Goal: Use online tool/utility: Utilize a website feature to perform a specific function

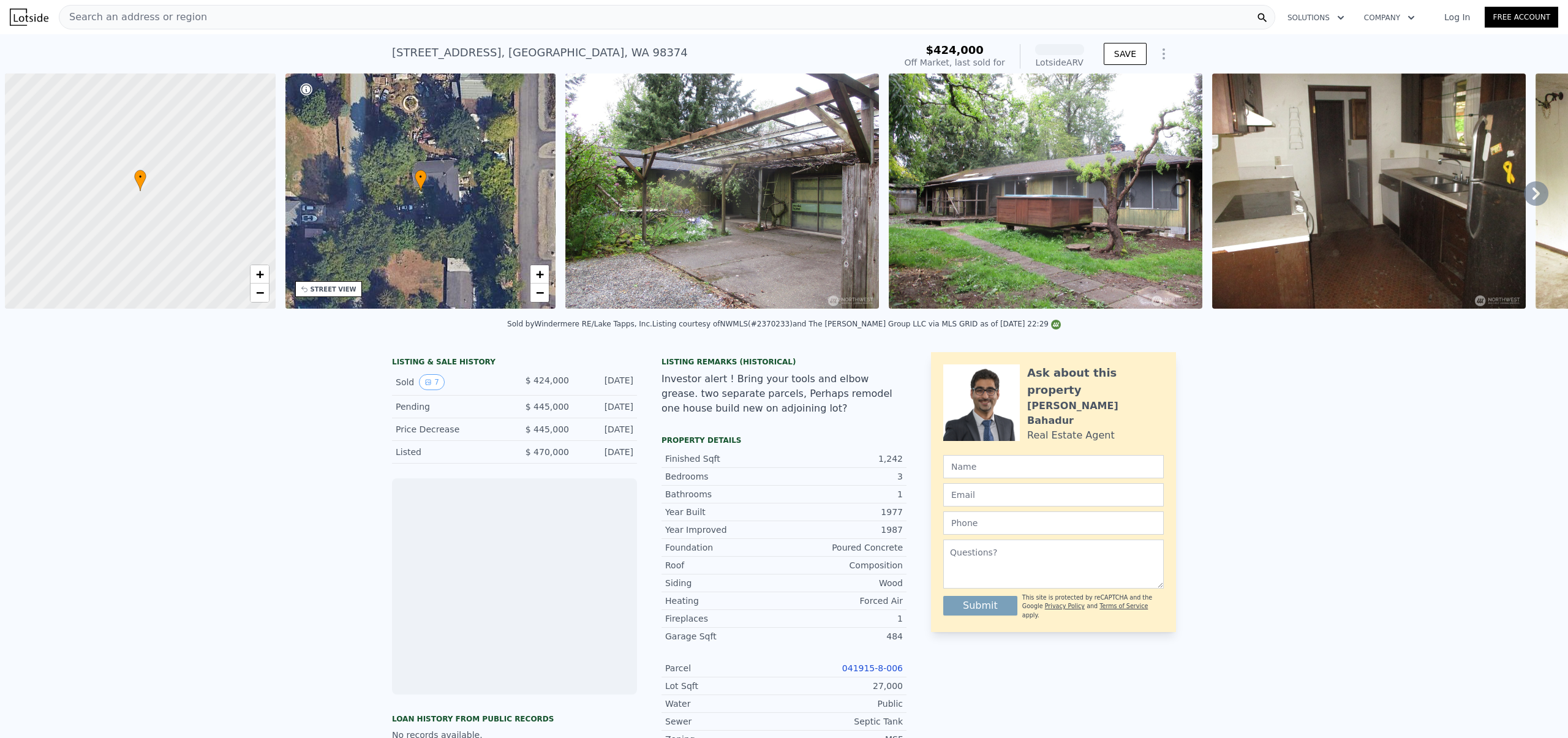
scroll to position [0, 5]
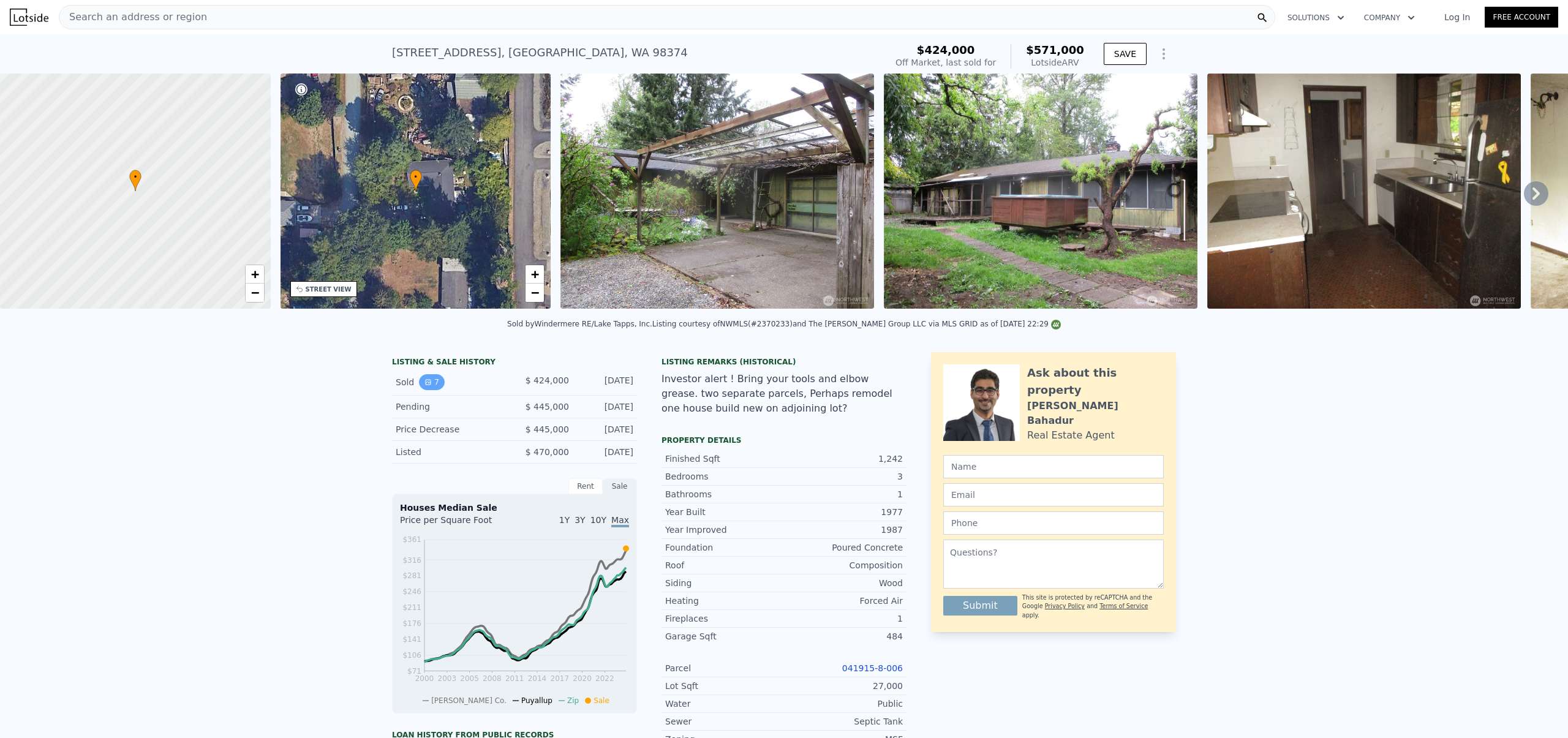
click at [424, 386] on icon "View historical data" at bounding box center [428, 382] width 7 height 7
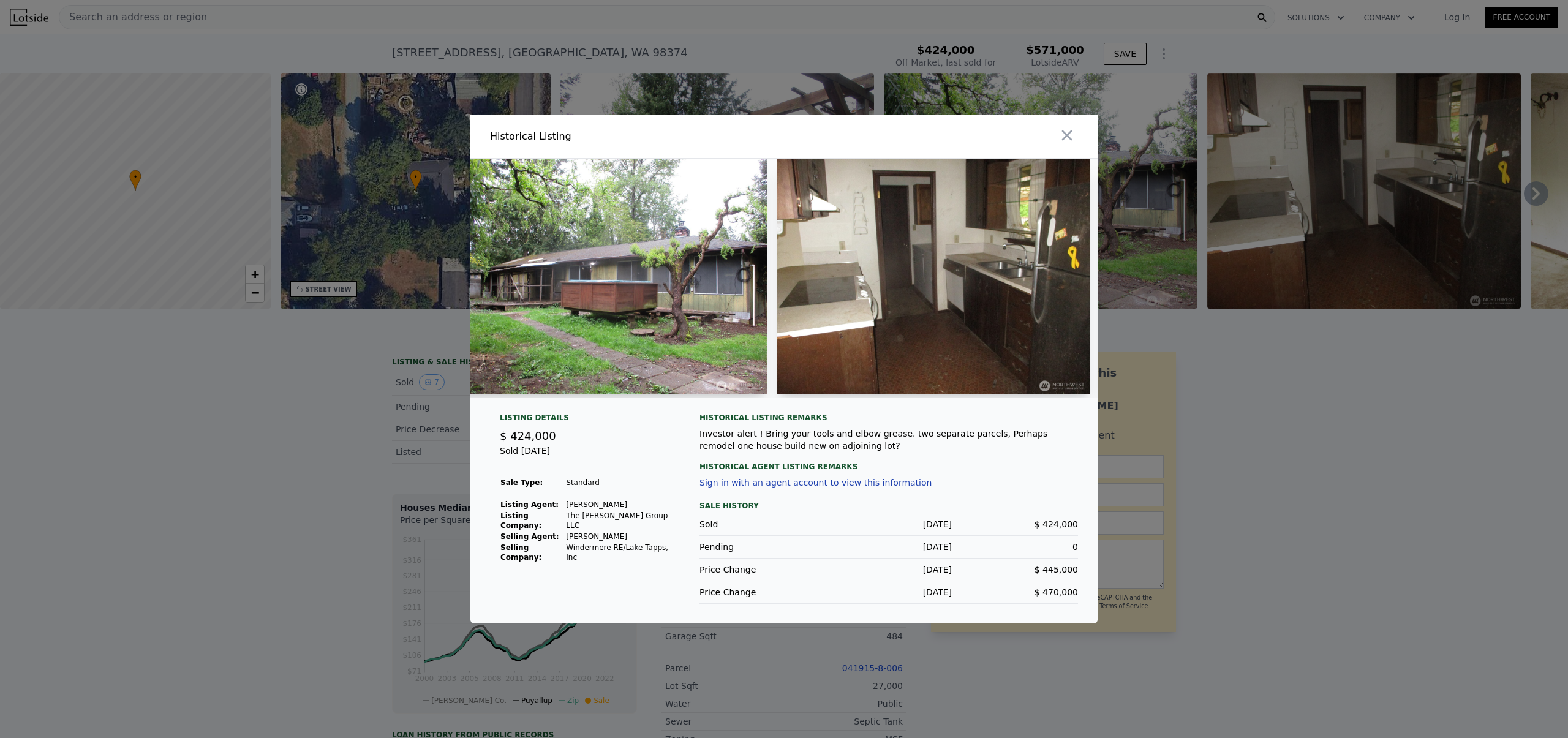
scroll to position [0, 347]
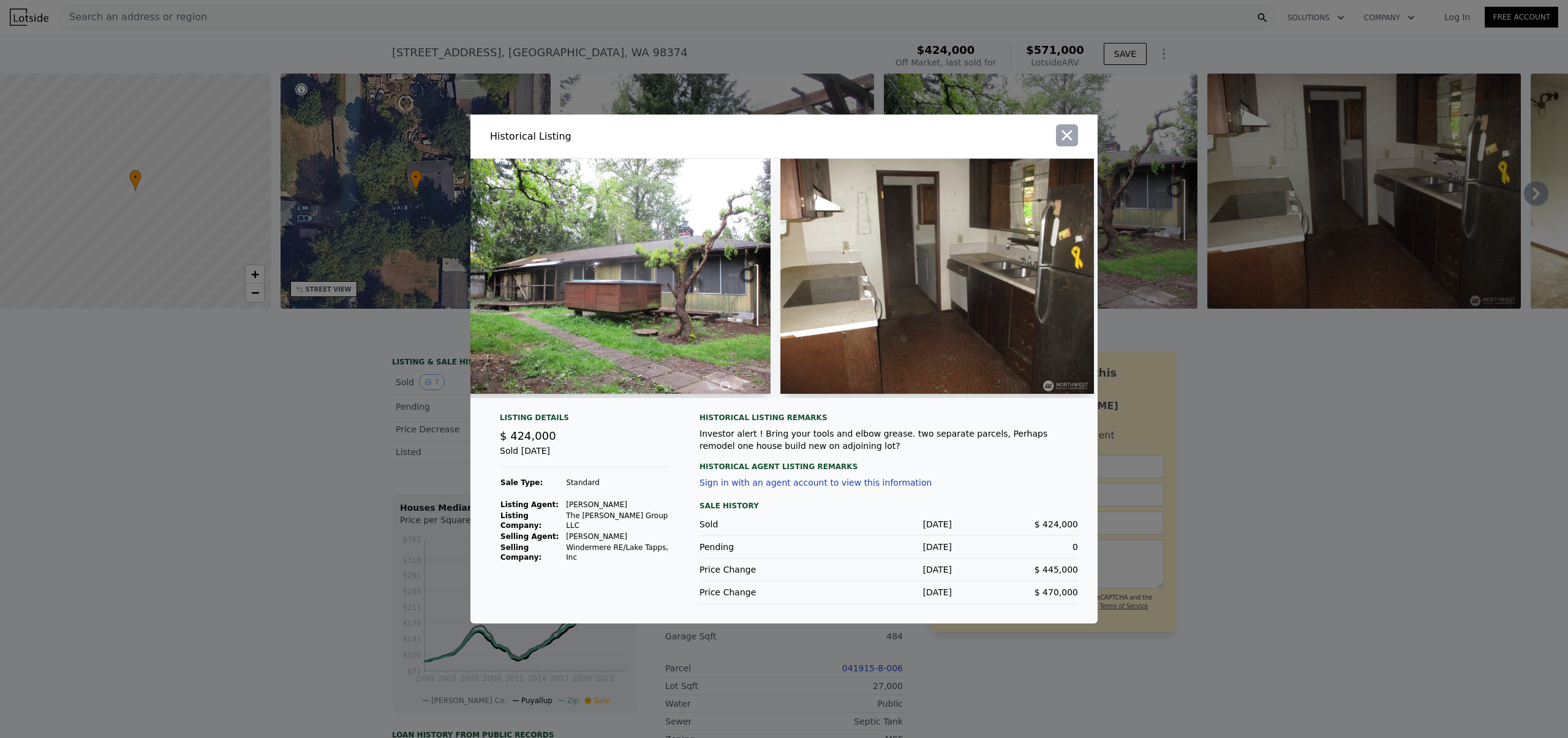
click at [1072, 127] on icon "button" at bounding box center [1067, 135] width 17 height 17
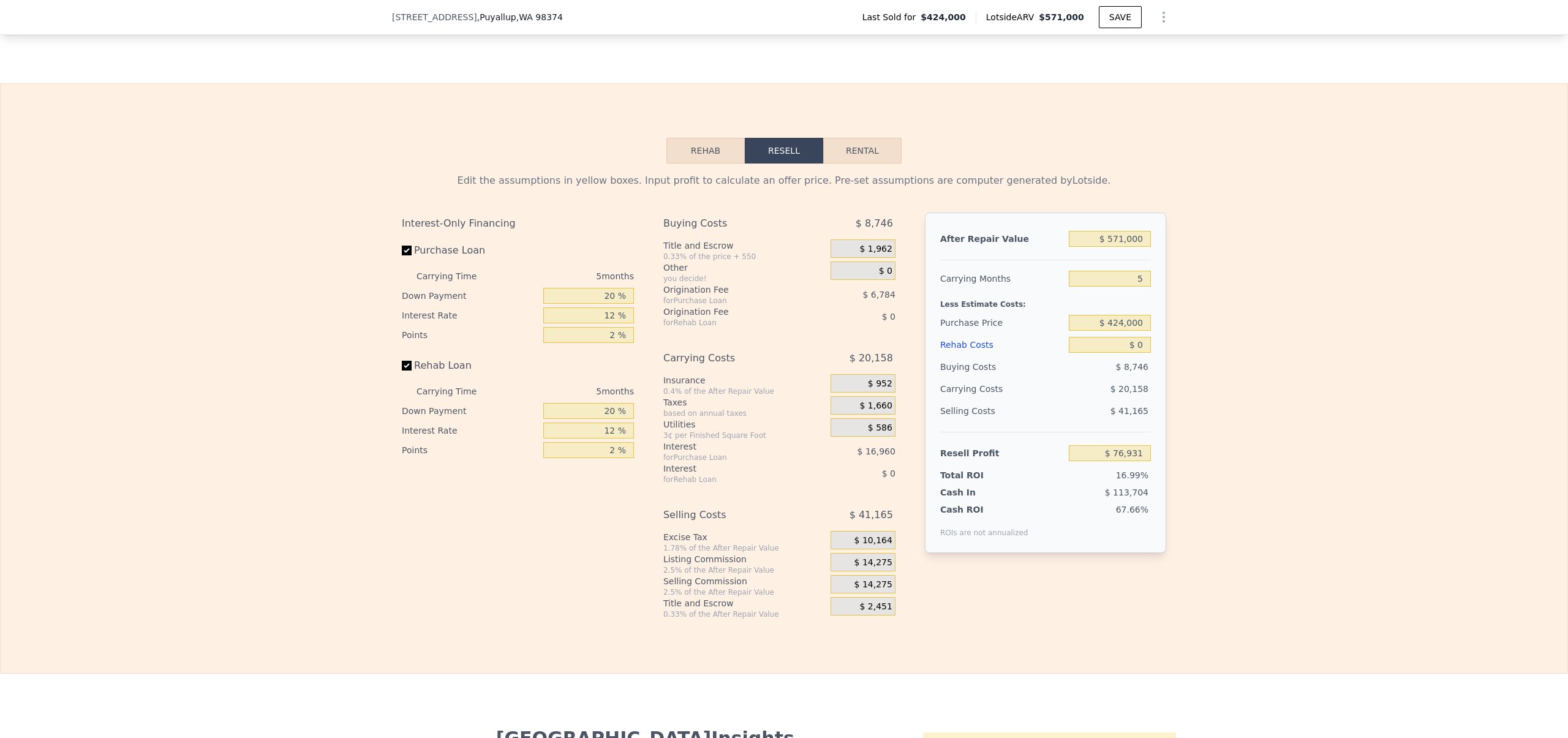
scroll to position [1874, 0]
click at [338, 470] on div "Edit the assumptions in yellow boxes. Input profit to calculate an offer price.…" at bounding box center [784, 389] width 1567 height 456
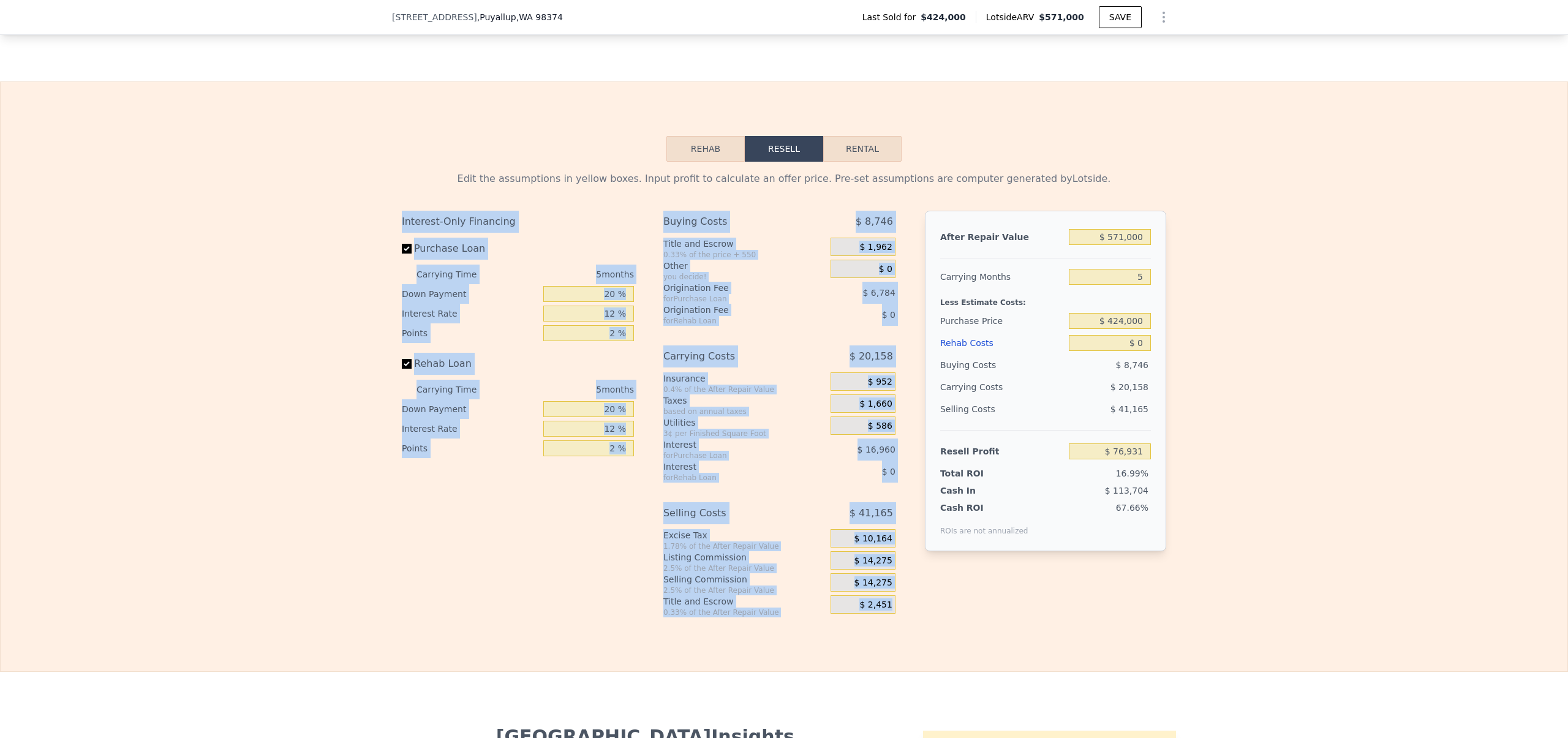
drag, startPoint x: 390, startPoint y: 226, endPoint x: 887, endPoint y: 643, distance: 648.8
click at [887, 643] on div "Rehab Resell Rental Edit the assumptions in yellow boxes. Input profit to calcu…" at bounding box center [784, 377] width 1568 height 591
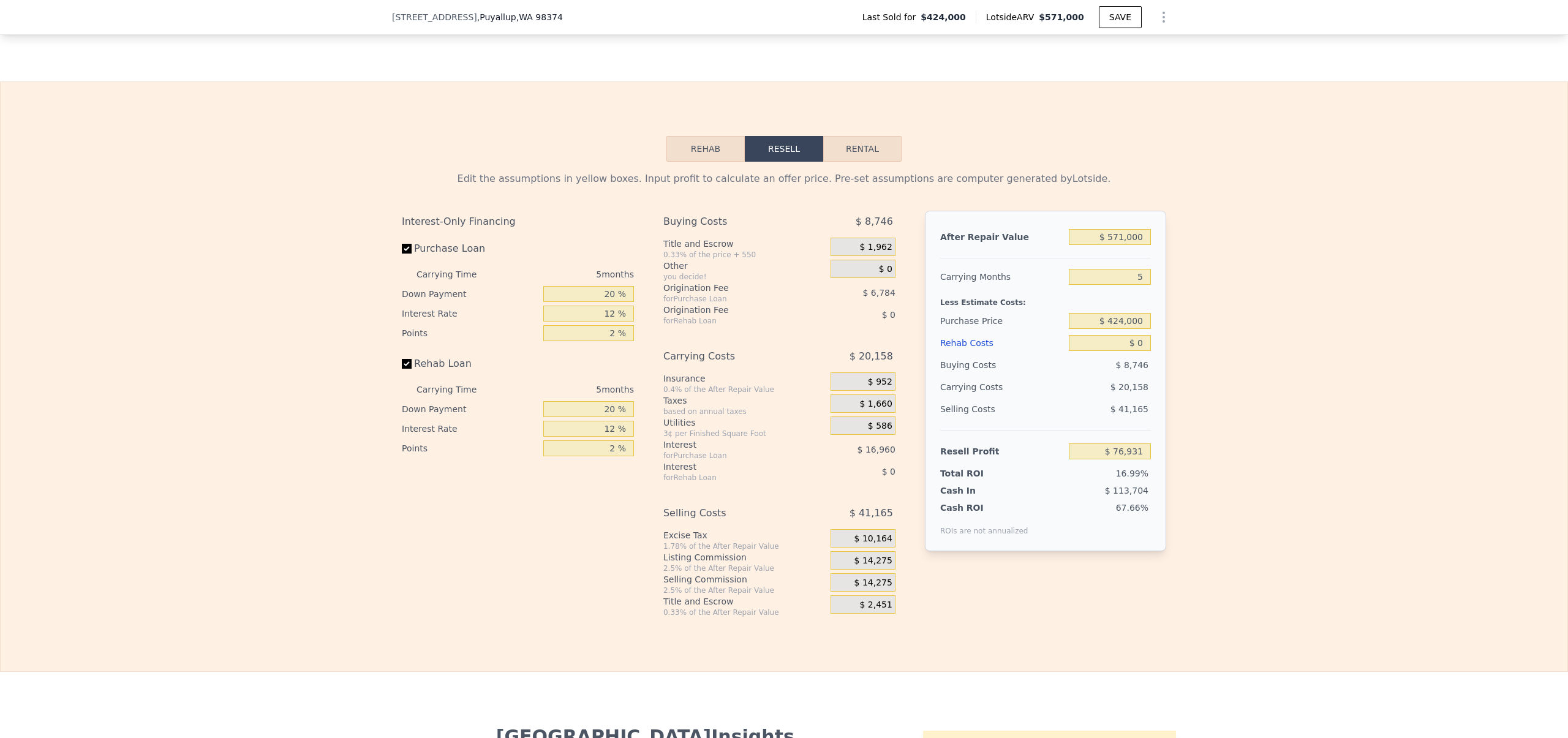
click at [1048, 617] on div "Interest-Only Financing Purchase Loan Carrying Time 5 months Down Payment 20 % …" at bounding box center [784, 414] width 765 height 407
click at [488, 186] on div "Edit the assumptions in yellow boxes. Input profit to calculate an offer price.…" at bounding box center [784, 178] width 765 height 15
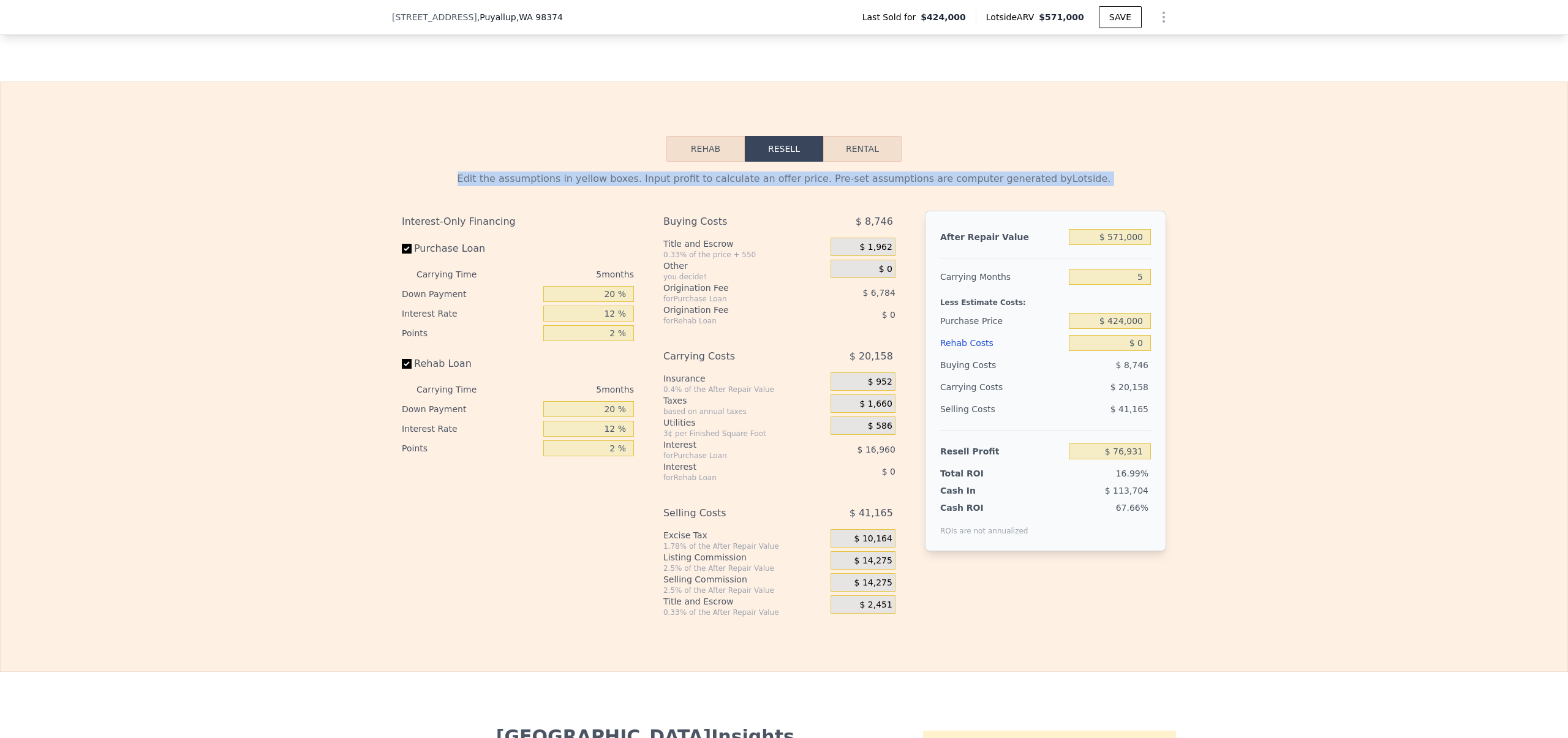
click at [488, 186] on div "Edit the assumptions in yellow boxes. Input profit to calculate an offer price.…" at bounding box center [784, 178] width 765 height 15
click at [471, 186] on div "Edit the assumptions in yellow boxes. Input profit to calculate an offer price.…" at bounding box center [784, 178] width 765 height 15
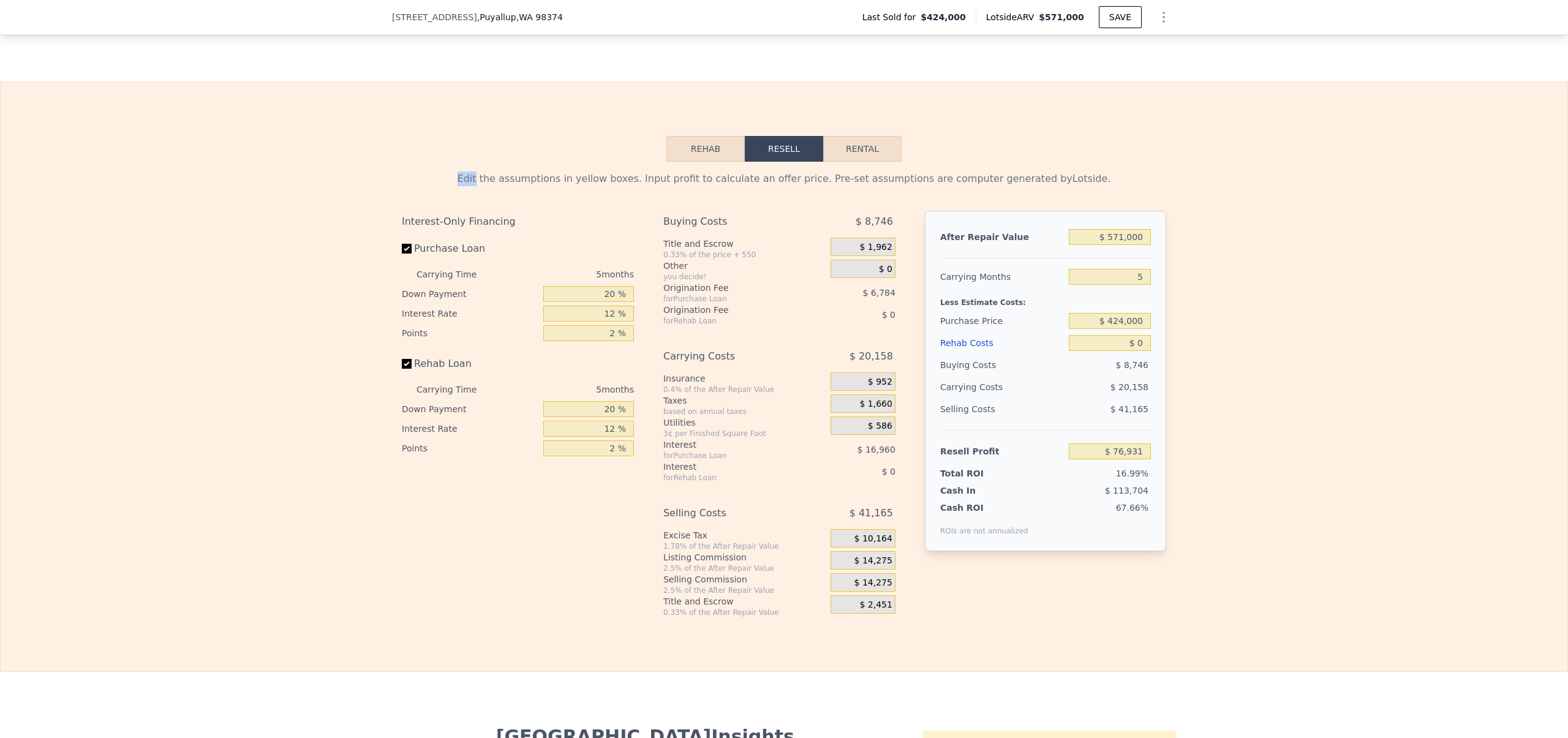
click at [471, 186] on div "Edit the assumptions in yellow boxes. Input profit to calculate an offer price.…" at bounding box center [784, 178] width 765 height 15
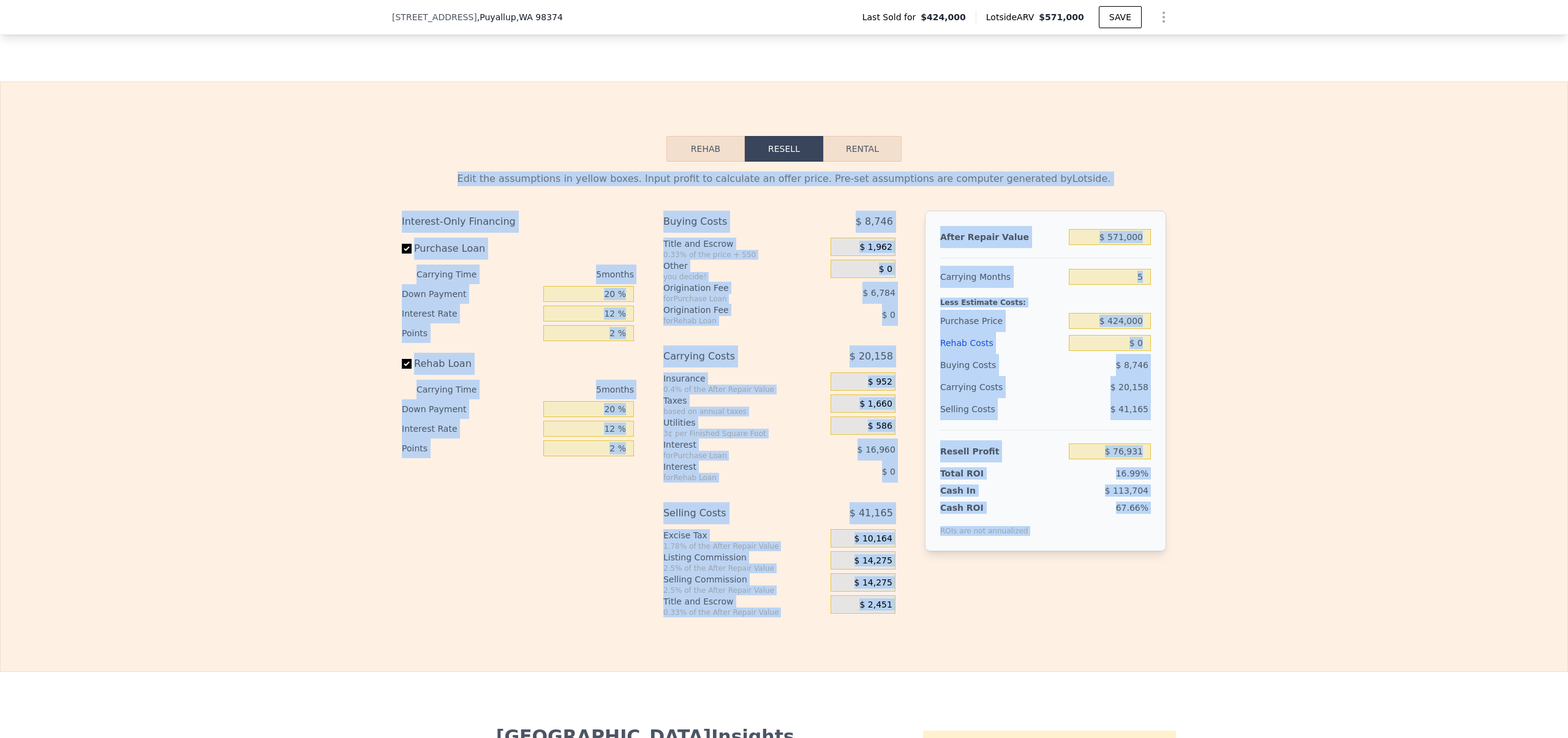
drag, startPoint x: 471, startPoint y: 192, endPoint x: 1186, endPoint y: 648, distance: 848.0
click at [1186, 648] on div "Rehab Resell Rental Edit the assumptions in yellow boxes. Input profit to calcu…" at bounding box center [784, 377] width 1568 height 591
drag, startPoint x: 1195, startPoint y: 646, endPoint x: 466, endPoint y: 185, distance: 862.5
click at [466, 185] on div "Rehab Resell Rental Edit the assumptions in yellow boxes. Input profit to calcu…" at bounding box center [784, 377] width 1568 height 591
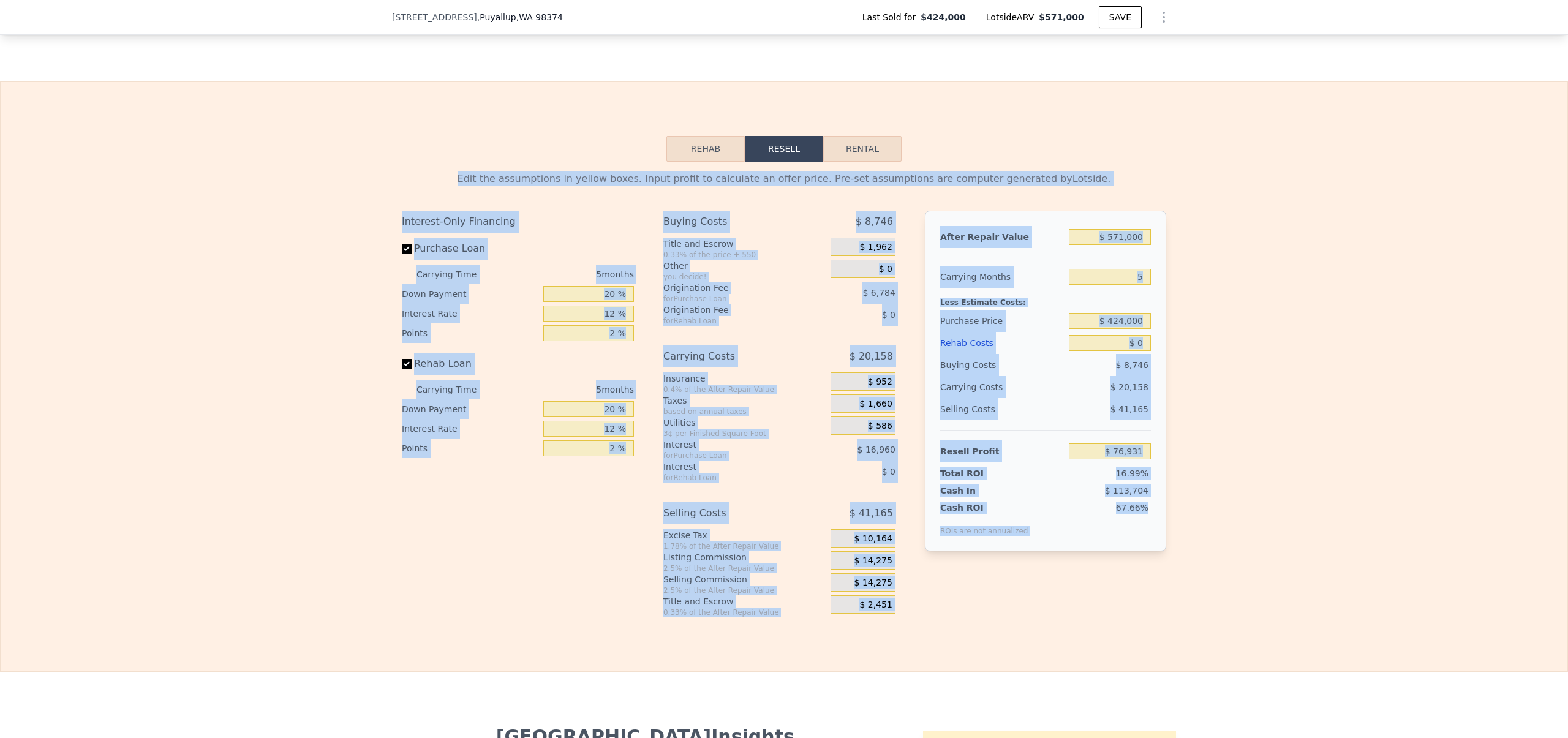
click at [466, 185] on div "Edit the assumptions in yellow boxes. Input profit to calculate an offer price.…" at bounding box center [784, 389] width 784 height 456
drag, startPoint x: 471, startPoint y: 193, endPoint x: 1115, endPoint y: 643, distance: 785.6
click at [1115, 643] on div "Rehab Resell Rental Edit the assumptions in yellow boxes. Input profit to calcu…" at bounding box center [784, 377] width 1568 height 591
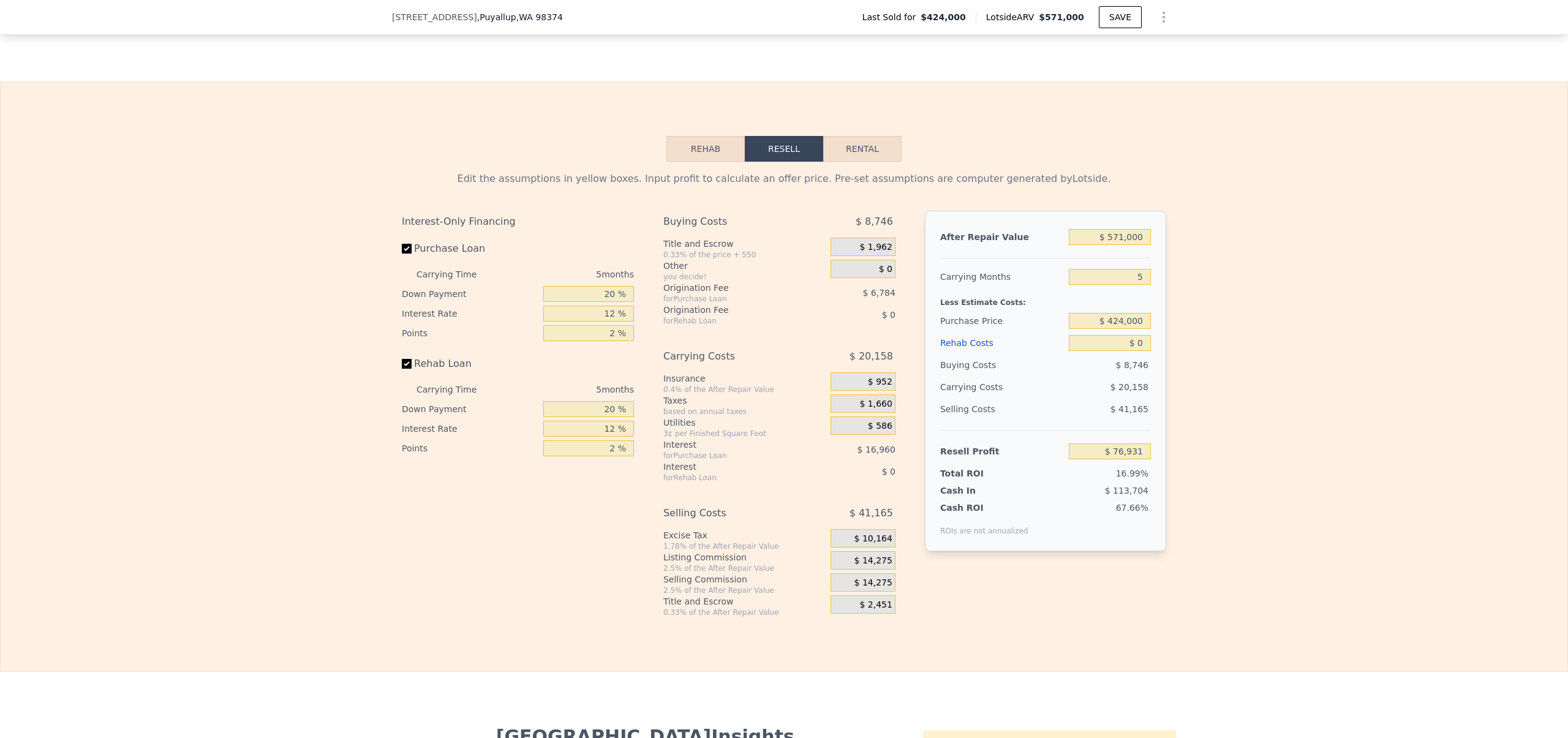
click at [1116, 644] on div "Rehab Resell Rental Edit the assumptions in yellow boxes. Input profit to calcu…" at bounding box center [784, 377] width 1568 height 591
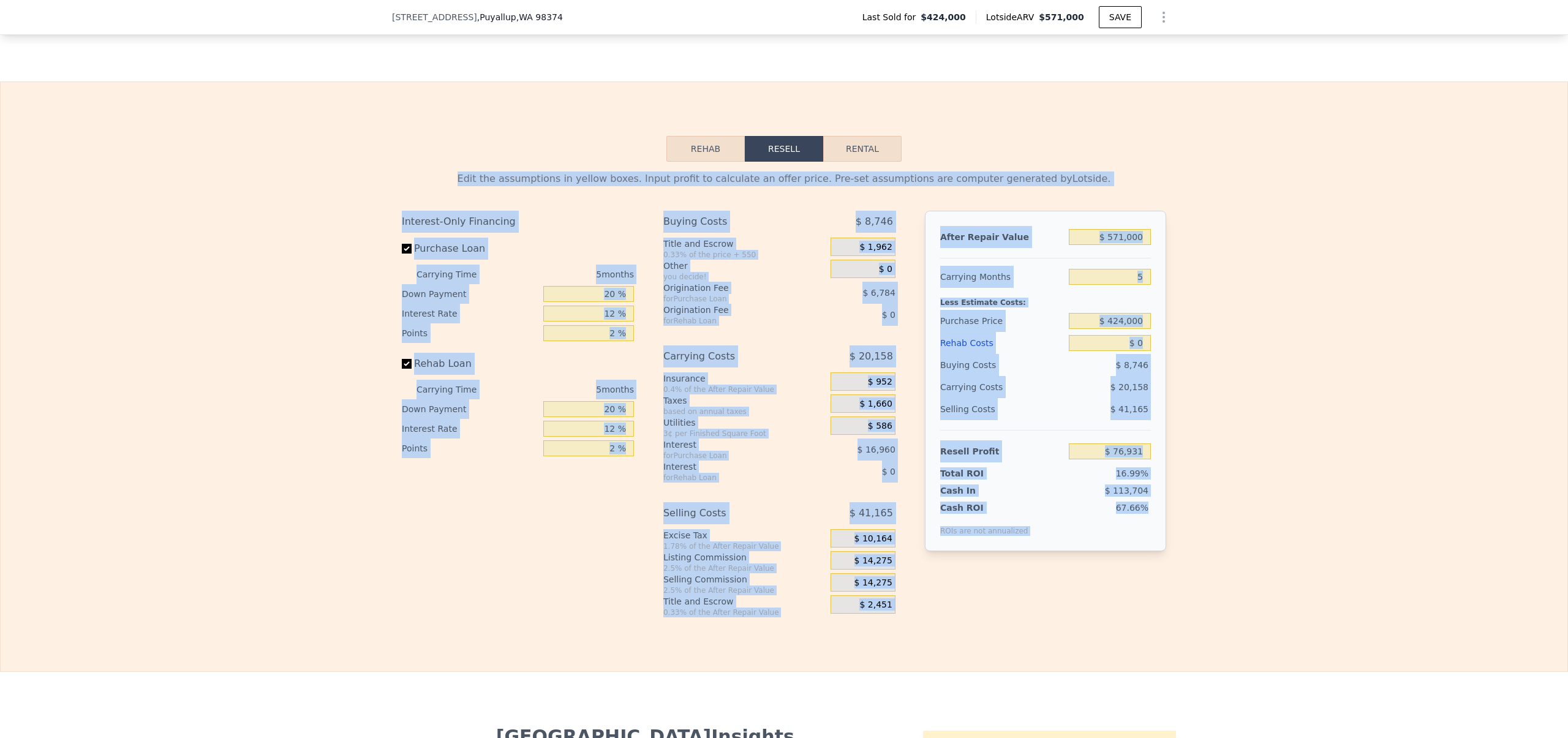
drag, startPoint x: 1119, startPoint y: 646, endPoint x: 451, endPoint y: 187, distance: 810.5
click at [451, 187] on div "Rehab Resell Rental Edit the assumptions in yellow boxes. Input profit to calcu…" at bounding box center [784, 377] width 1568 height 591
click at [451, 188] on div "Edit the assumptions in yellow boxes. Input profit to calculate an offer price.…" at bounding box center [784, 389] width 784 height 456
drag, startPoint x: 456, startPoint y: 188, endPoint x: 1140, endPoint y: 610, distance: 803.7
click at [1140, 610] on div "Edit the assumptions in yellow boxes. Input profit to calculate an offer price.…" at bounding box center [784, 389] width 784 height 456
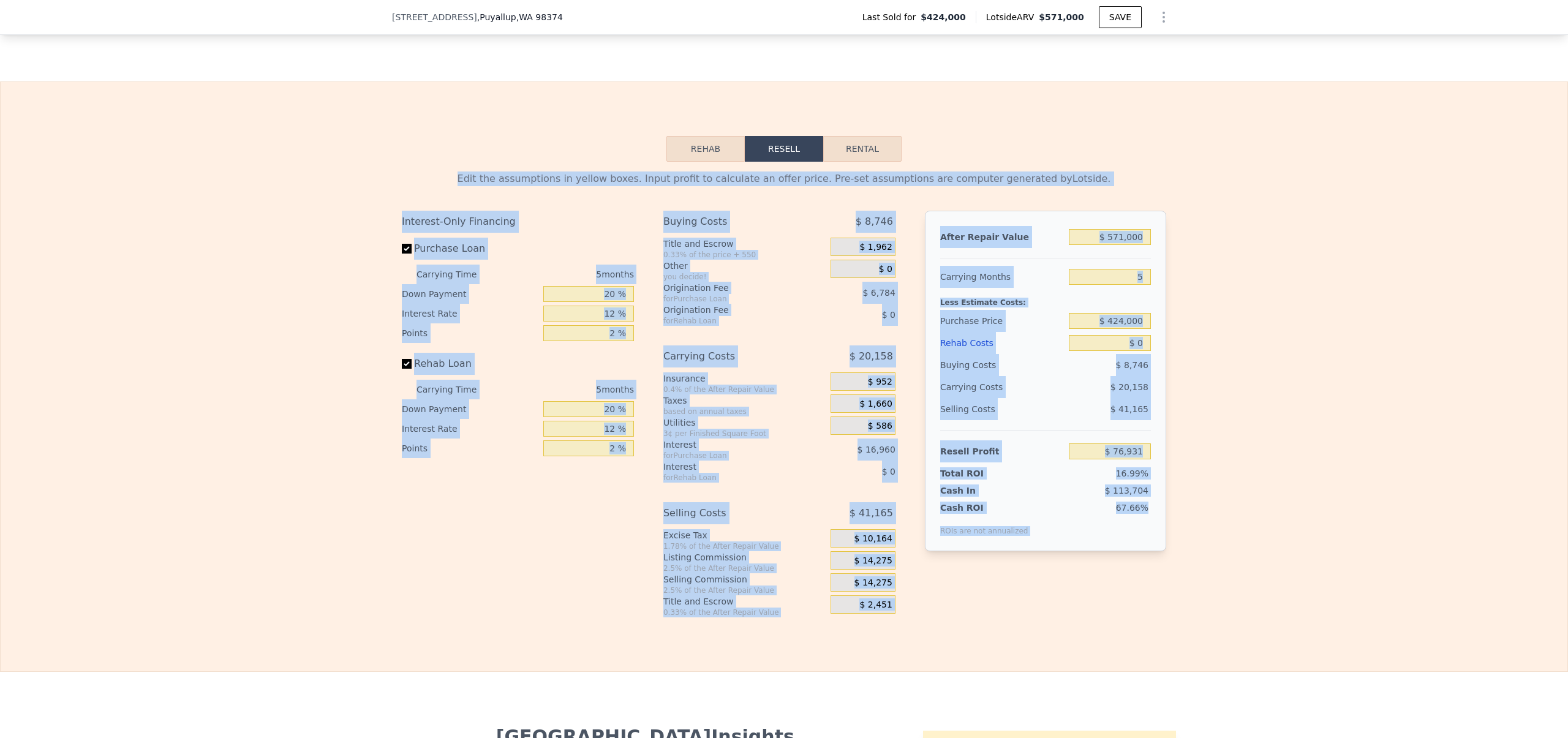
click at [1140, 598] on div "After Repair Value $ 571,000 Carrying Months 5 Less Estimate Costs: Purchase Pr…" at bounding box center [1045, 404] width 241 height 387
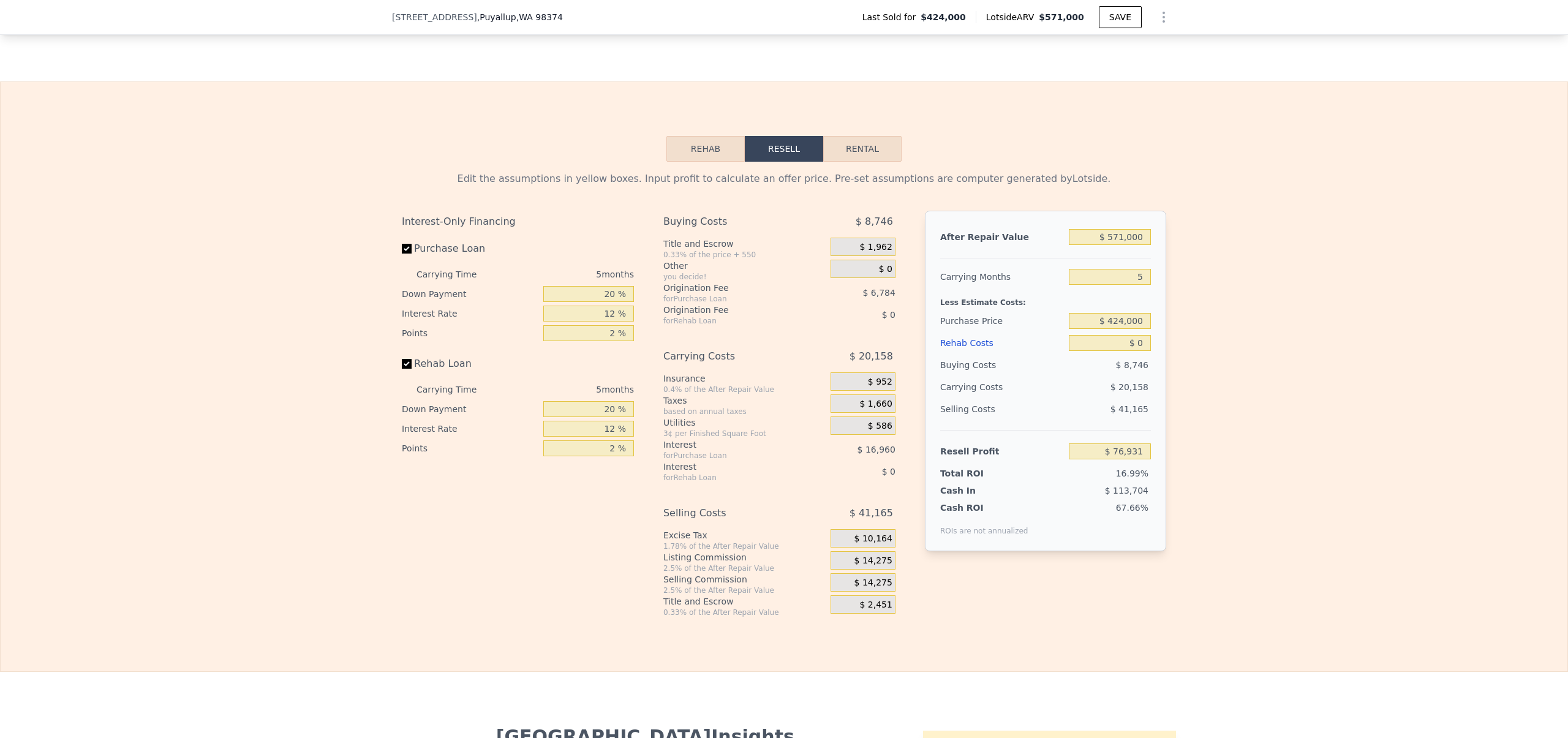
click at [1285, 511] on div "Edit the assumptions in yellow boxes. Input profit to calculate an offer price.…" at bounding box center [784, 389] width 1567 height 456
click at [1121, 329] on input "$ 424,000" at bounding box center [1109, 321] width 82 height 16
click at [1135, 351] on input "$ 0" at bounding box center [1109, 343] width 82 height 16
click at [1135, 351] on input "$ 0" at bounding box center [1109, 343] width 82 height 16
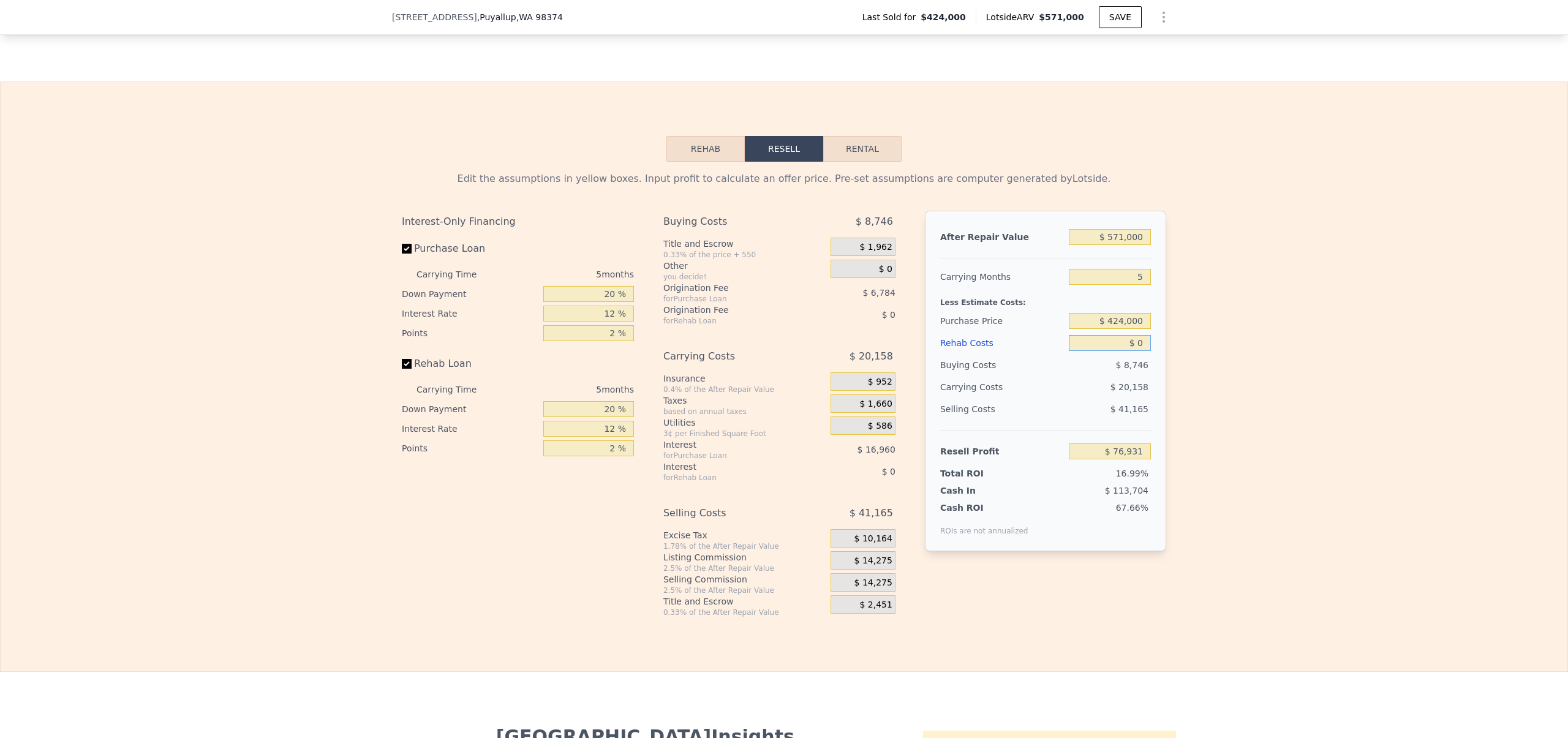
click at [1135, 351] on input "$ 0" at bounding box center [1109, 343] width 82 height 16
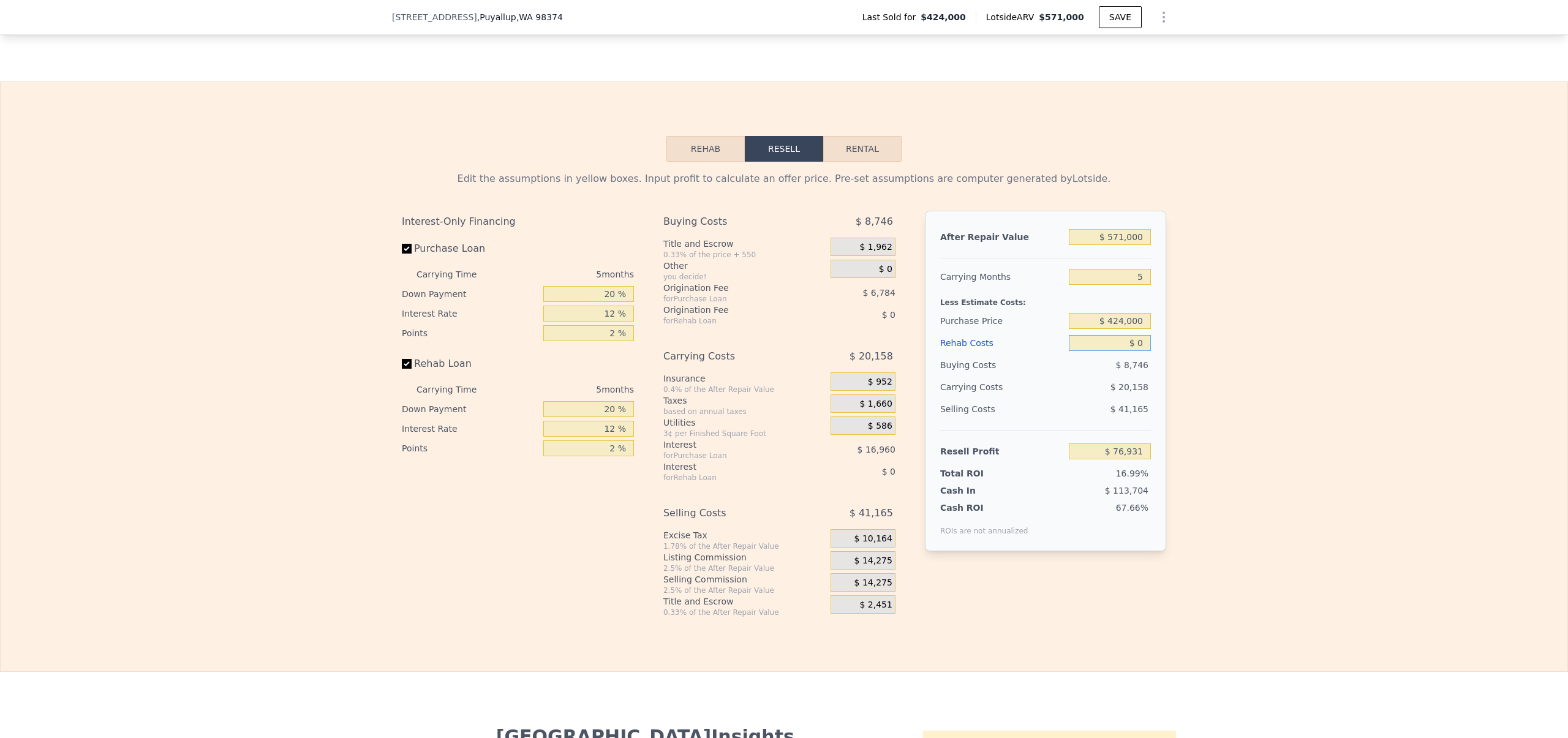
click at [1135, 351] on input "$ 0" at bounding box center [1109, 343] width 82 height 16
type input "$ 7"
type input "$ 76,924"
type input "$ 70"
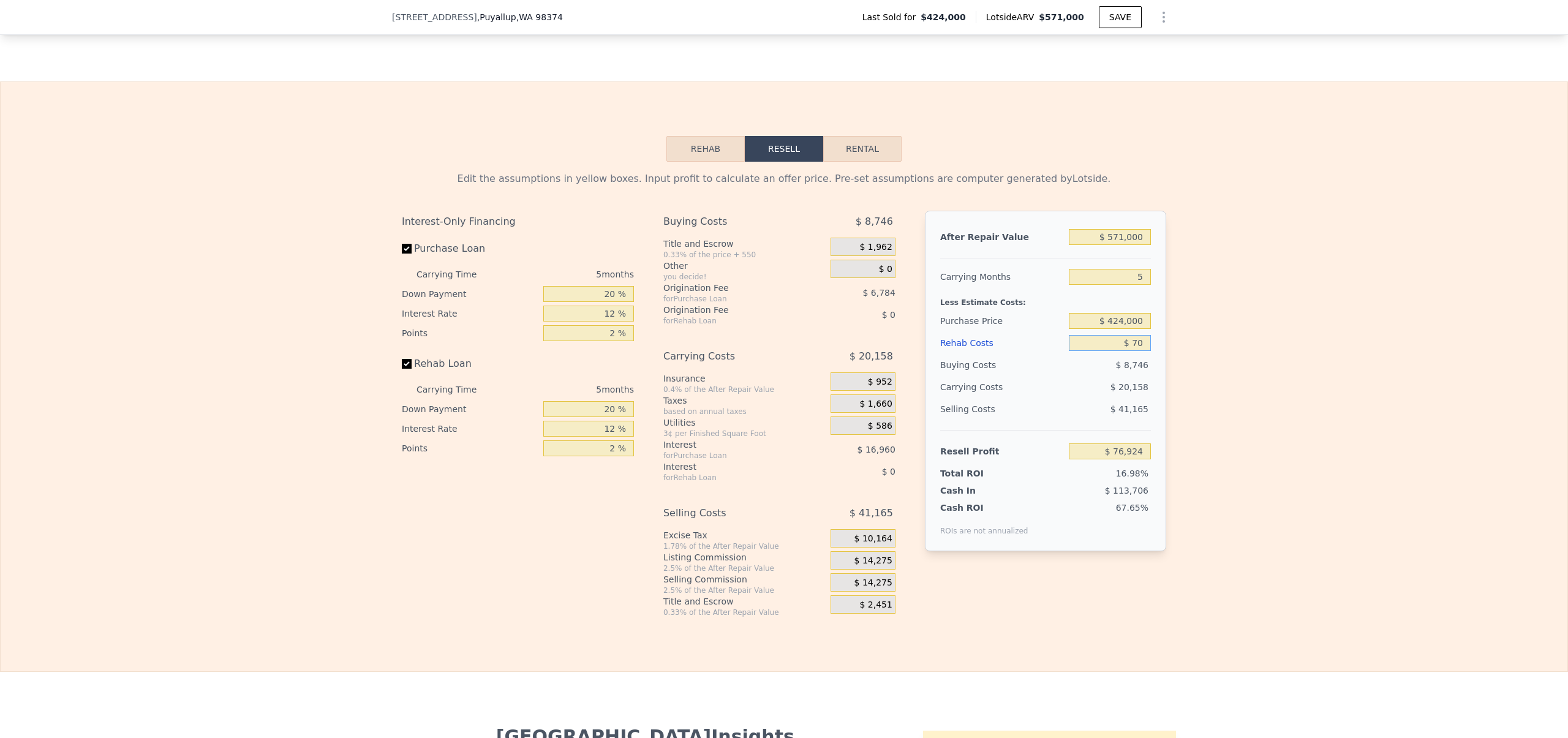
type input "$ 76,855"
type input "$ 700"
type input "$ 76,190"
type input "$ 7,000"
type input "$ 69,539"
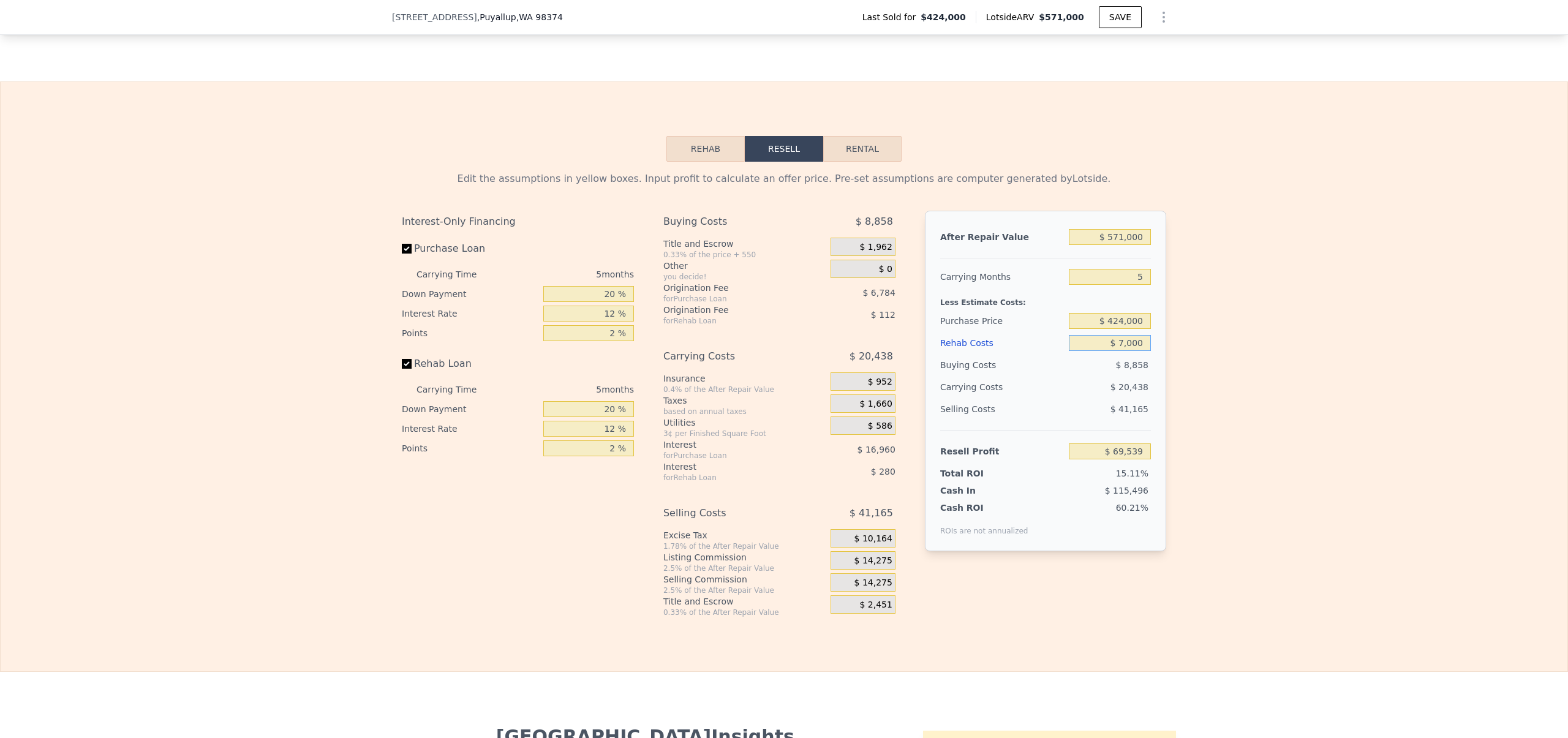
type input "$ 70,000"
type input "$ 3,011"
type input "$ 70,000"
click at [1288, 456] on div "Edit the assumptions in yellow boxes. Input profit to calculate an offer price.…" at bounding box center [784, 389] width 1567 height 456
click at [554, 534] on div "Interest-Only Financing Purchase Loan Carrying Time 5 months Down Payment 20 % …" at bounding box center [522, 414] width 242 height 407
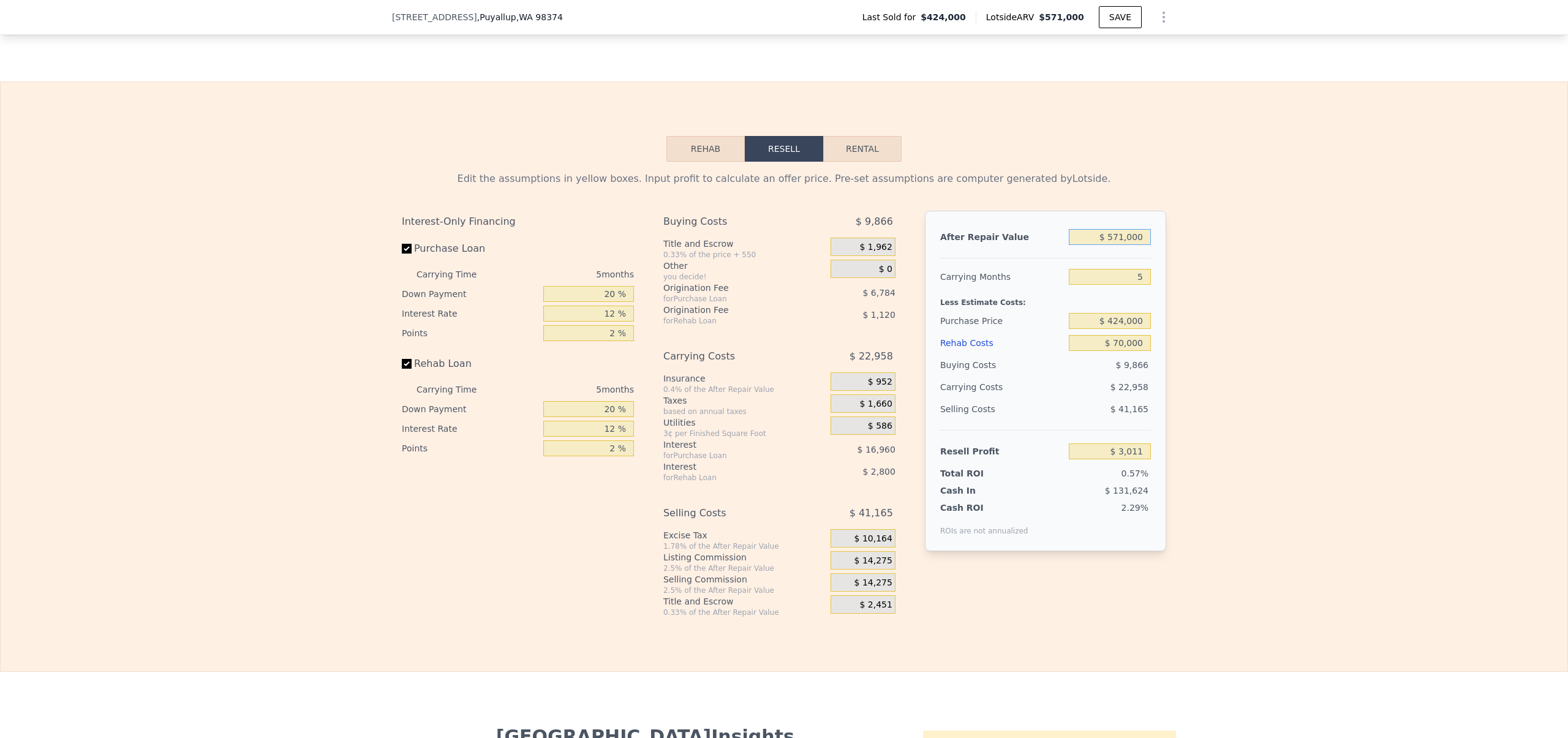
click at [1112, 245] on input "$ 571,000" at bounding box center [1109, 237] width 82 height 16
type input "$ 551,000"
type input "-$ 15,533"
click at [1180, 309] on div "Edit the assumptions in yellow boxes. Input profit to calculate an offer price.…" at bounding box center [784, 389] width 1567 height 456
click at [1125, 460] on input "-$ 15,533" at bounding box center [1109, 451] width 82 height 16
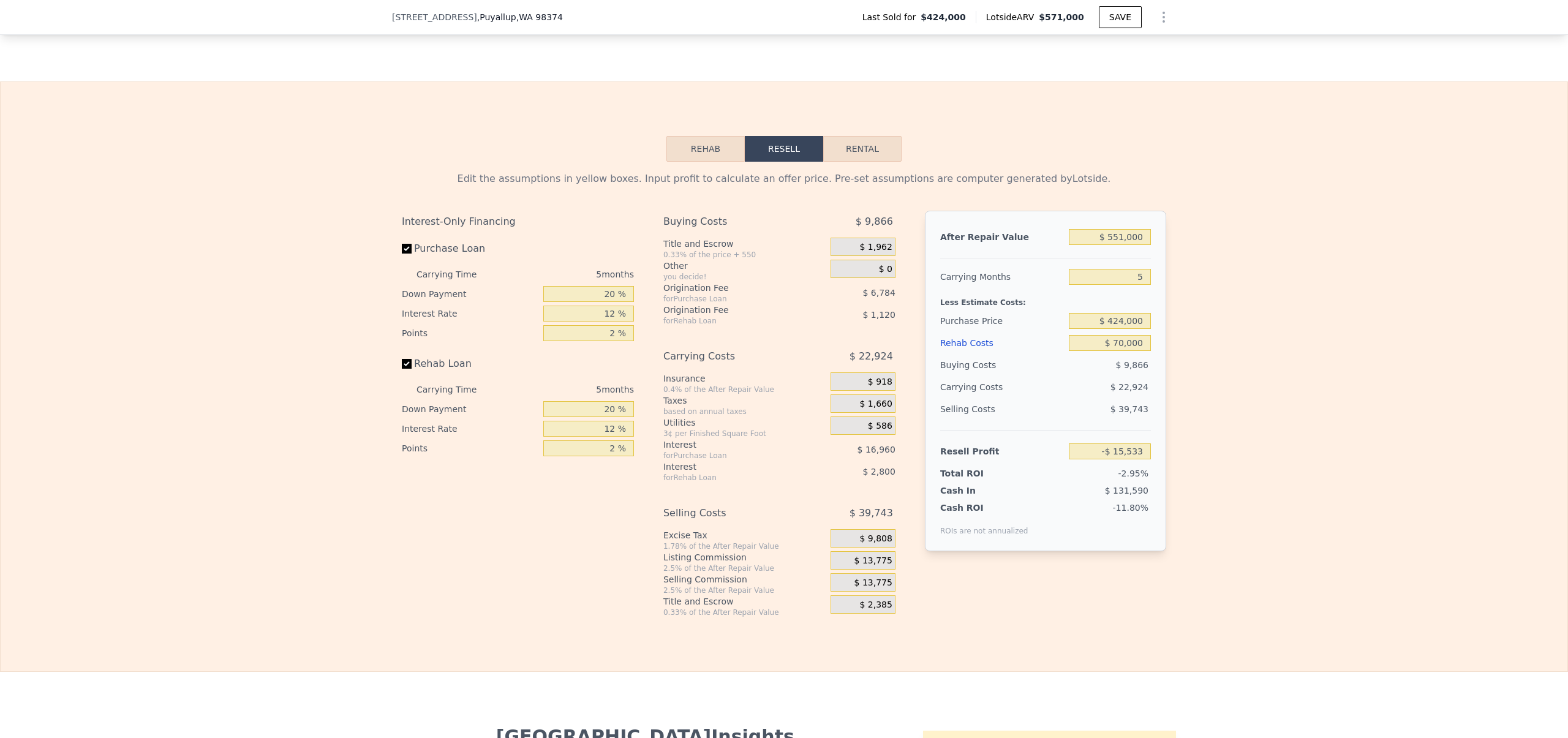
click at [1116, 398] on div "$ 22,924" at bounding box center [1086, 387] width 129 height 22
click at [1222, 412] on div "Edit the assumptions in yellow boxes. Input profit to calculate an offer price.…" at bounding box center [784, 389] width 1567 height 456
type input "$ 571,000"
type input "$ 0"
type input "$ 76,931"
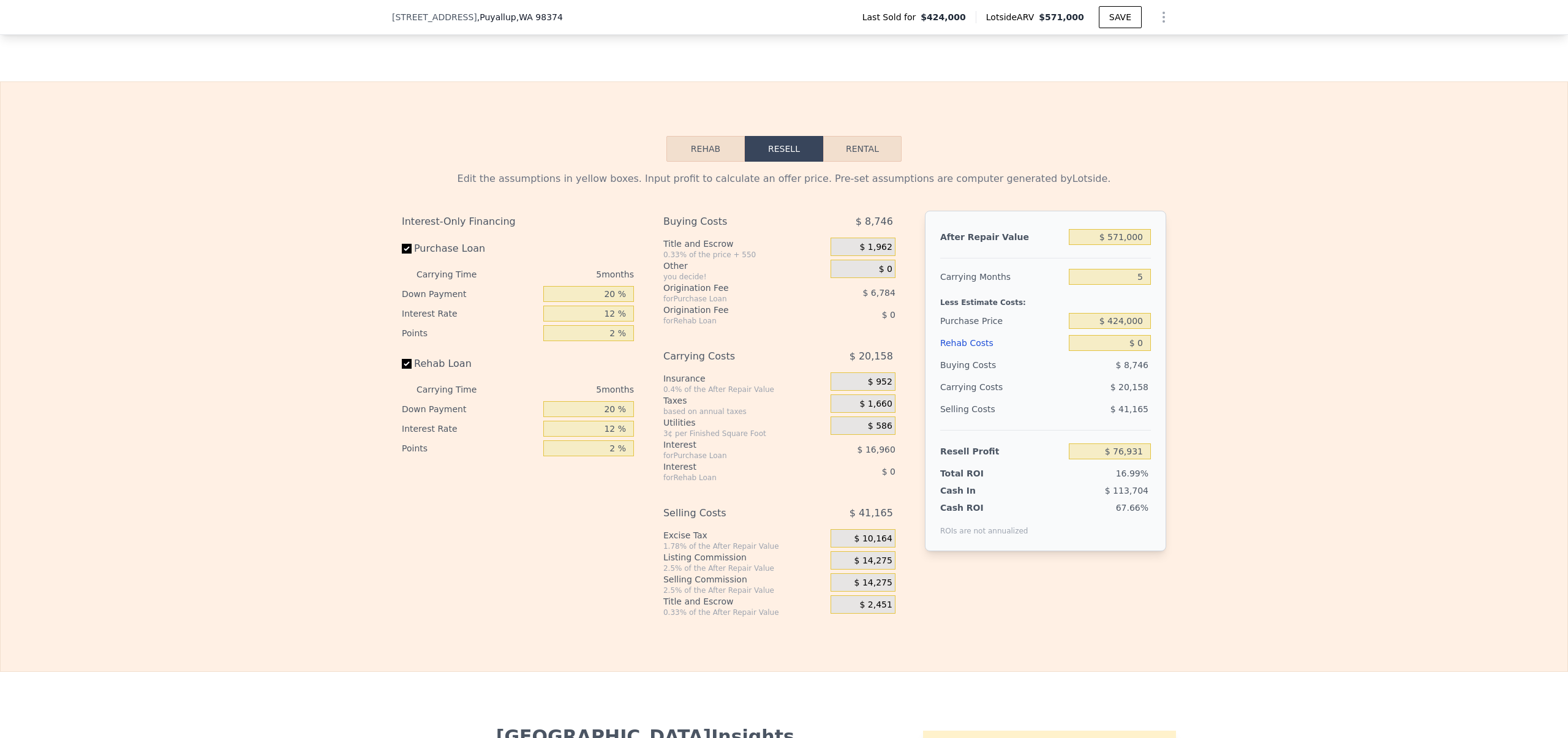
click at [862, 161] on button "Rental" at bounding box center [862, 149] width 78 height 25
select select "30"
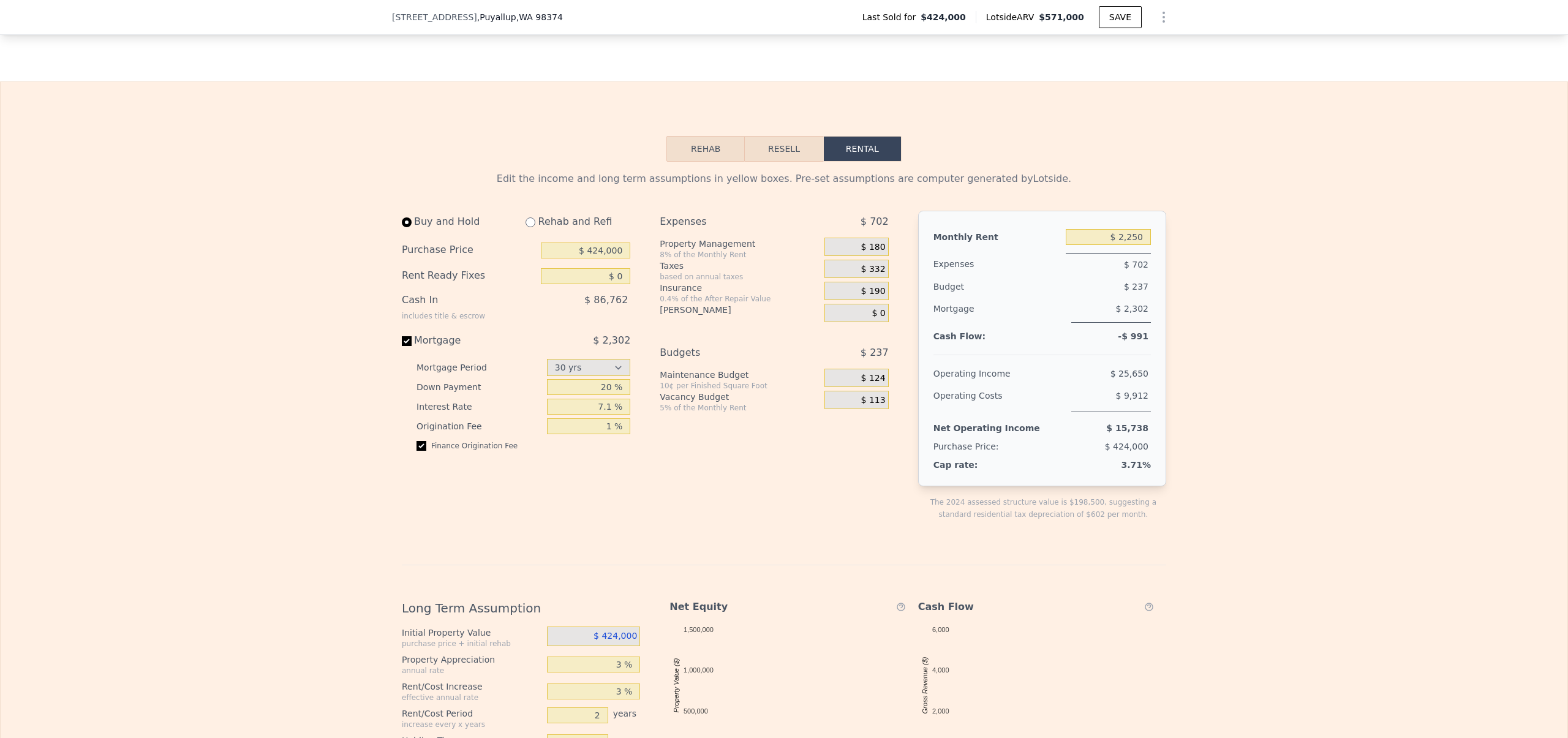
click at [767, 161] on button "Resell" at bounding box center [784, 149] width 78 height 25
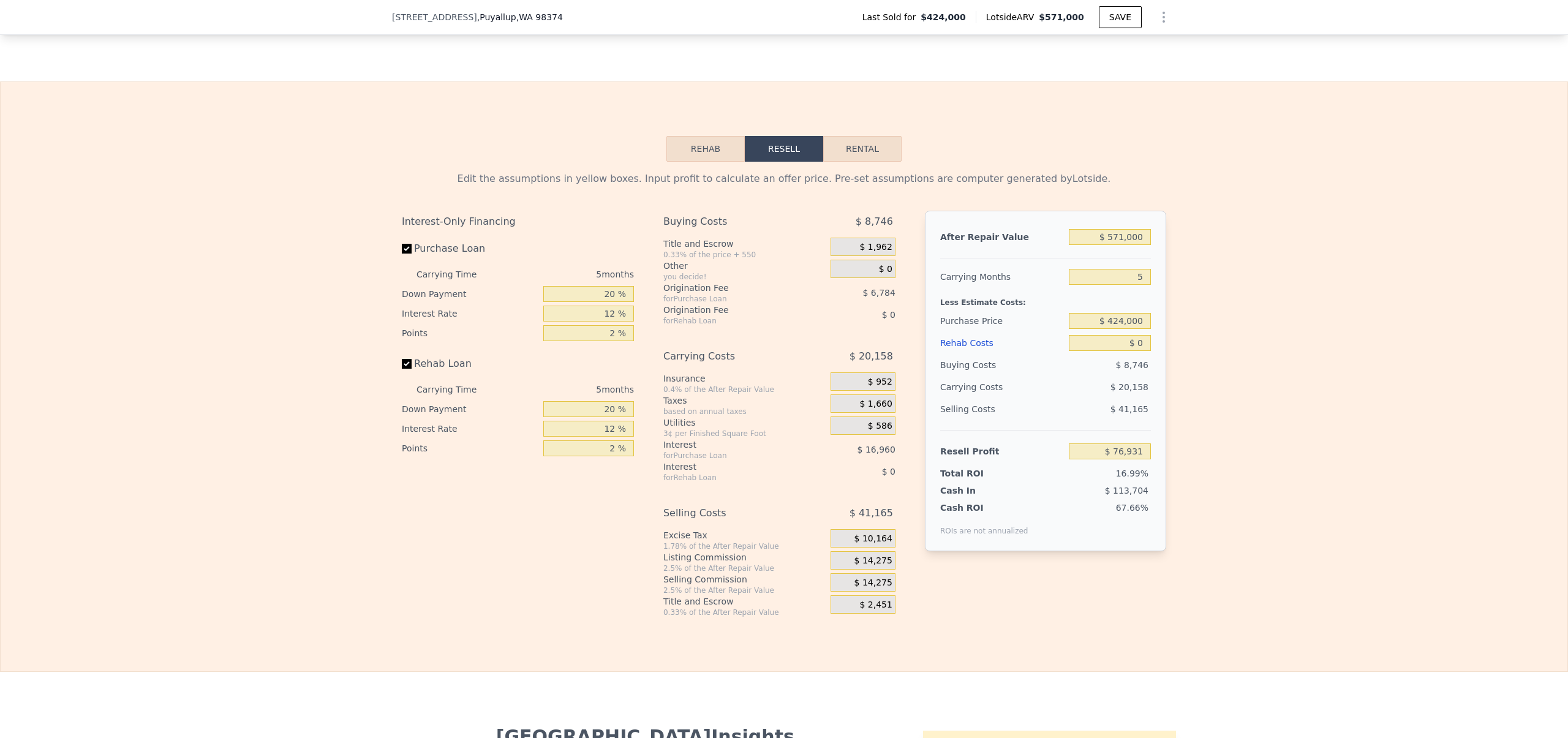
click at [712, 161] on button "Rehab" at bounding box center [705, 149] width 78 height 25
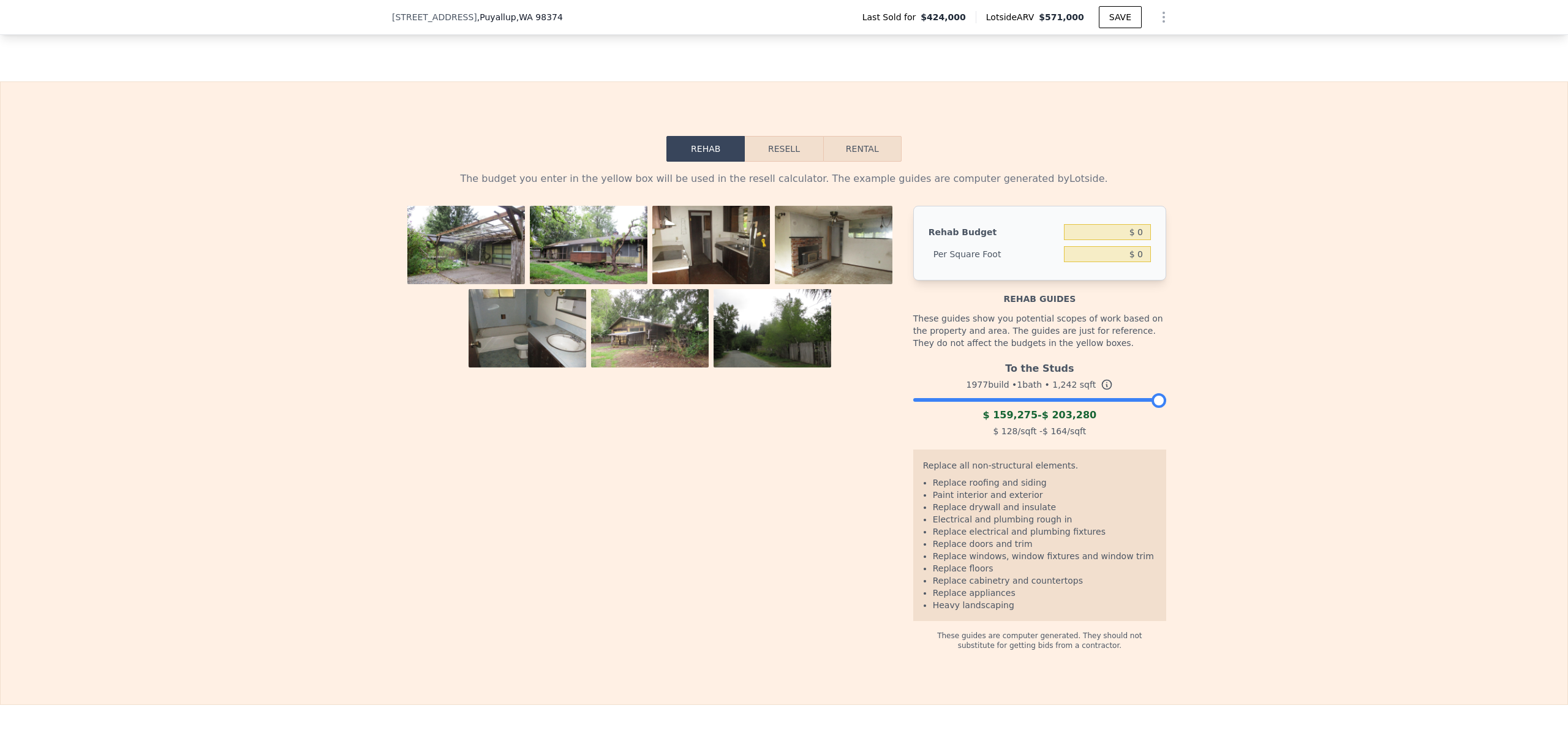
click at [476, 250] on img at bounding box center [466, 250] width 118 height 88
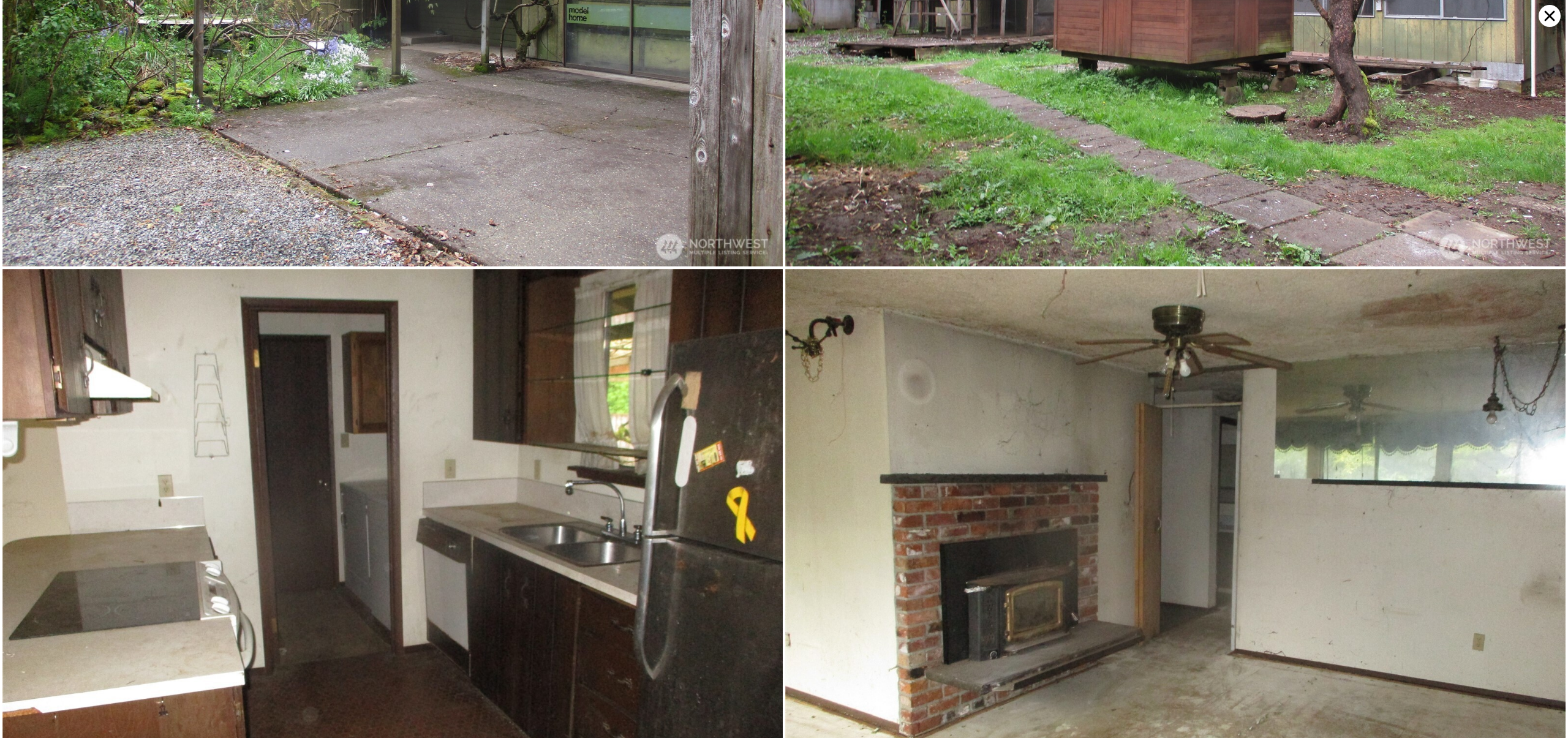
scroll to position [0, 0]
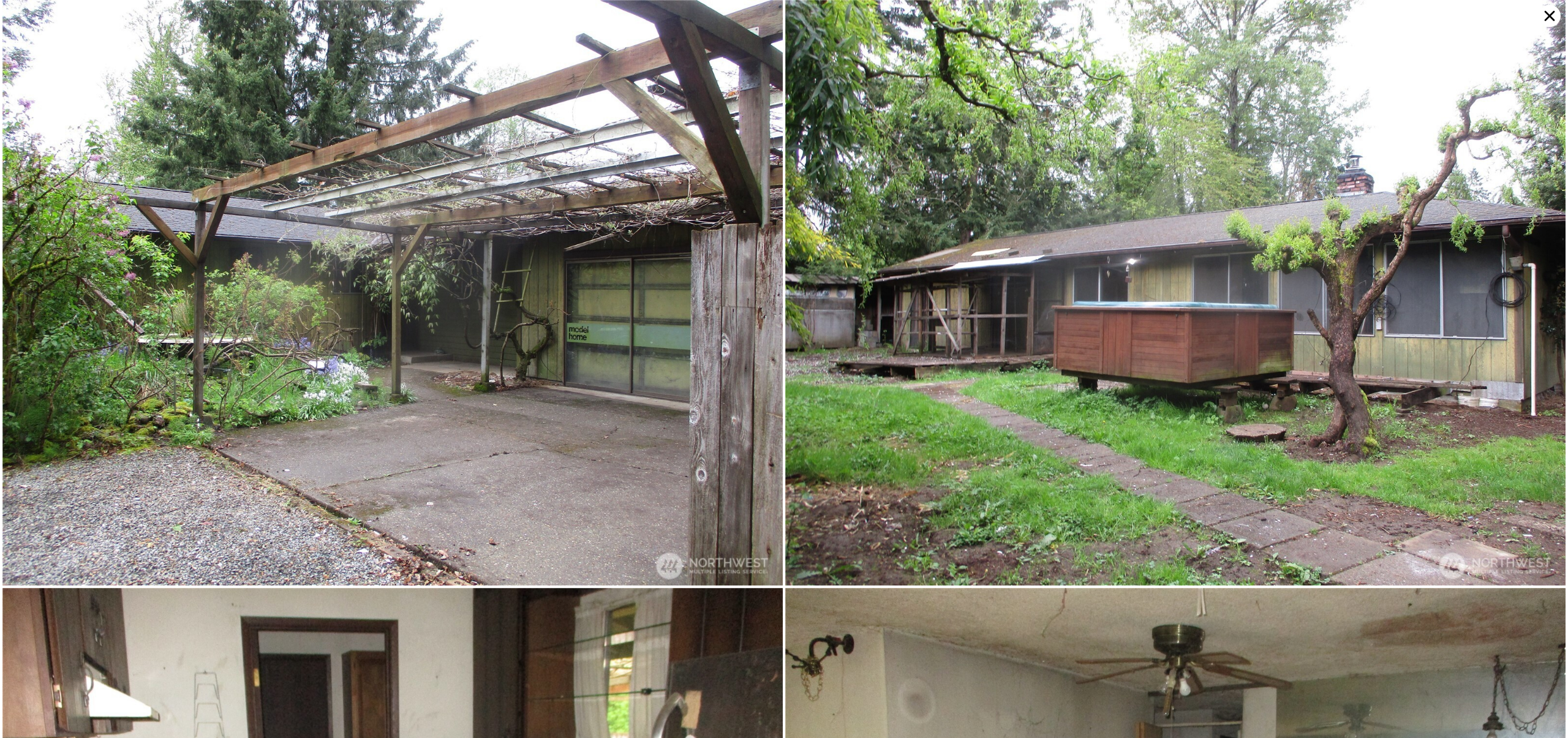
click at [1545, 13] on icon at bounding box center [1549, 16] width 22 height 22
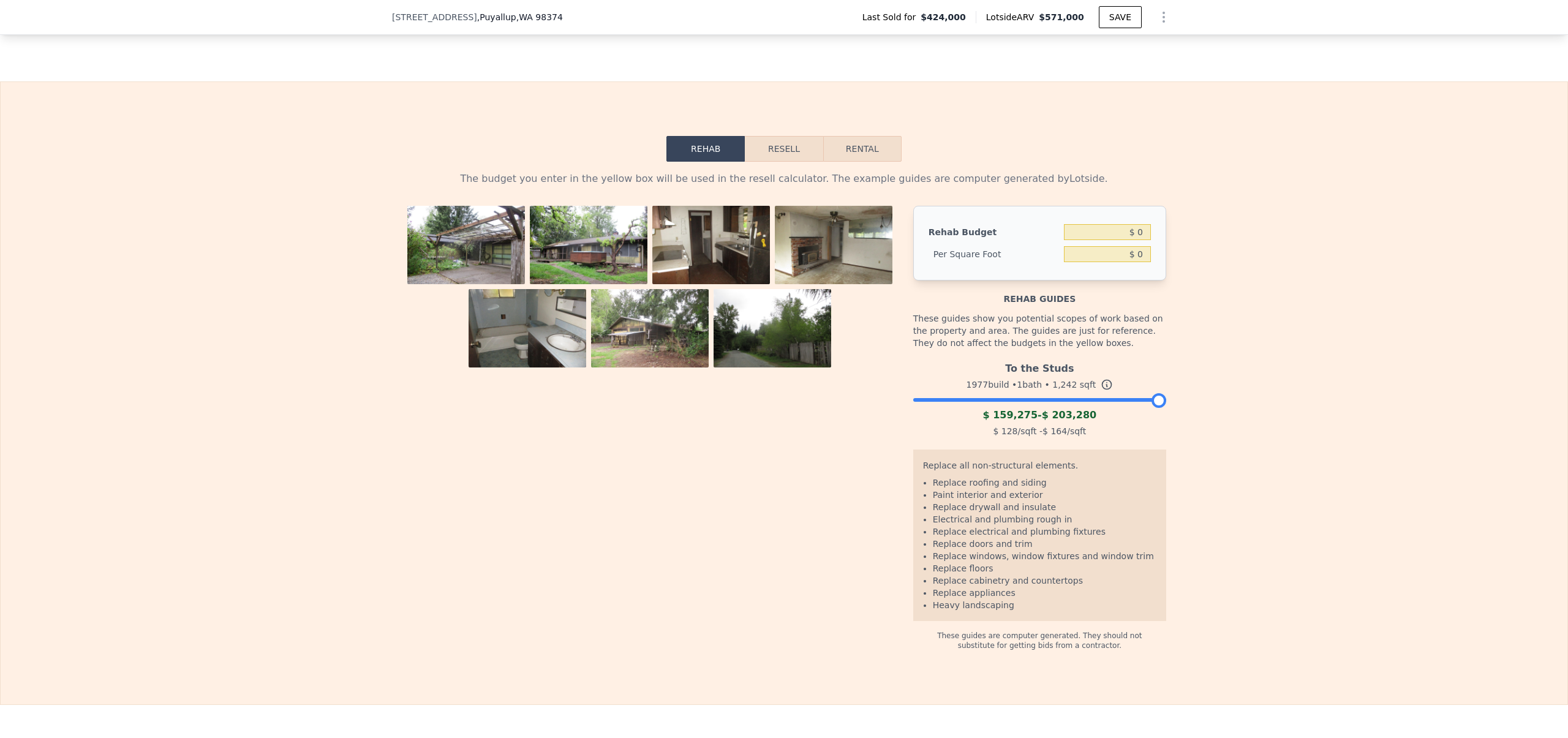
click at [820, 255] on img at bounding box center [833, 250] width 118 height 88
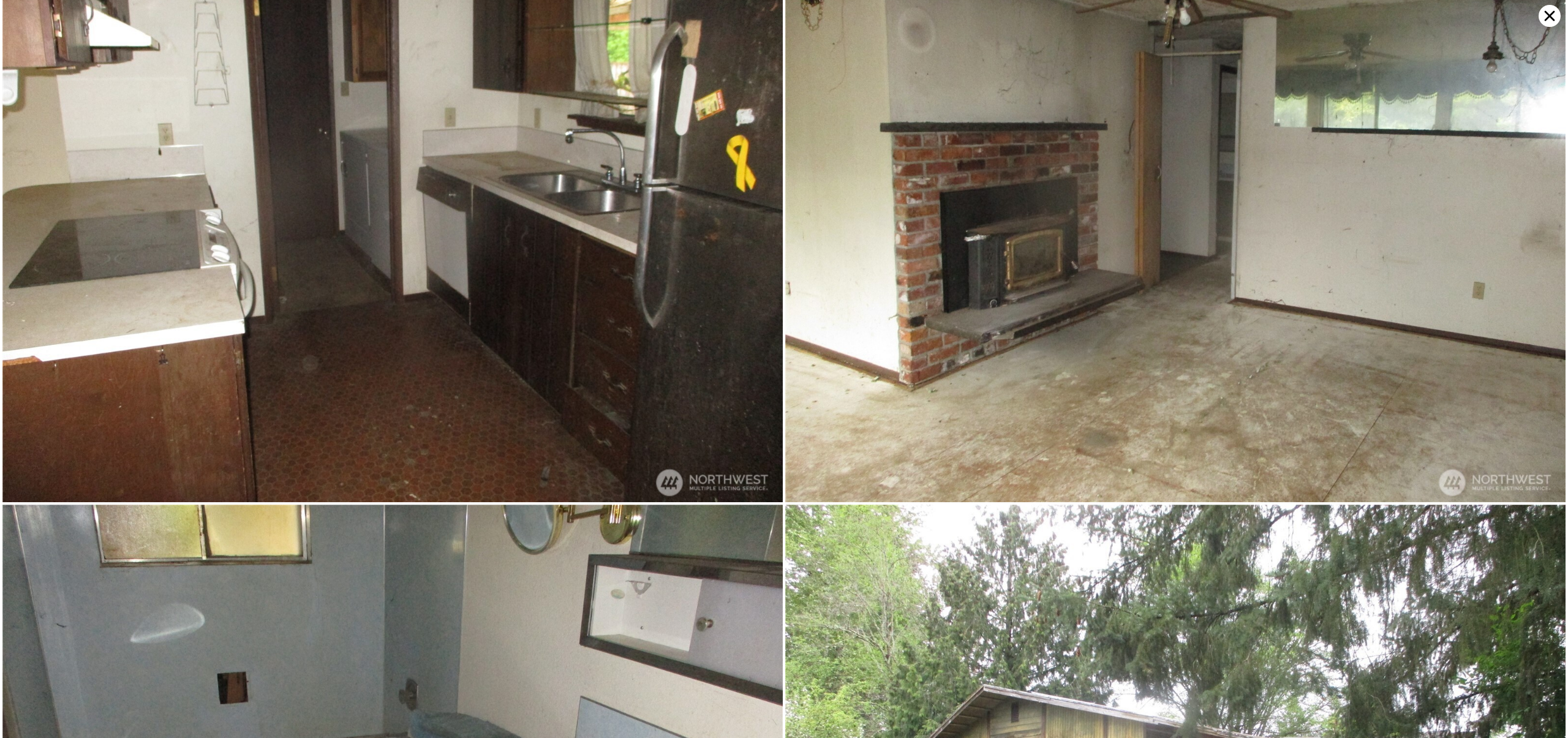
scroll to position [1169, 0]
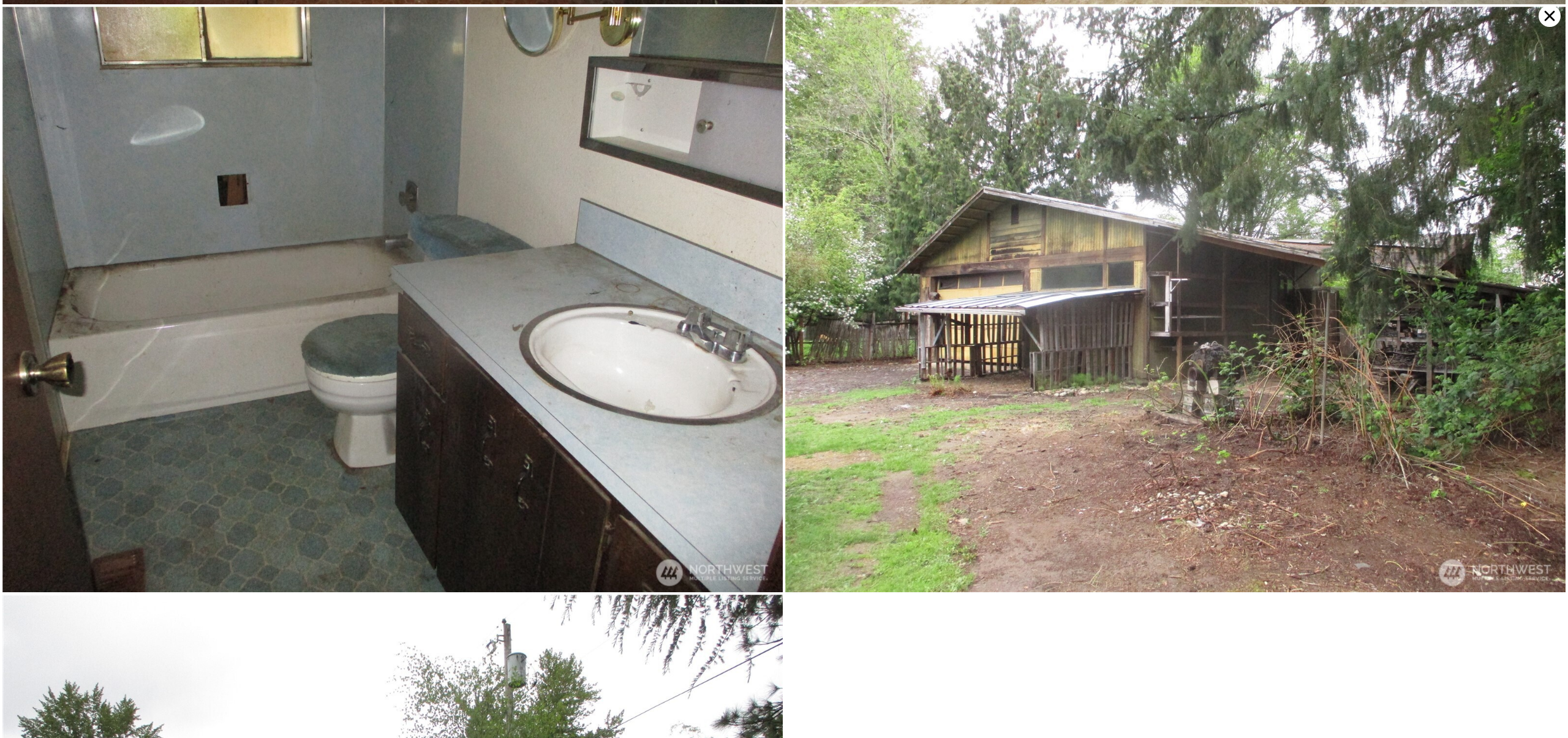
click at [1548, 18] on icon at bounding box center [1550, 16] width 11 height 11
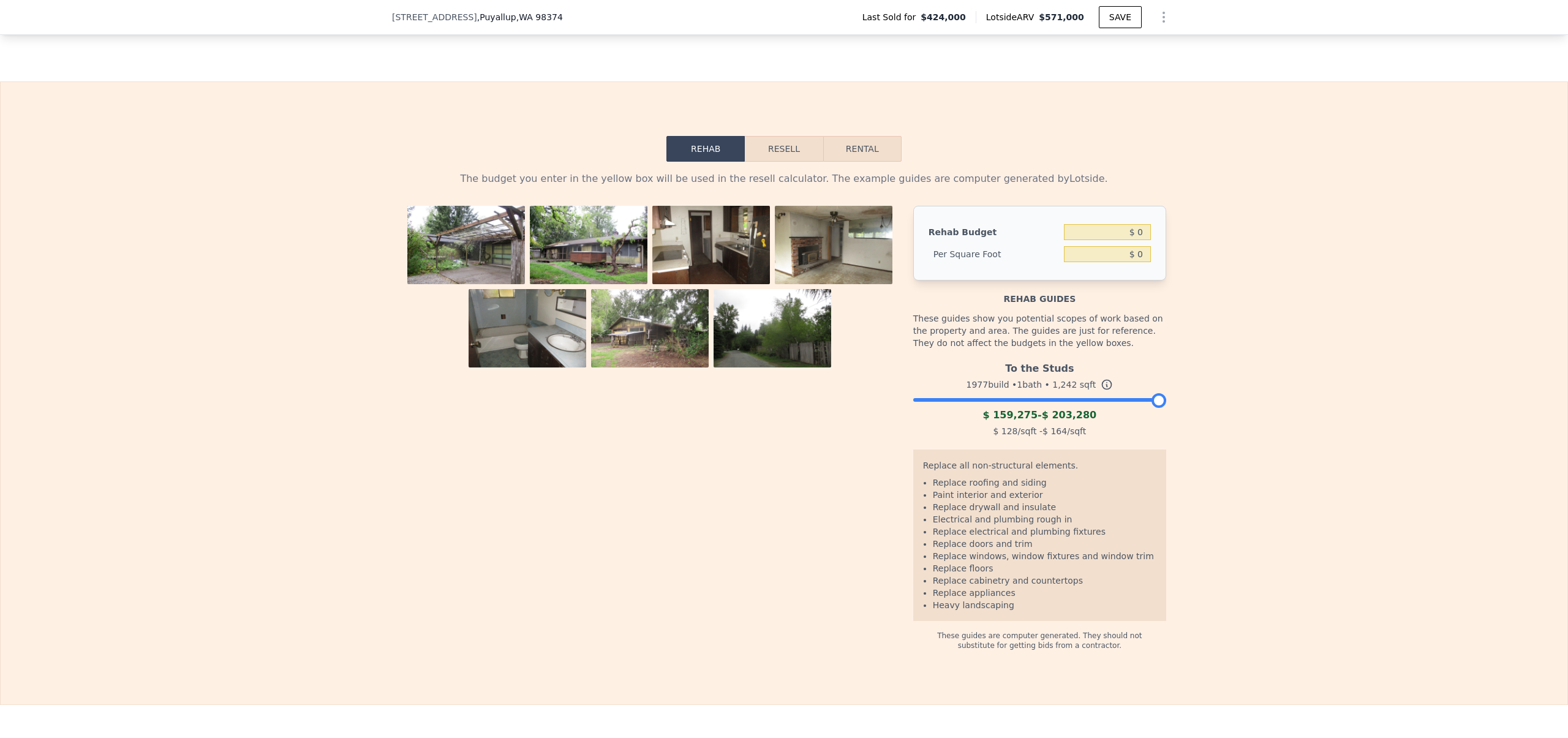
click at [671, 267] on img at bounding box center [711, 250] width 118 height 88
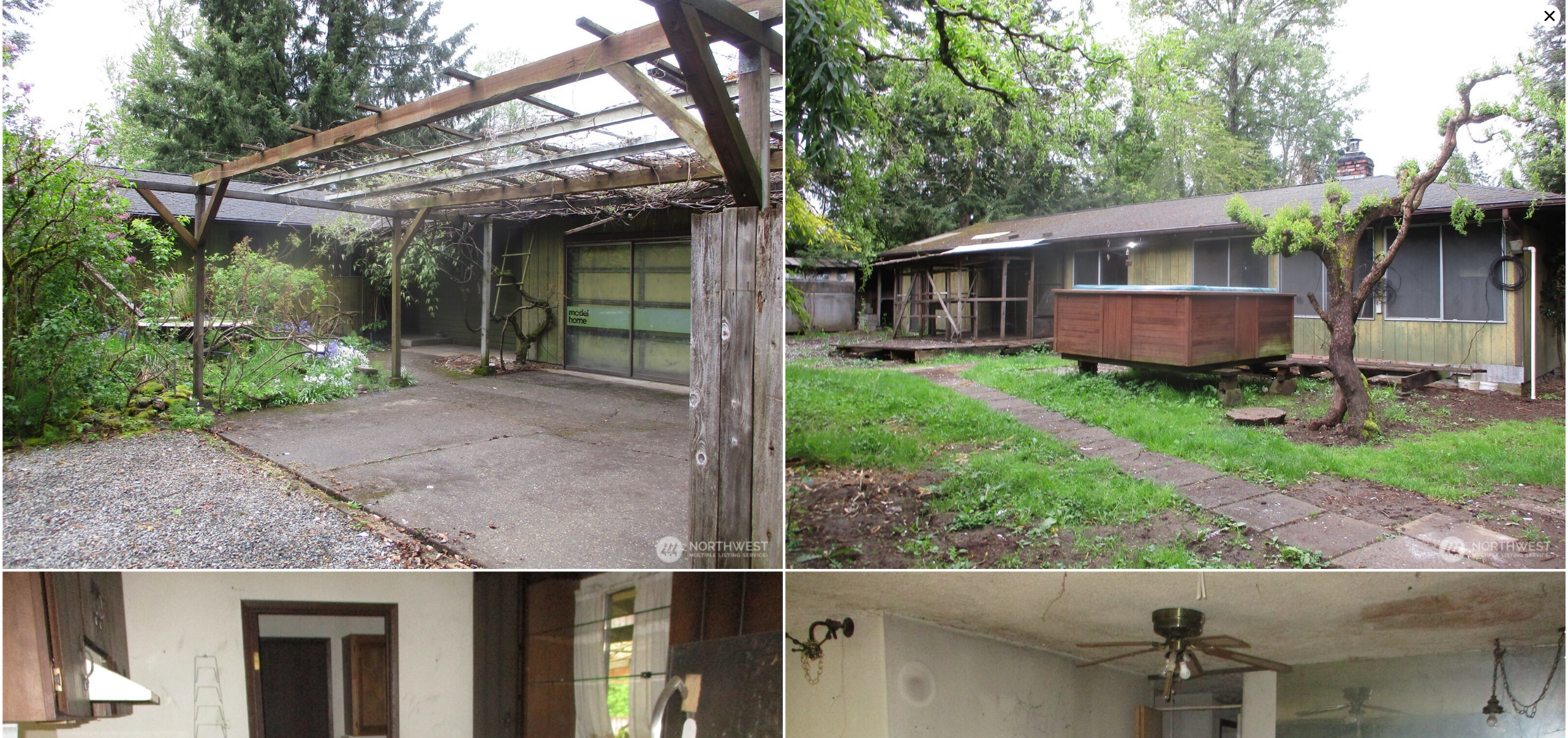
scroll to position [0, 0]
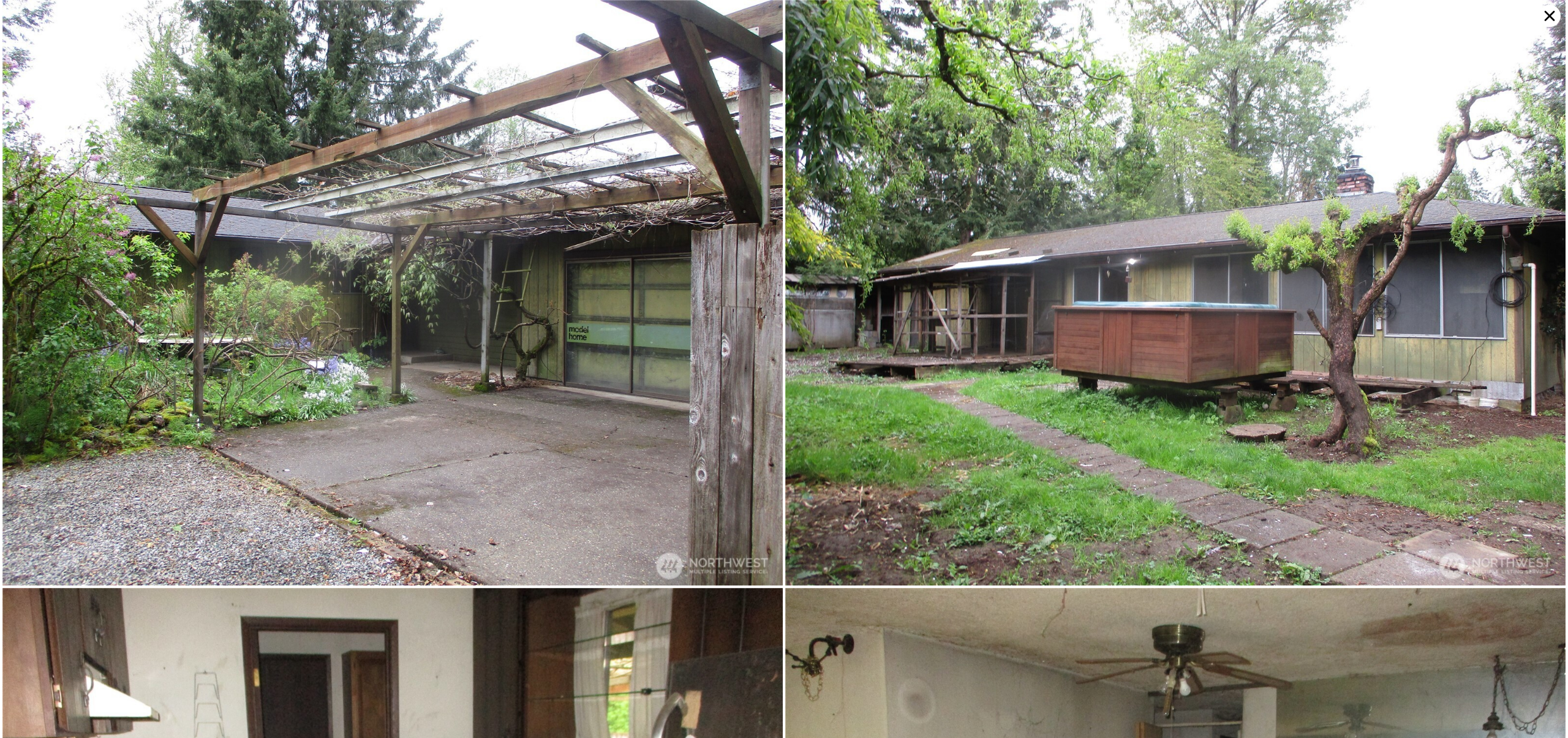
click at [1552, 13] on icon at bounding box center [1550, 16] width 11 height 11
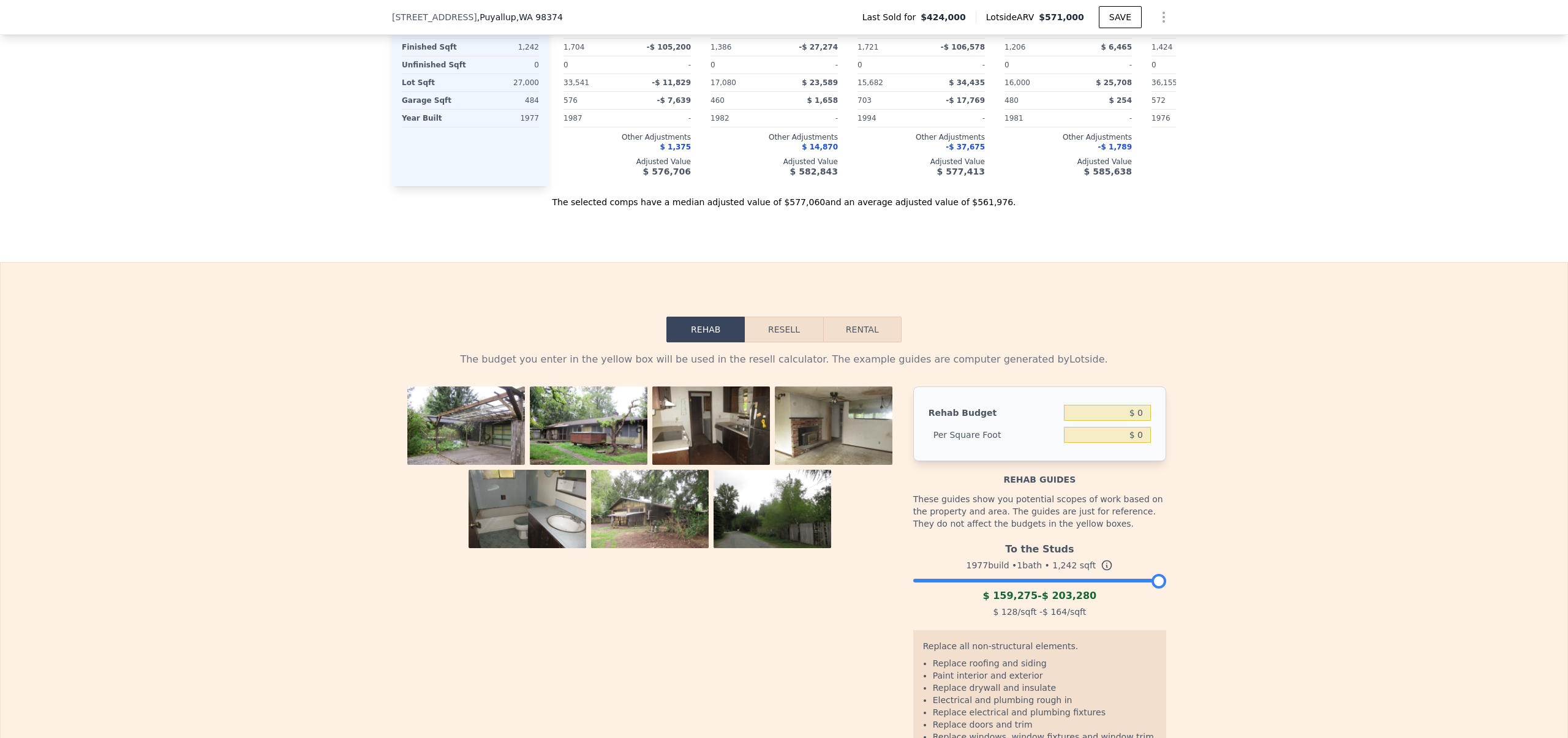
scroll to position [1690, 0]
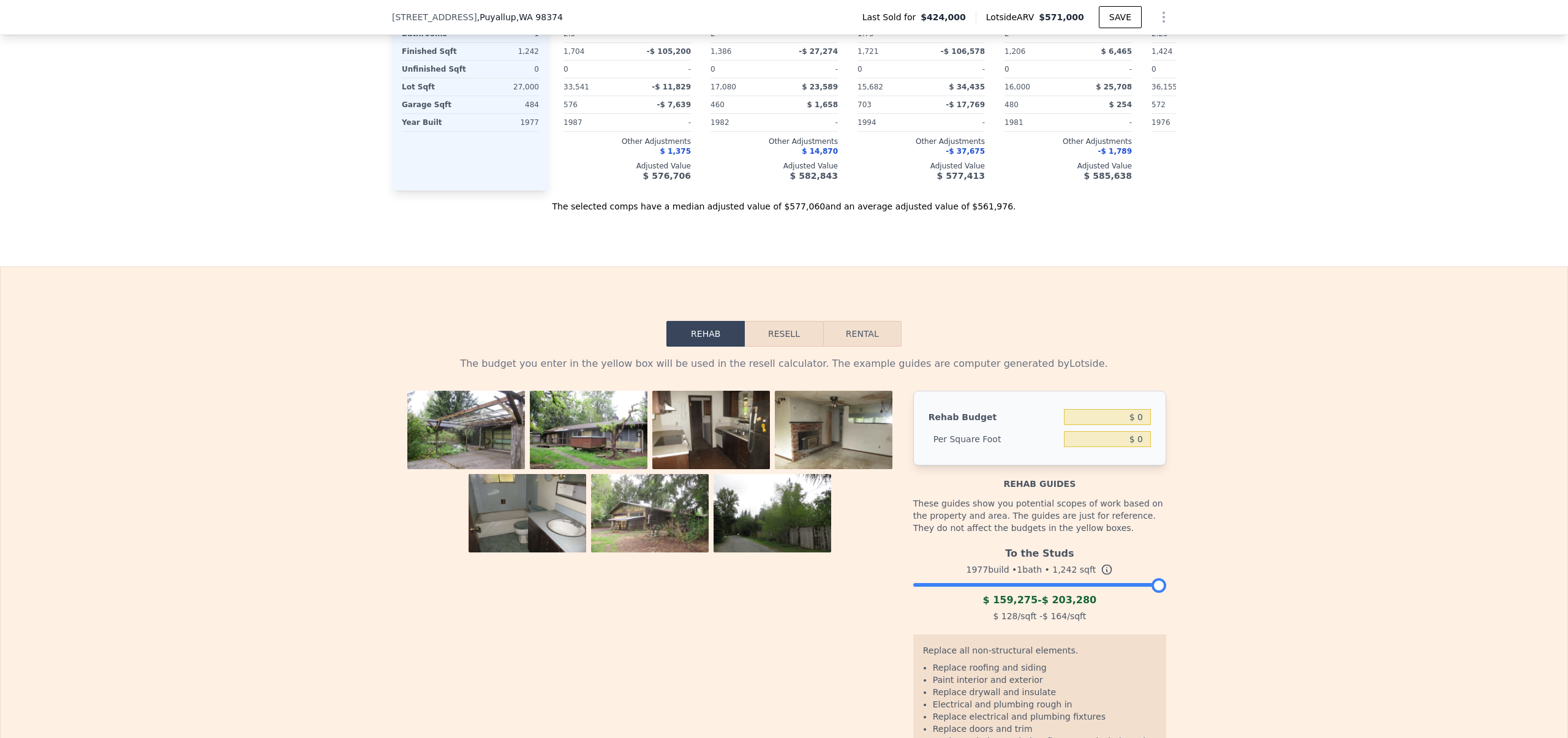
click at [523, 524] on img at bounding box center [527, 518] width 118 height 88
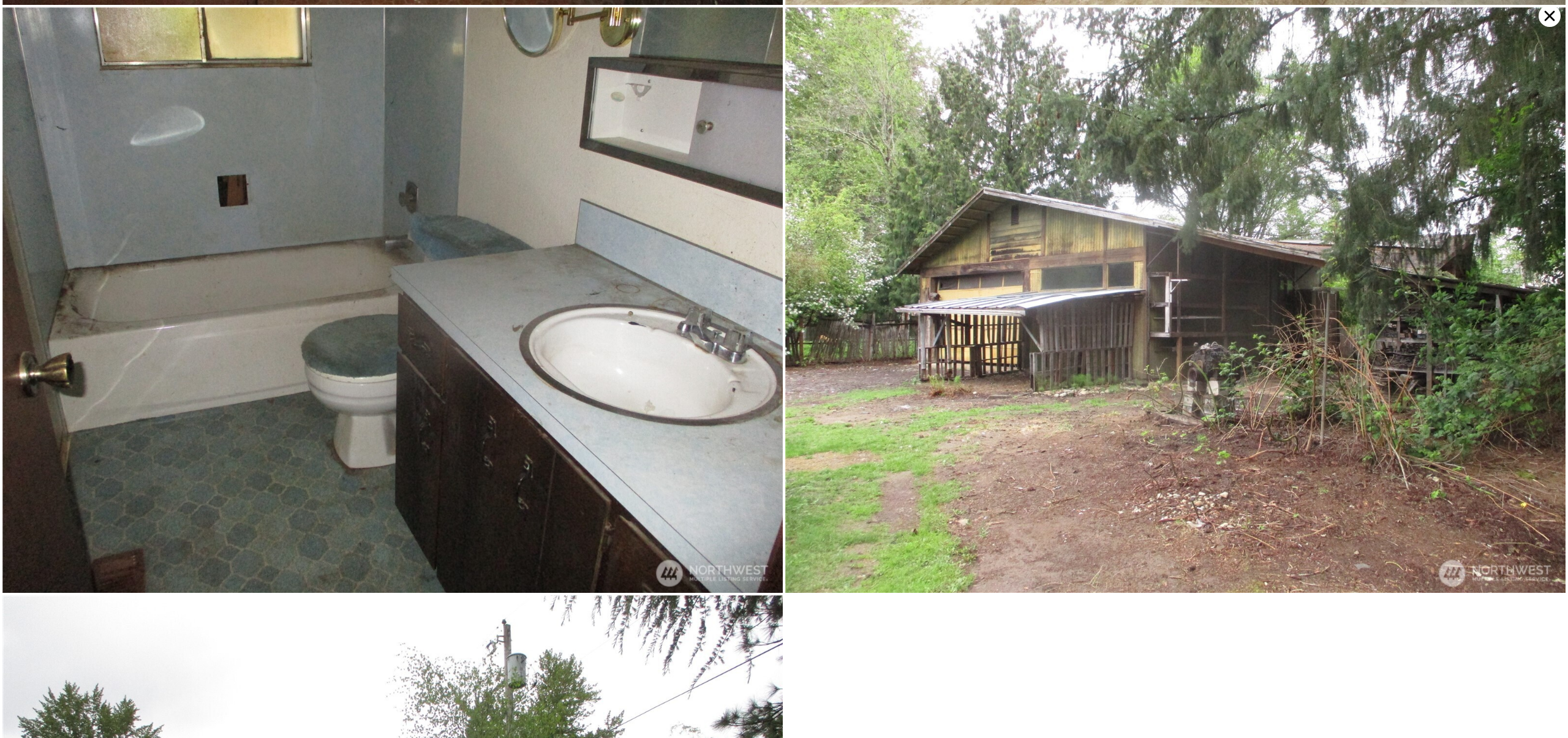
scroll to position [584, 0]
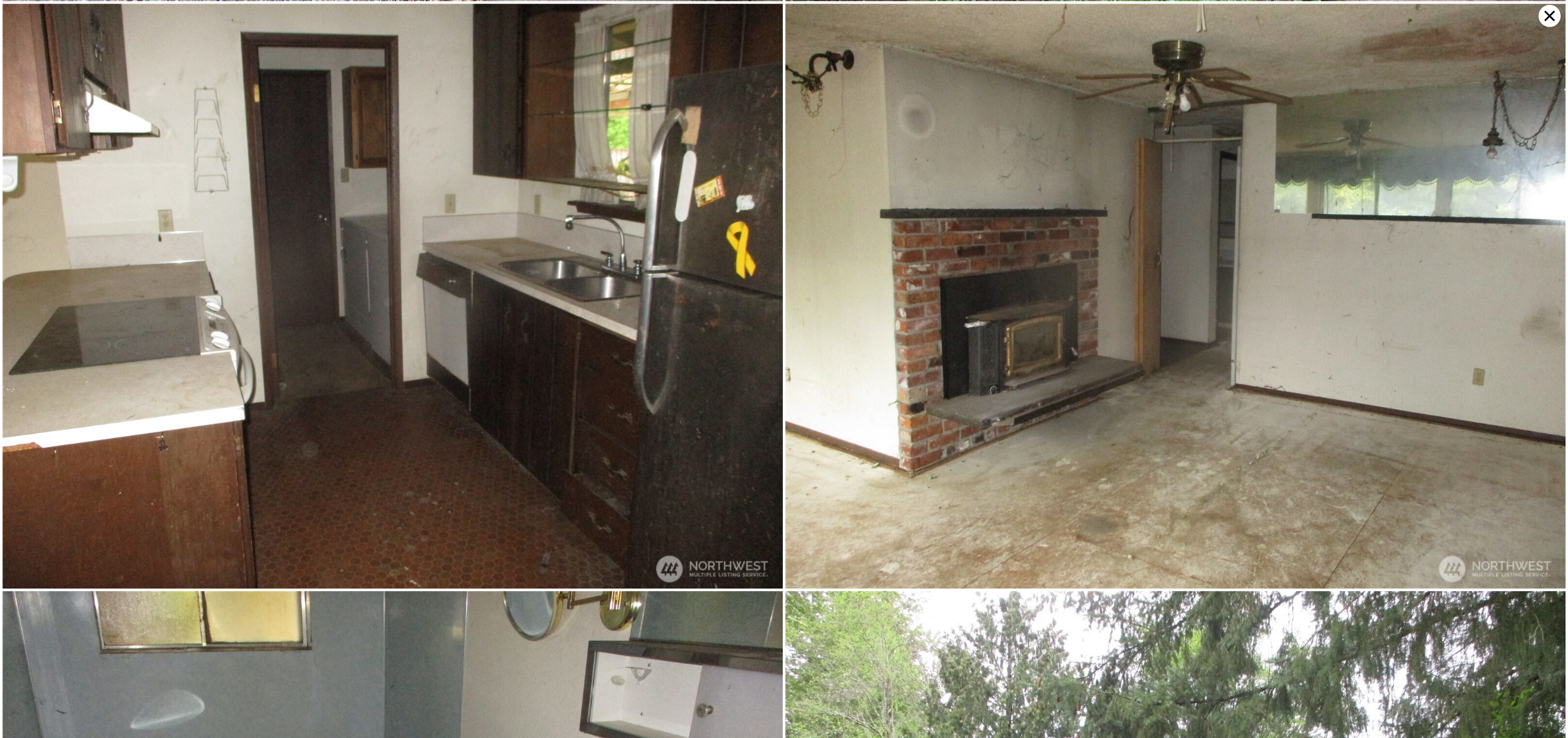
click at [1545, 16] on icon at bounding box center [1549, 16] width 22 height 22
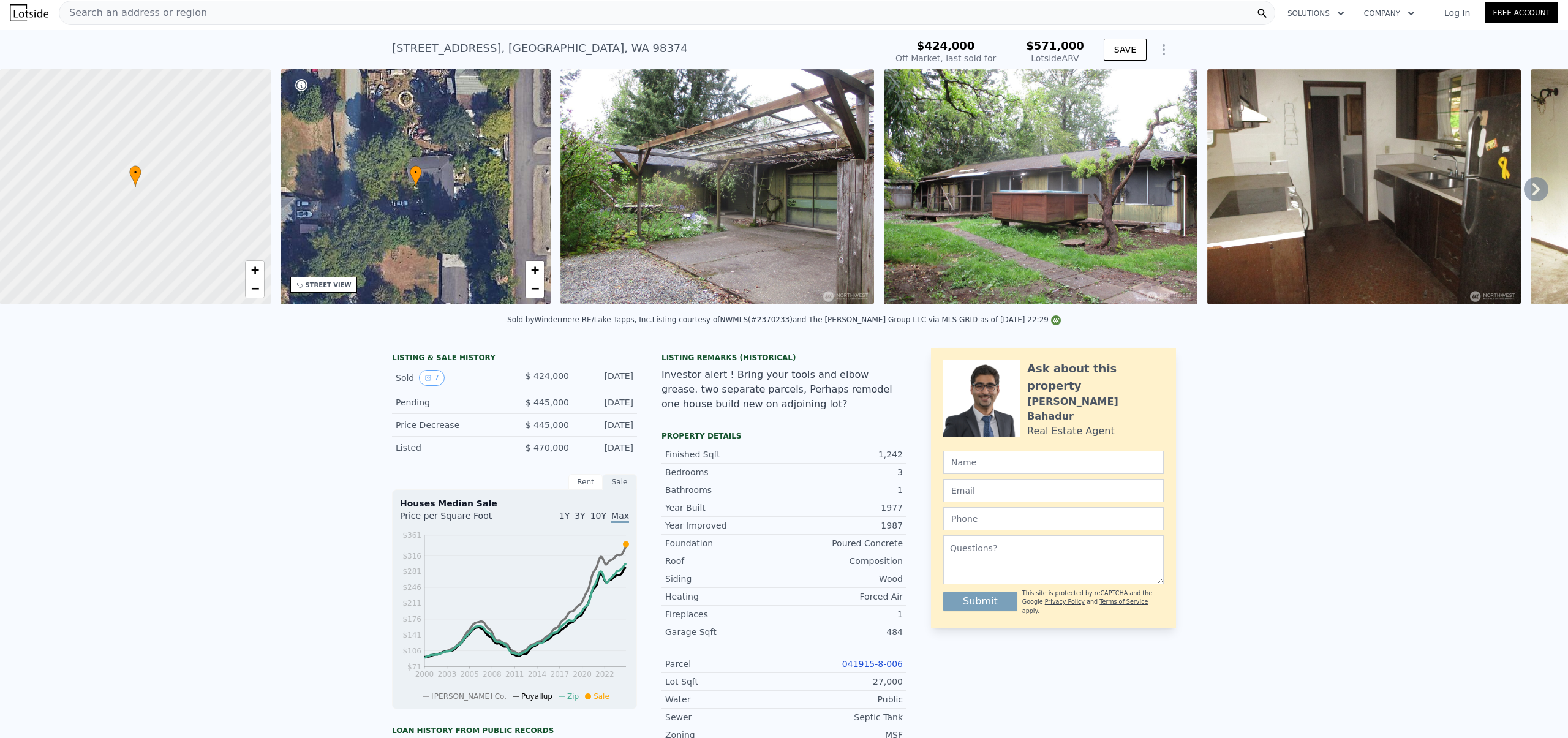
scroll to position [0, 0]
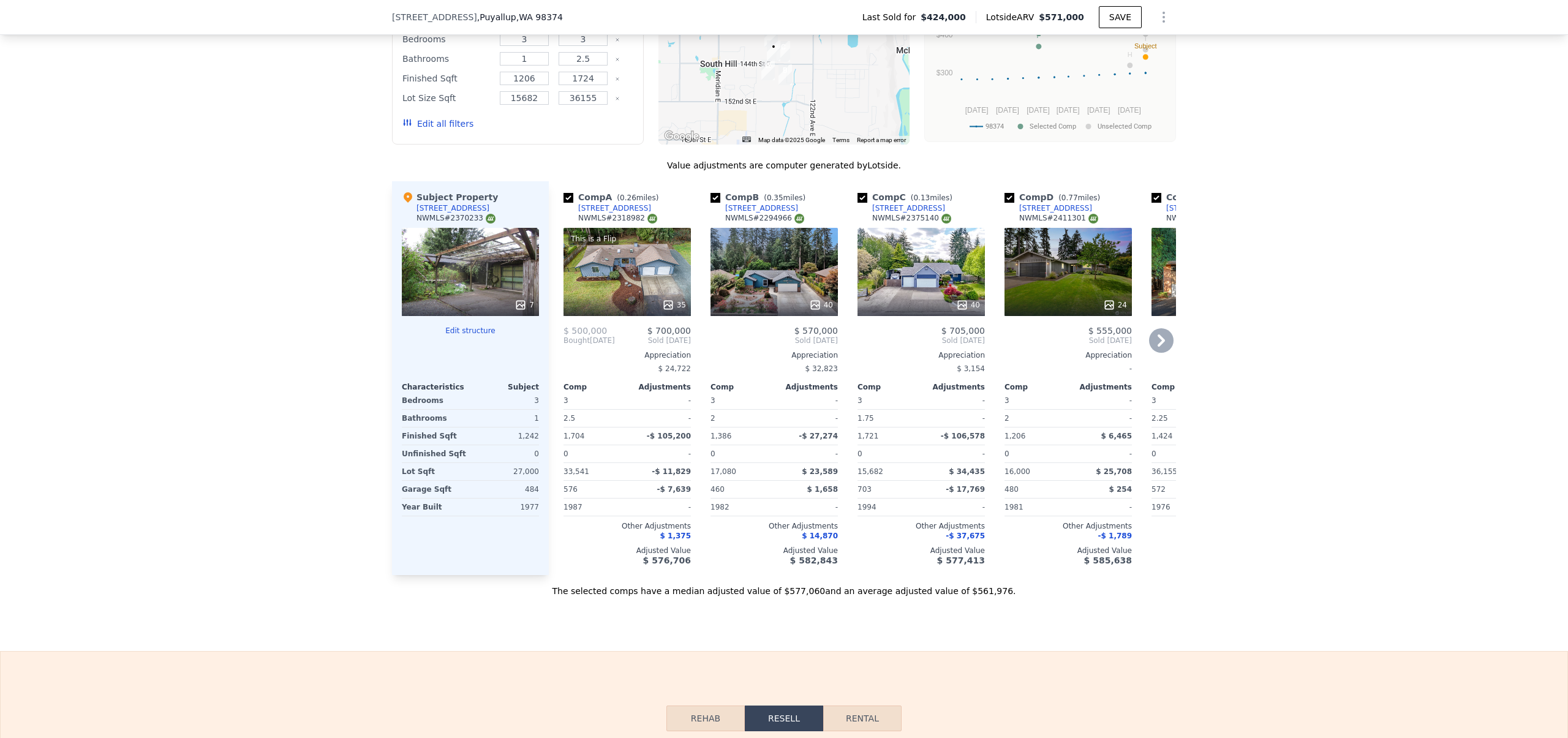
scroll to position [1308, 0]
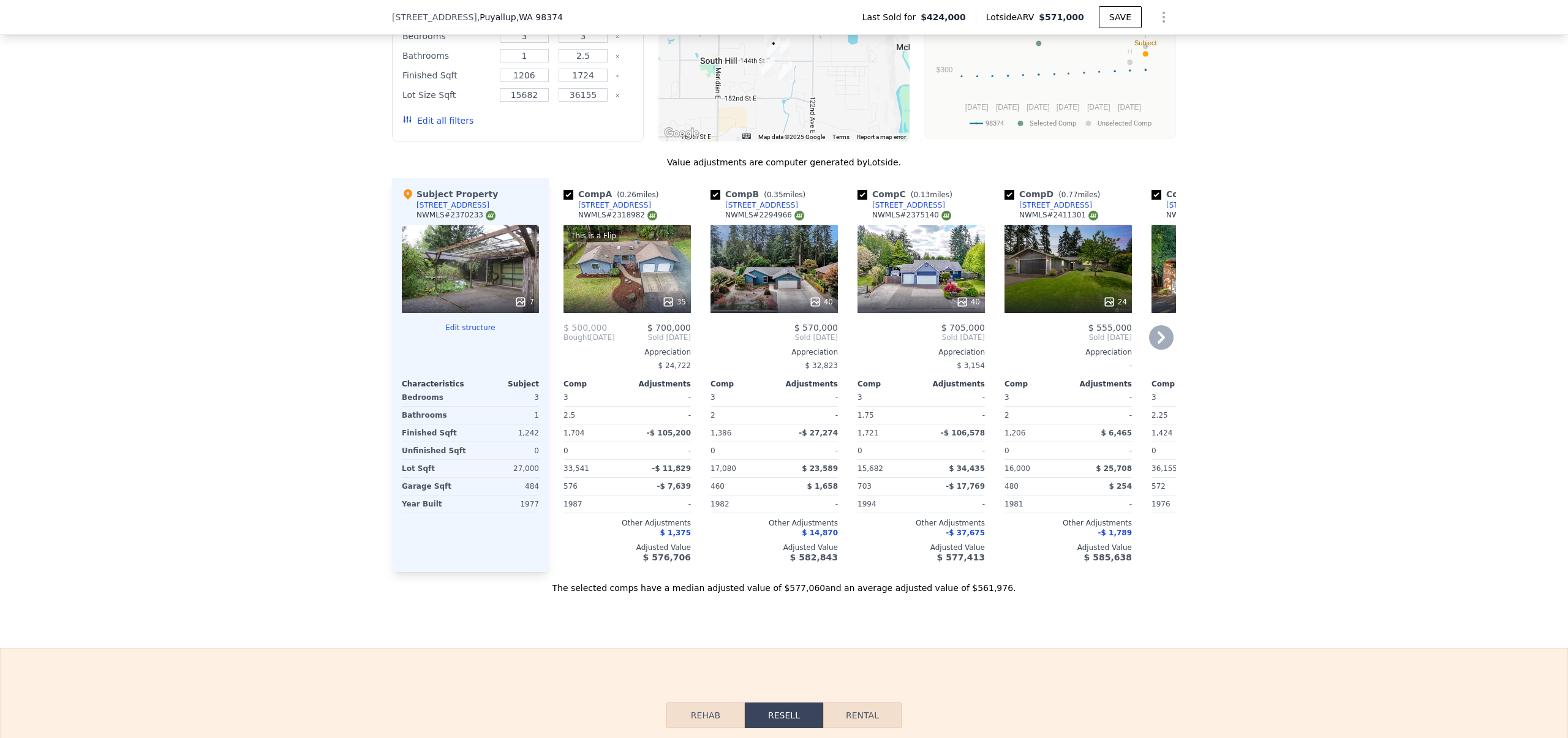
click at [1067, 285] on div "24" at bounding box center [1068, 269] width 128 height 88
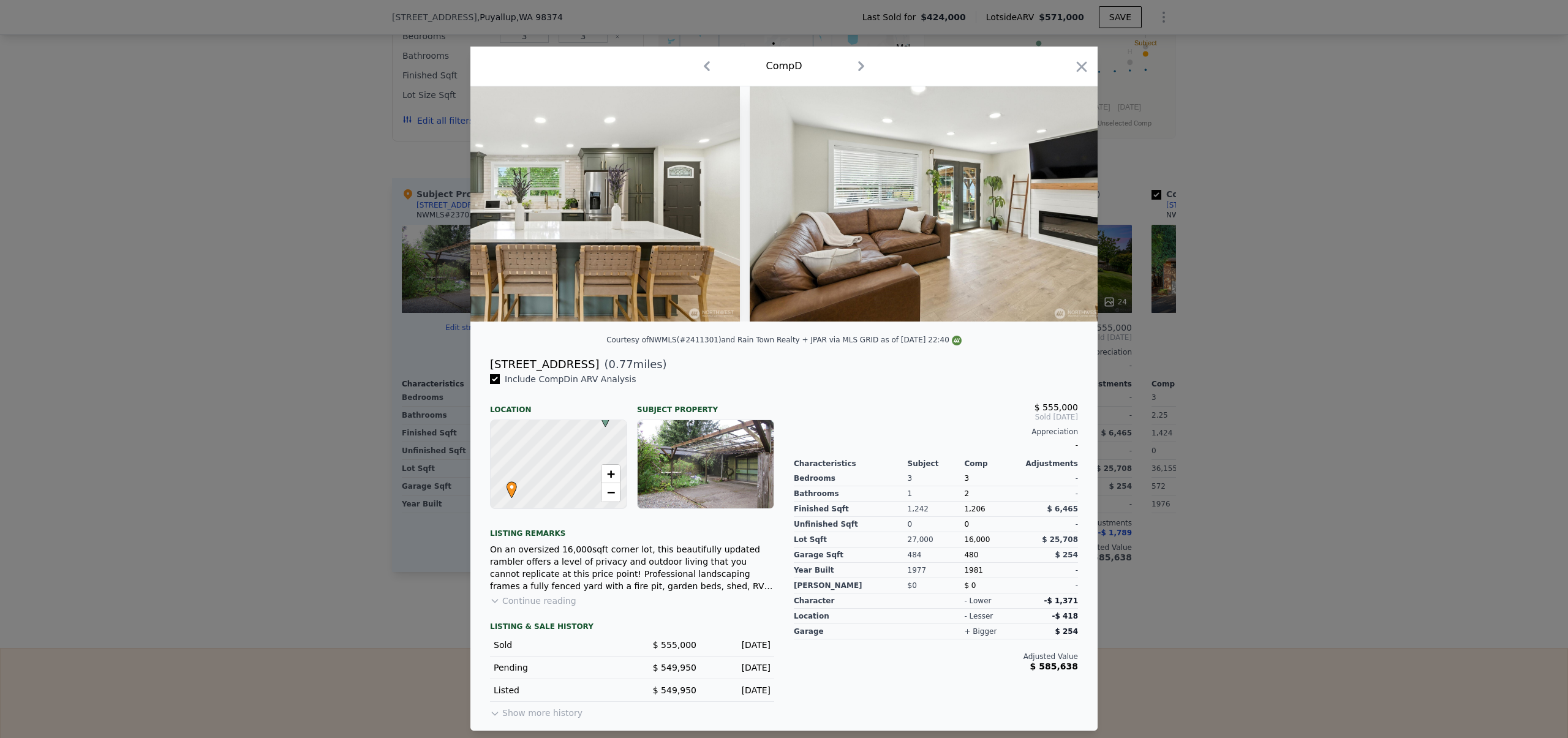
scroll to position [0, 1896]
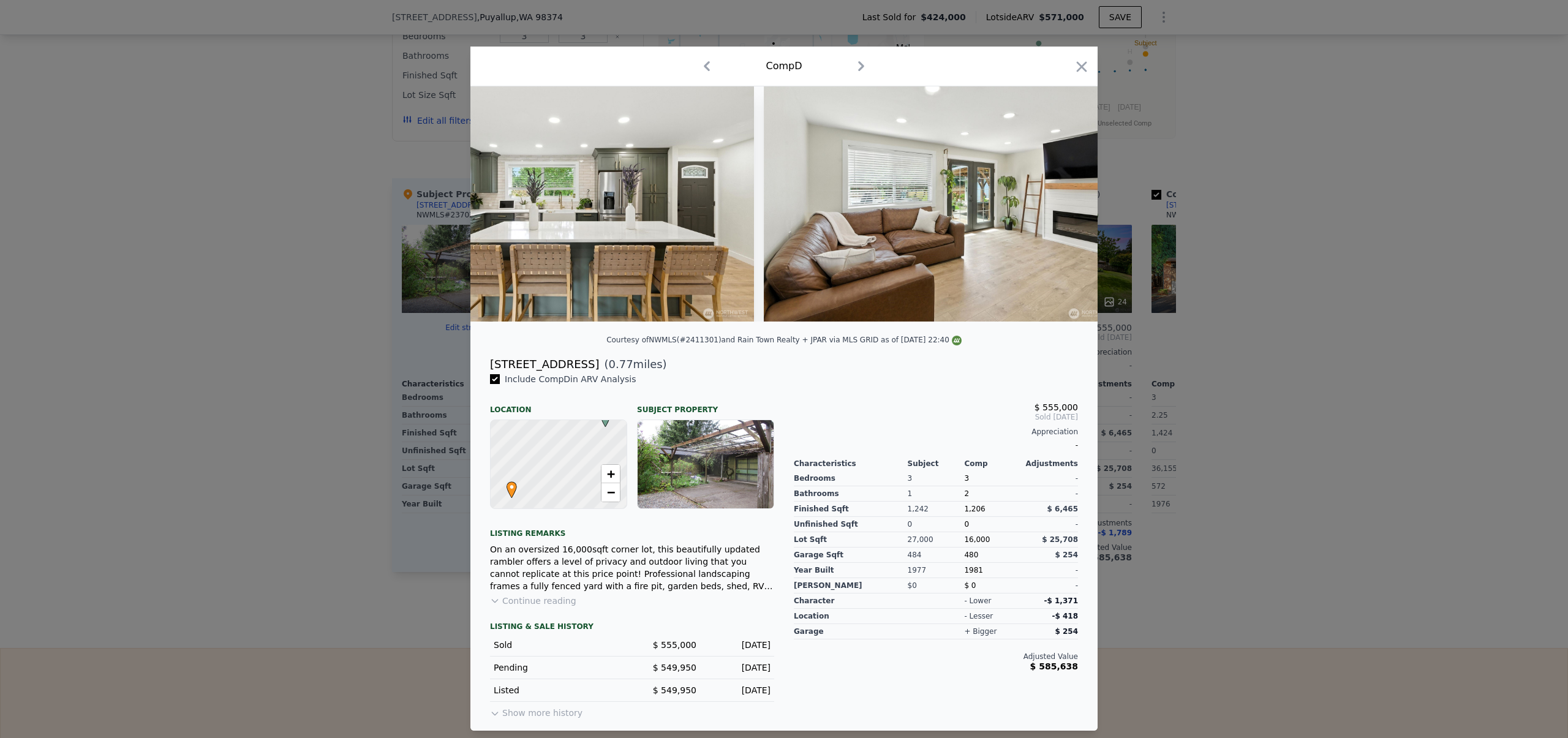
click at [1295, 300] on div at bounding box center [784, 369] width 1568 height 738
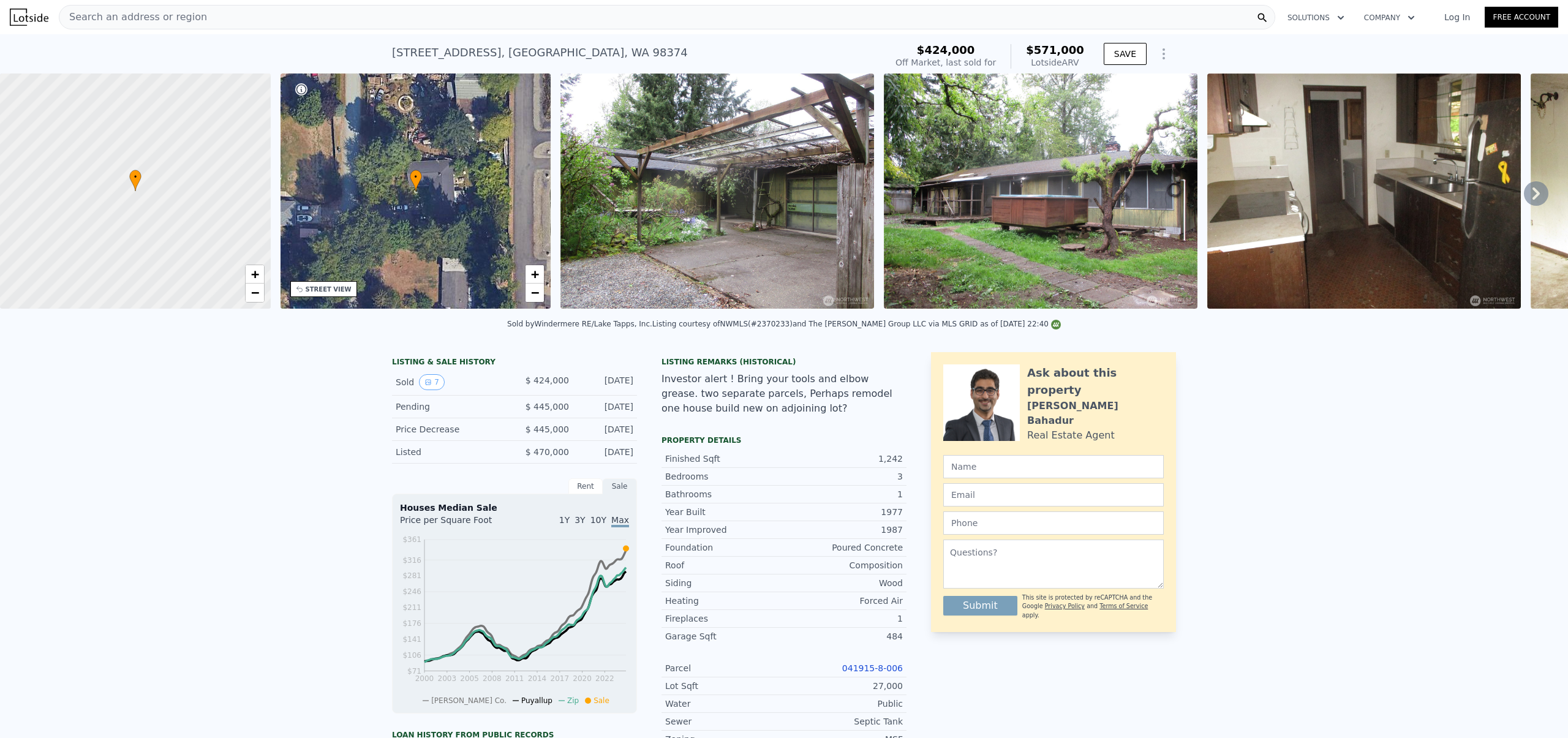
click at [1156, 51] on icon "Show Options" at bounding box center [1163, 54] width 15 height 15
click at [1116, 82] on div "Edit Structure" at bounding box center [1107, 85] width 137 height 25
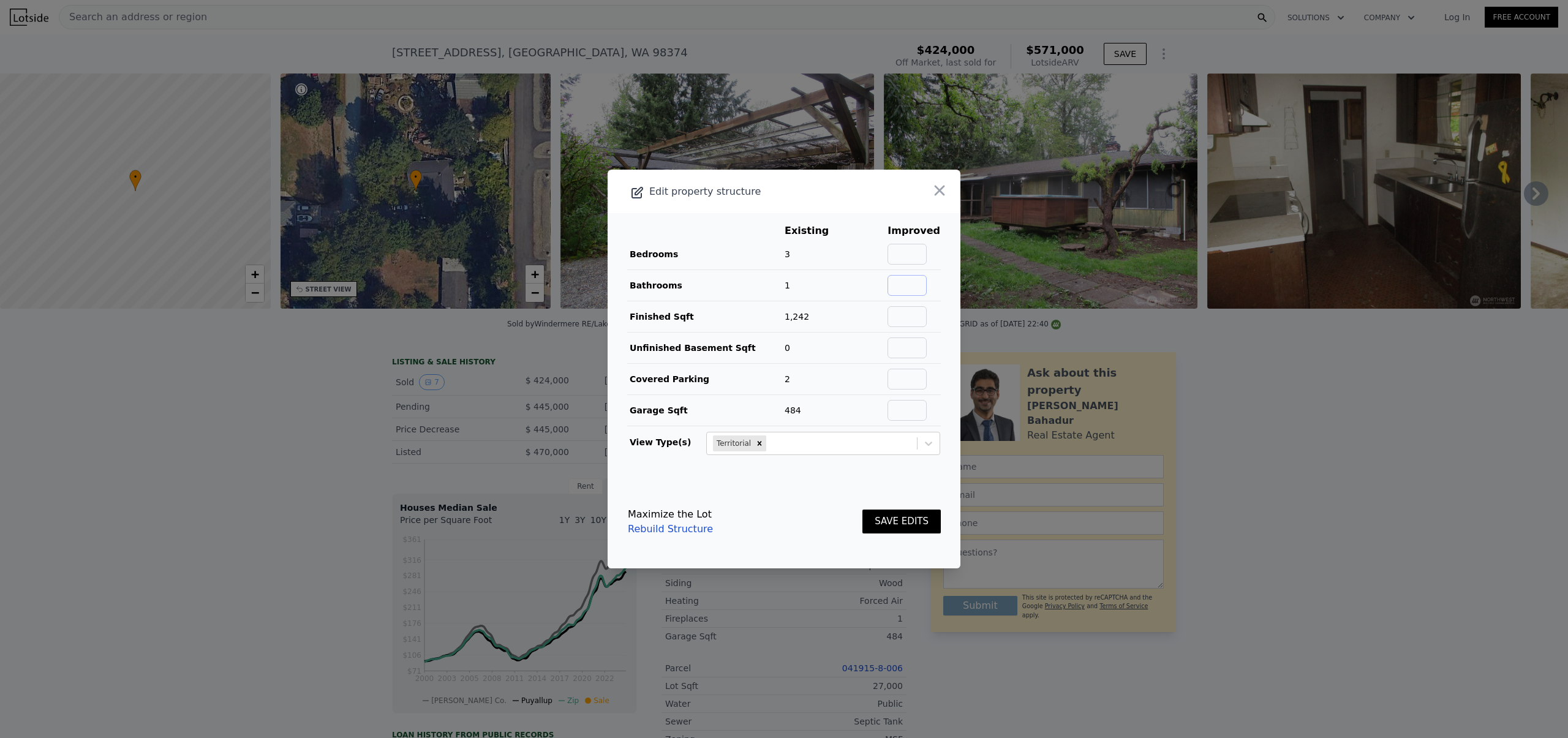
click at [904, 283] on input "text" at bounding box center [907, 285] width 39 height 21
type input "2"
click at [941, 348] on main "Existing Improved Bedrooms 3 Bathrooms 1 100% 2 Finished Sqft 1,242 Unfinished …" at bounding box center [784, 344] width 353 height 262
click at [891, 522] on button "SAVE EDITS" at bounding box center [901, 522] width 78 height 24
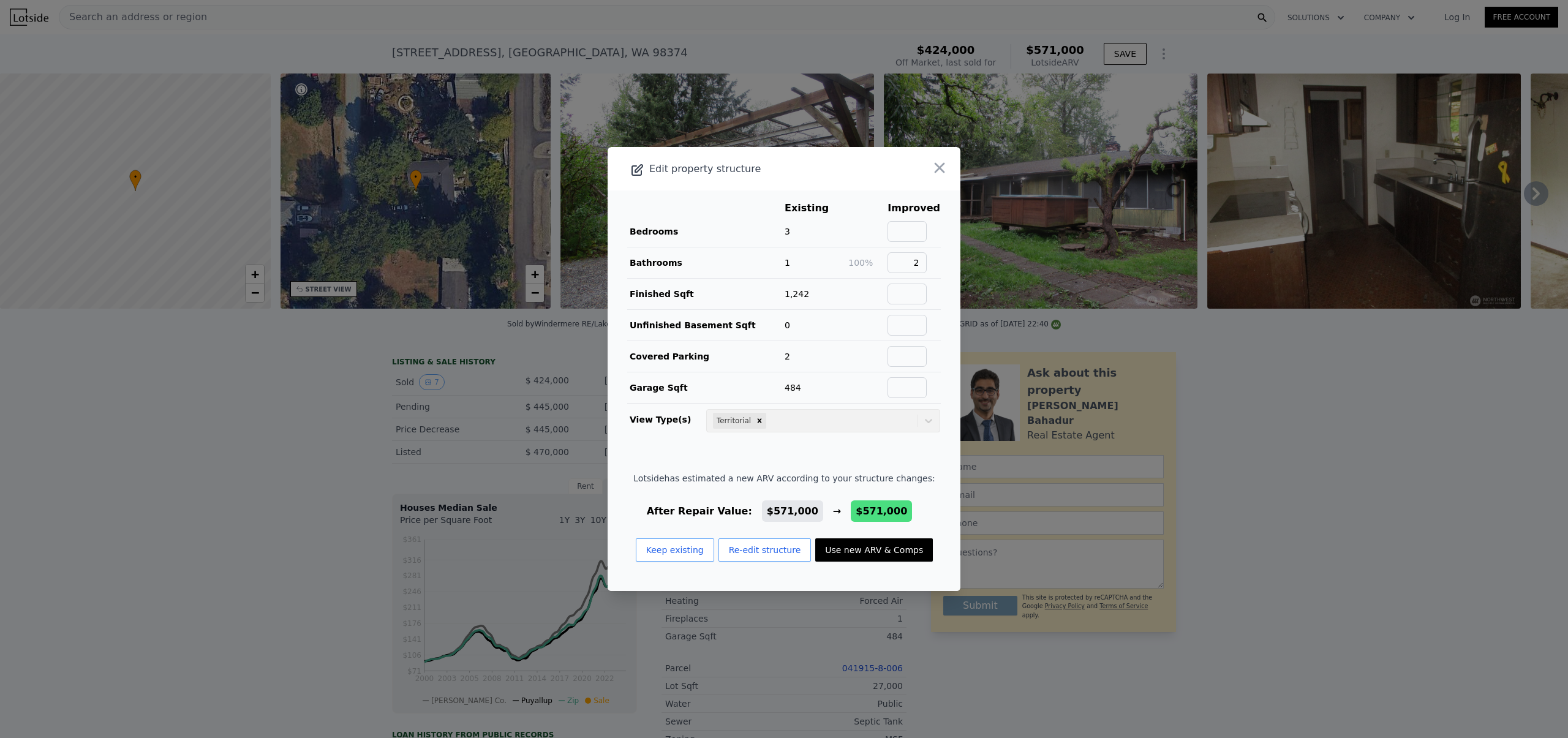
click at [863, 548] on button "Use new ARV & Comps" at bounding box center [874, 550] width 118 height 23
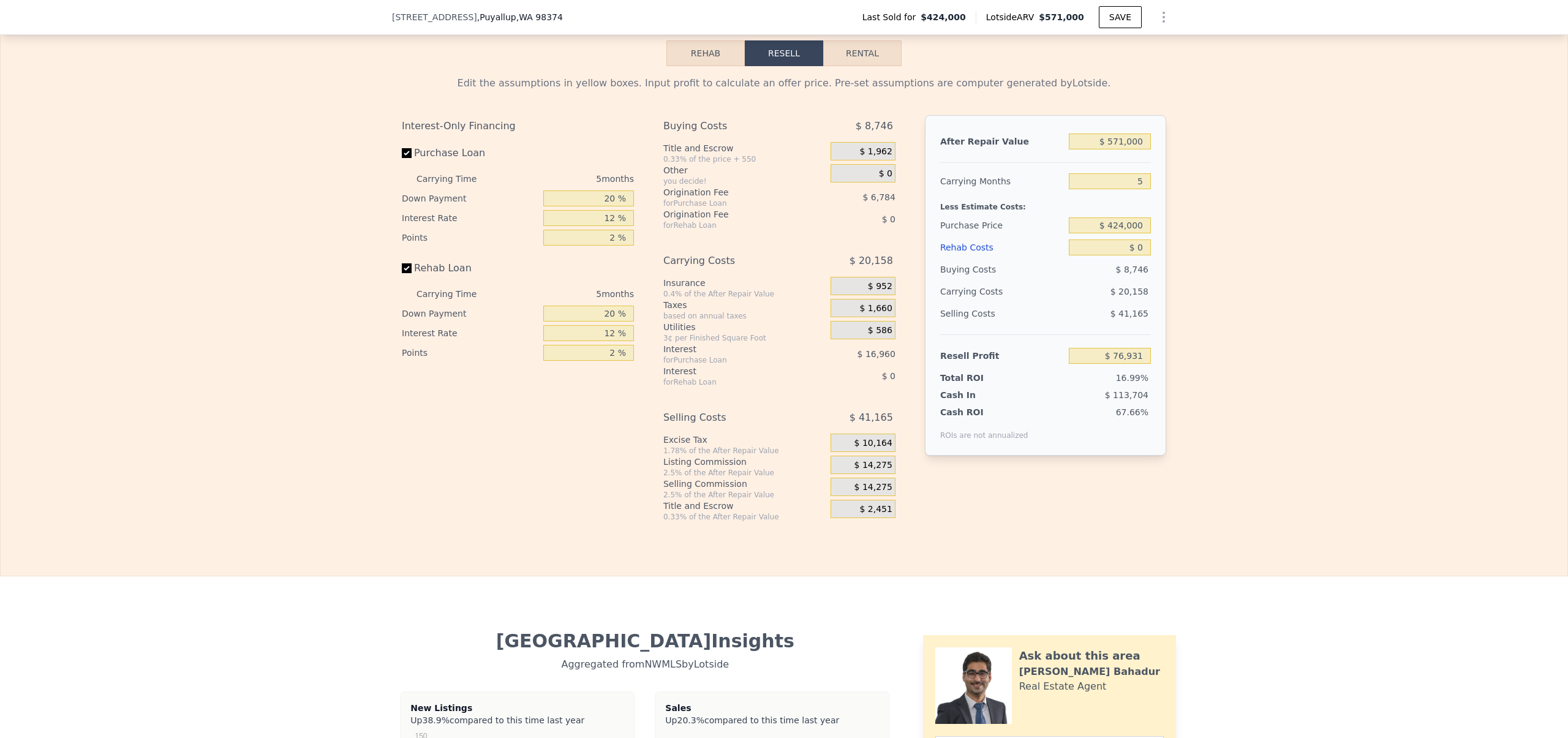
scroll to position [1952, 0]
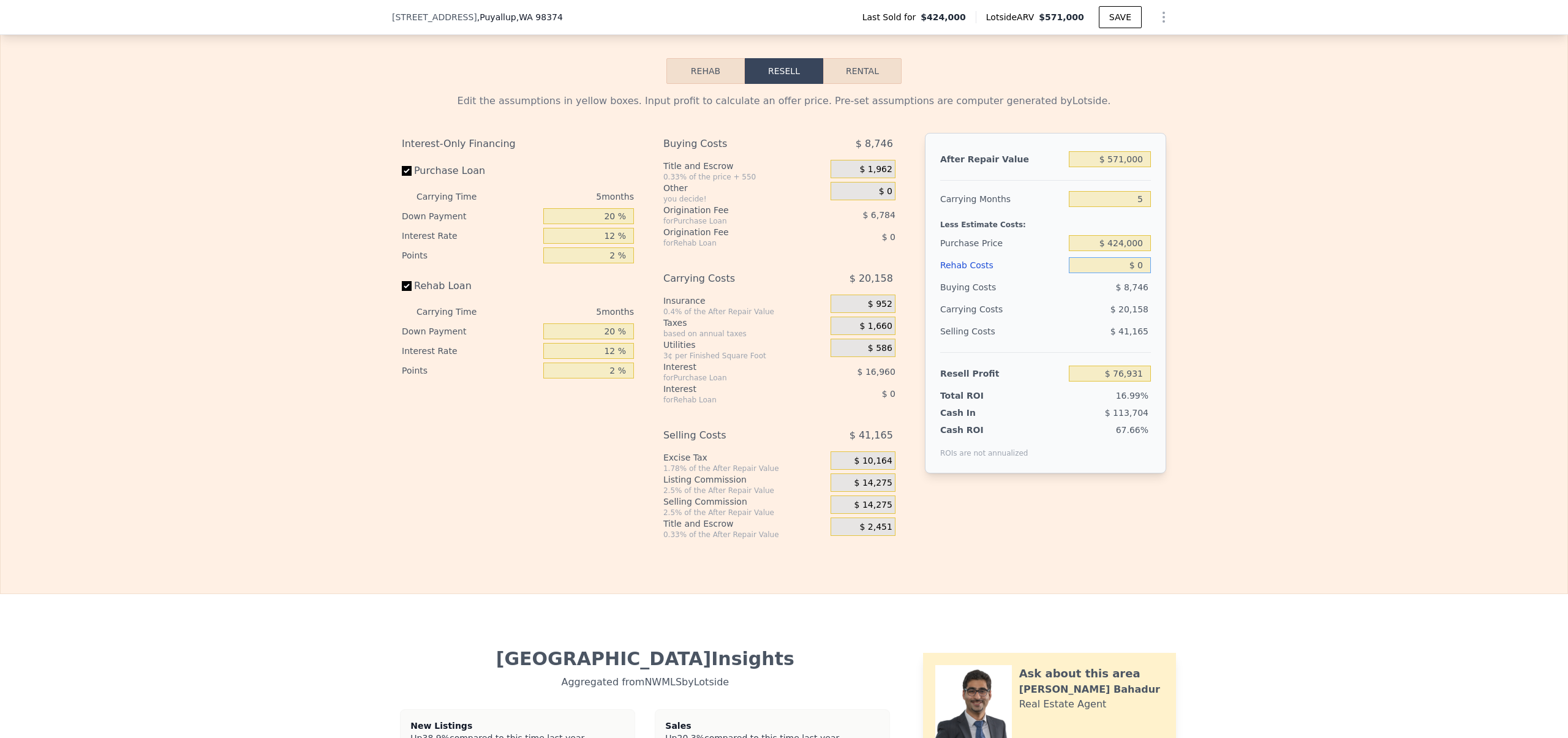
click at [1137, 273] on input "$ 0" at bounding box center [1109, 265] width 82 height 16
click at [1135, 273] on input "$ 0" at bounding box center [1109, 265] width 82 height 16
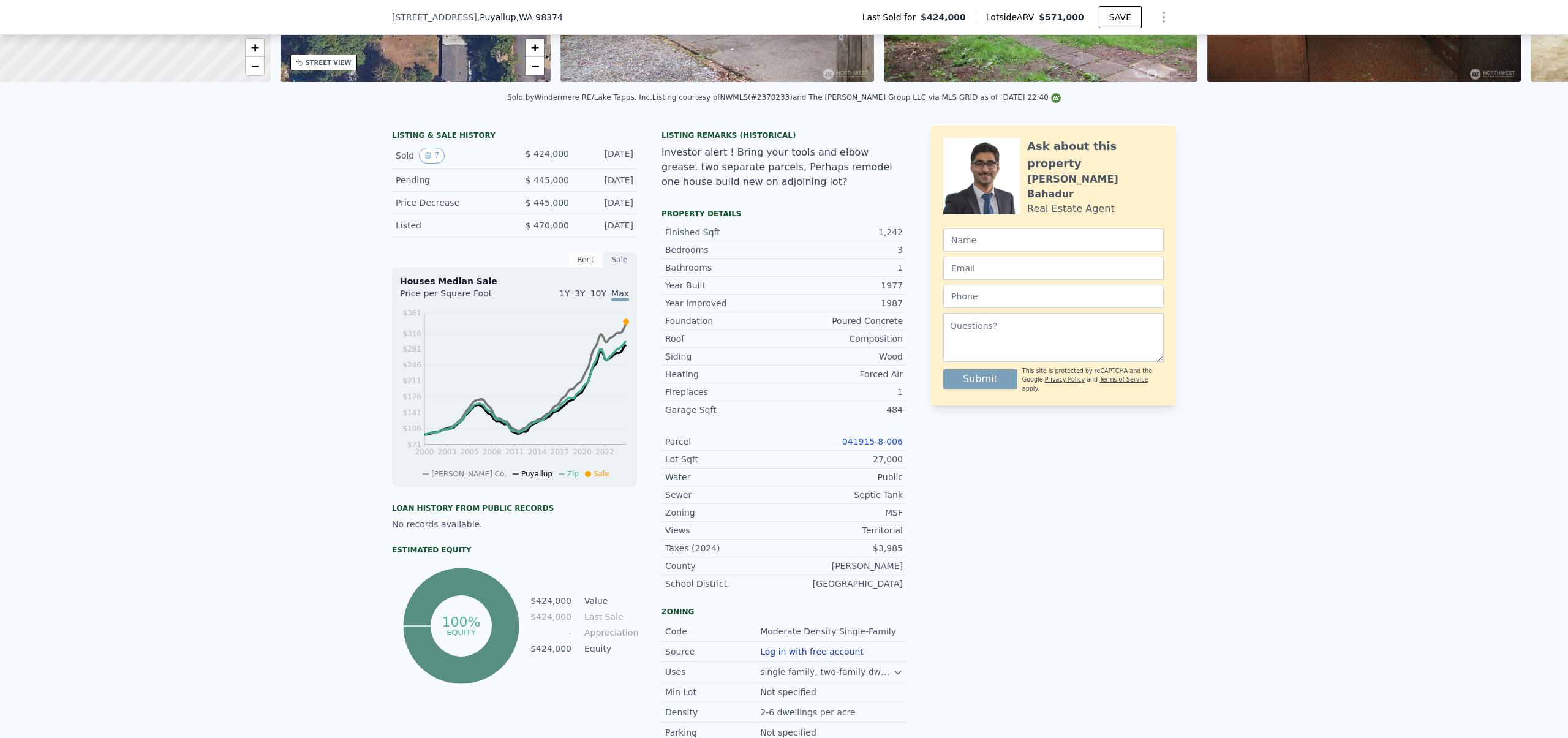
scroll to position [402, 0]
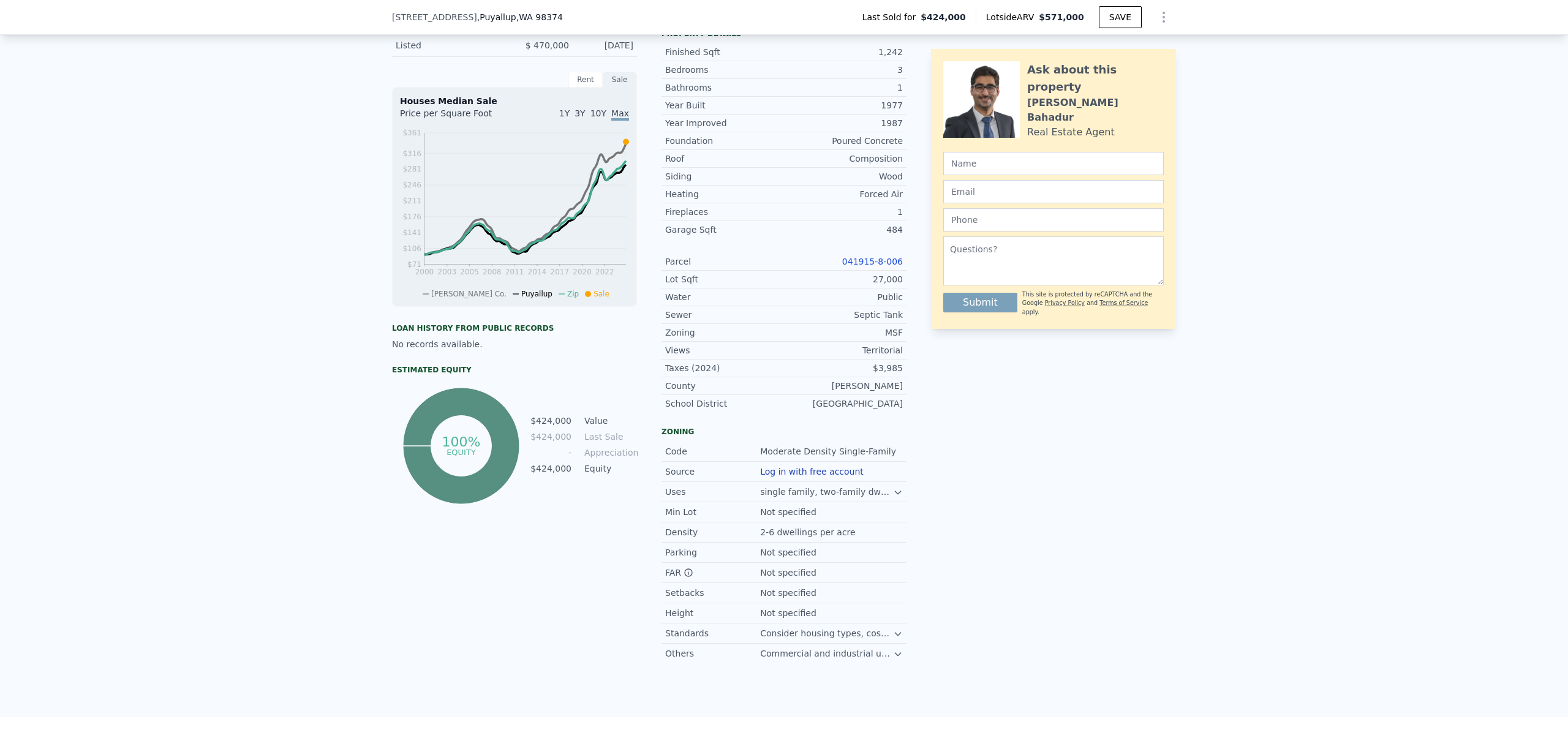
click at [874, 266] on link "041915-8-006" at bounding box center [872, 262] width 61 height 10
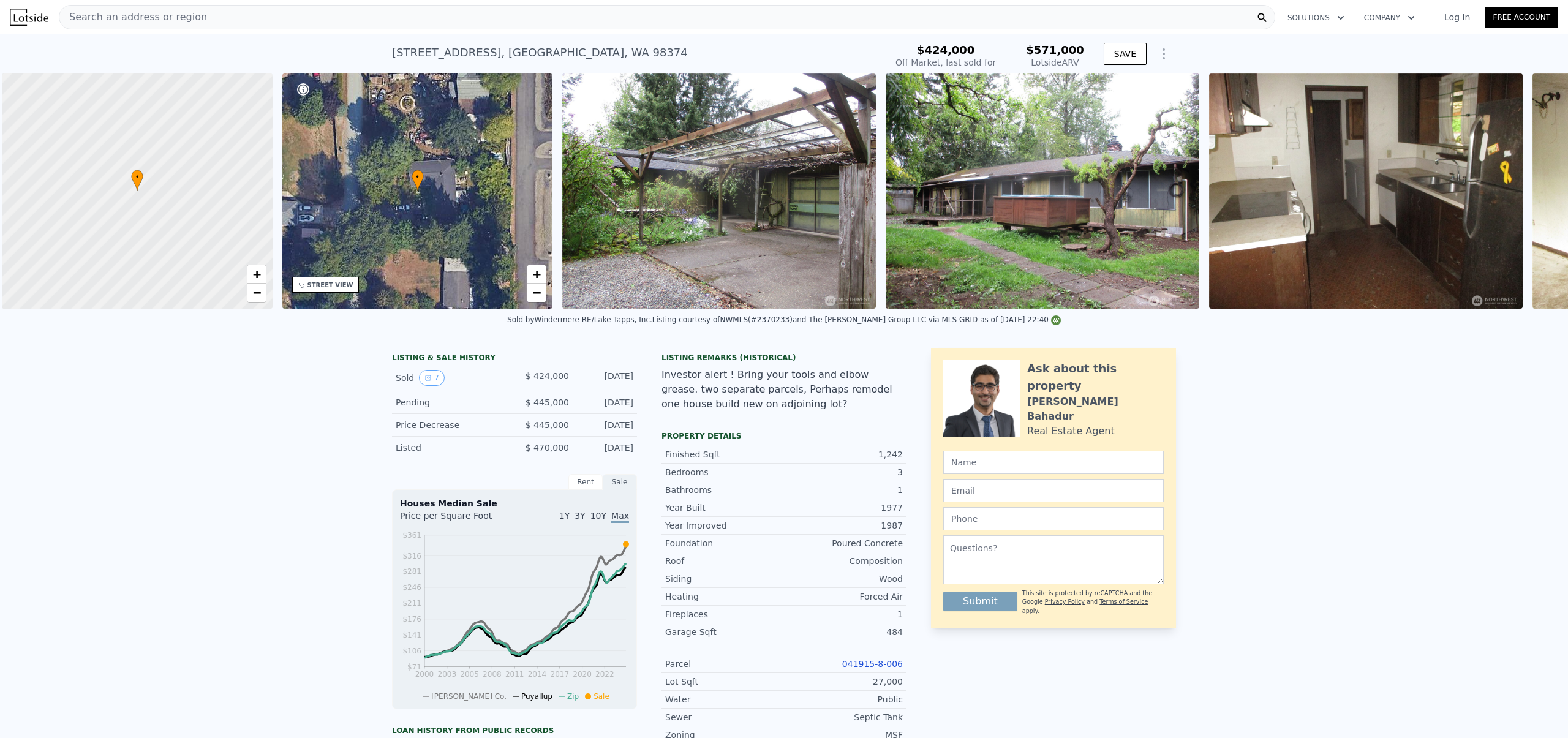
scroll to position [0, 5]
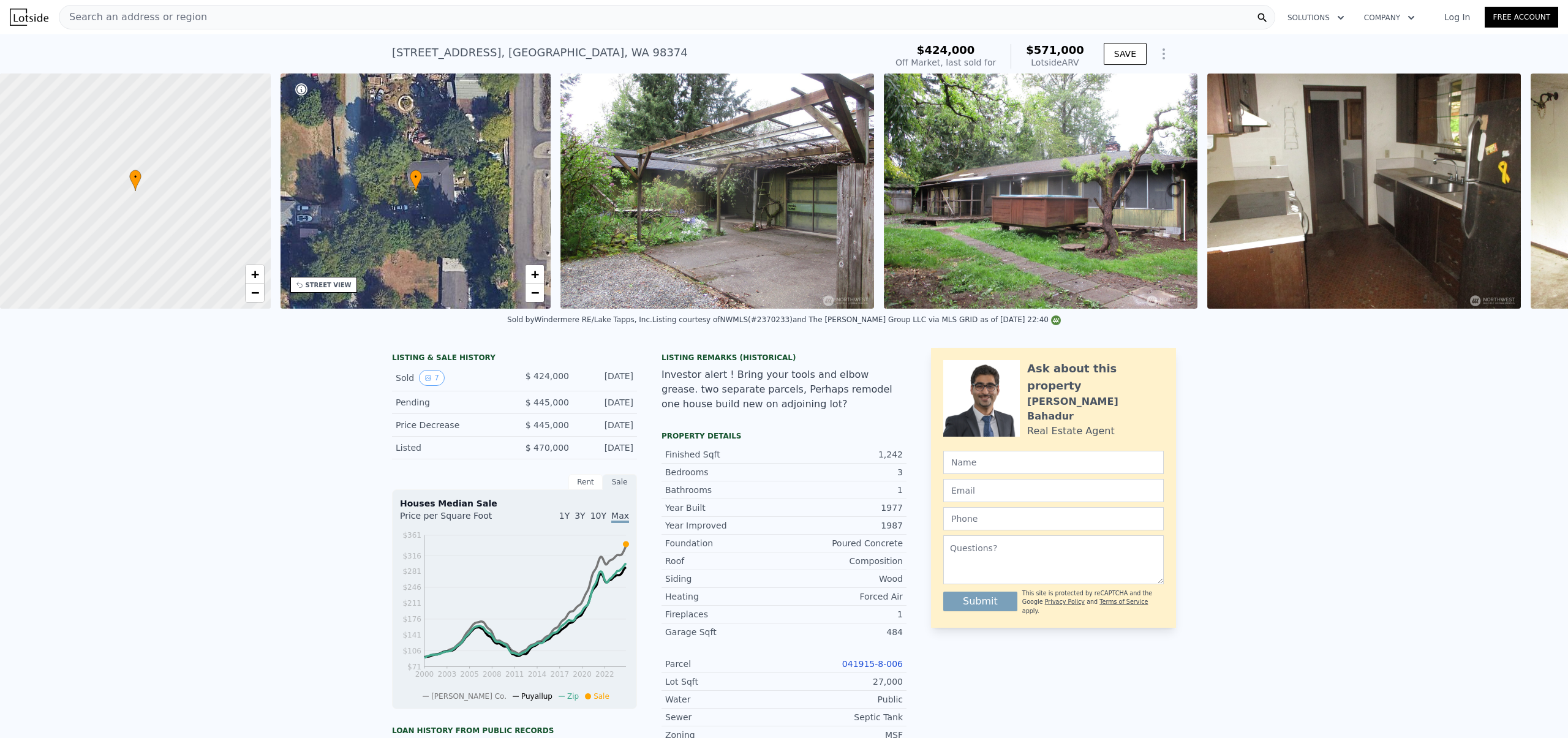
click at [357, 362] on div "LISTING & SALE HISTORY Sold 7 $ 424,000 [DATE] Pending $ 445,000 [DATE] Price D…" at bounding box center [784, 729] width 1568 height 782
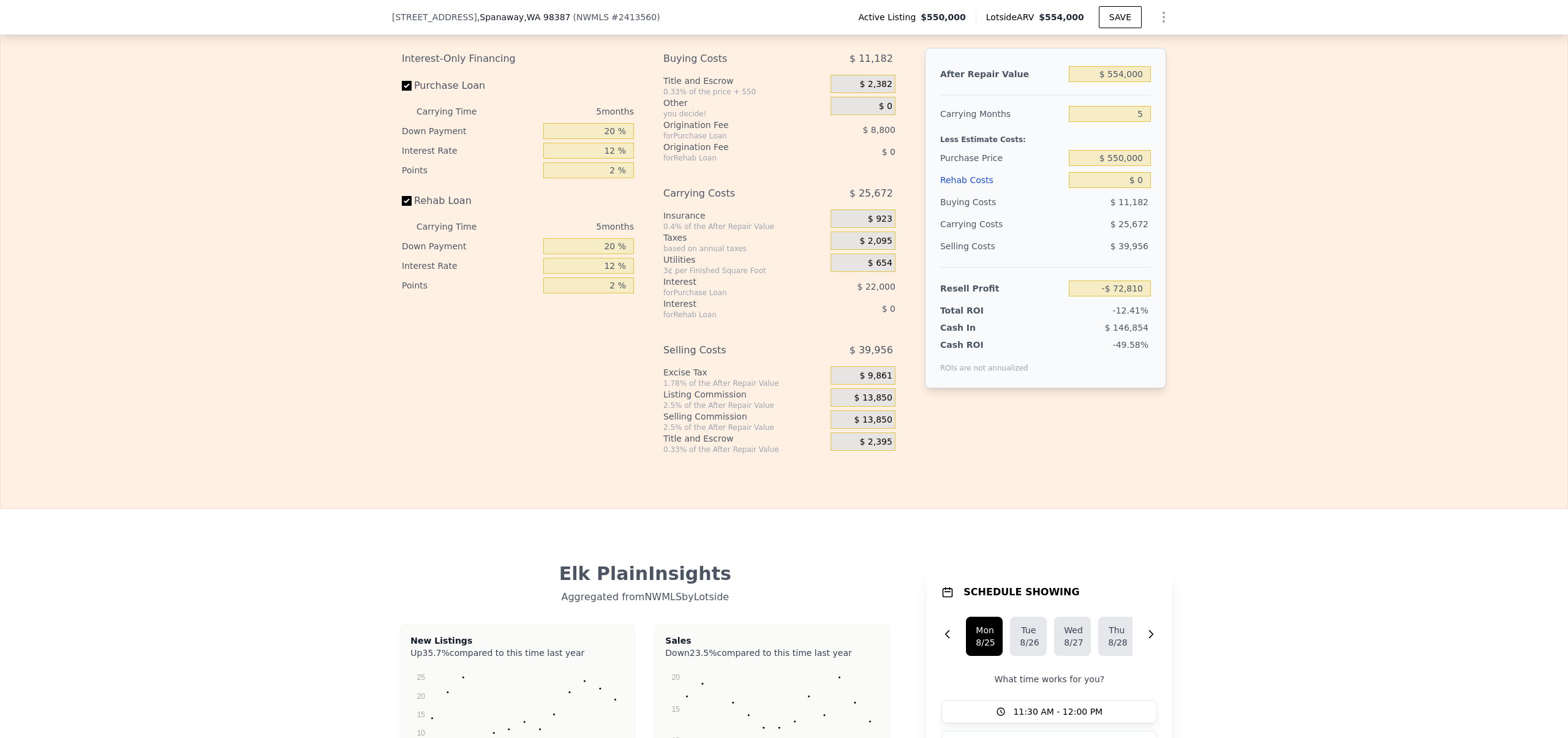
scroll to position [1924, 0]
click at [1115, 85] on input "$ 554,000" at bounding box center [1109, 76] width 82 height 16
click at [1118, 168] on input "$ 550,000" at bounding box center [1109, 160] width 82 height 16
drag, startPoint x: 1121, startPoint y: 96, endPoint x: 1106, endPoint y: 95, distance: 15.0
click at [1106, 85] on input "$ 554,000" at bounding box center [1109, 76] width 82 height 16
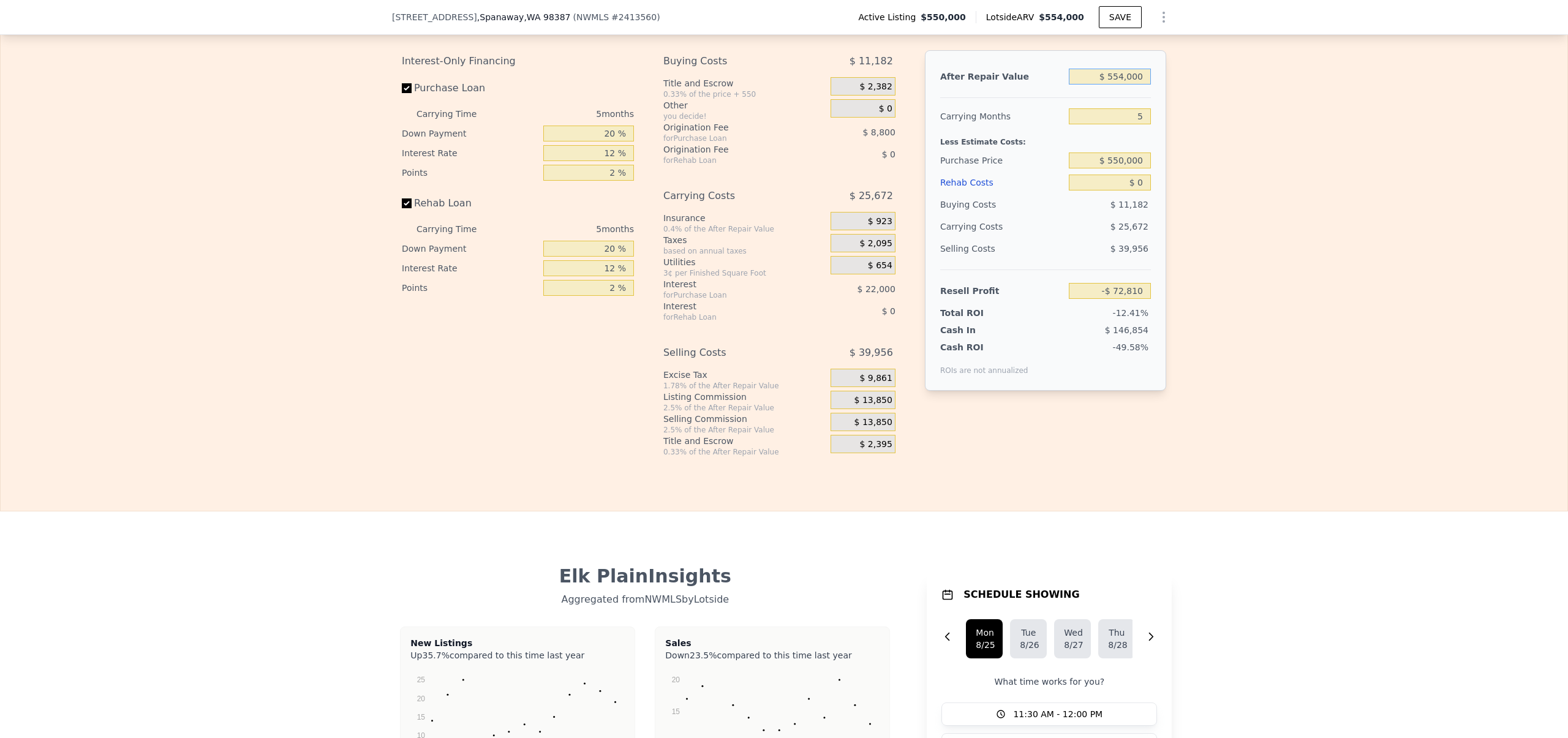
type input "$ 3,000"
type input "-$ 583,699"
type input "$ 37,000"
type input "-$ 552,175"
type input "$ 375,000"
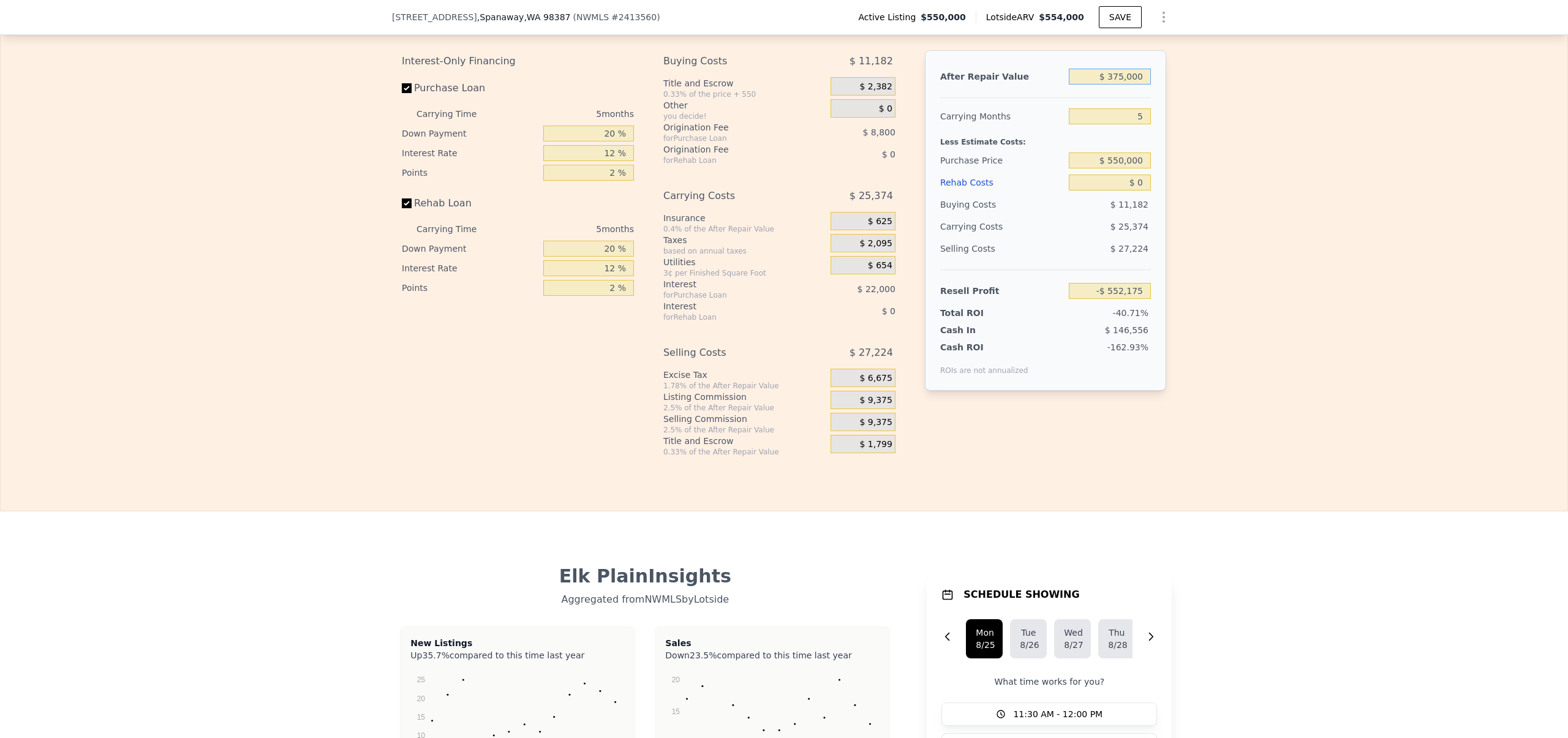
type input "-$ 238,780"
type input "$ 375,000"
click at [1280, 171] on div "Edit the assumptions in yellow boxes. Input profit to calculate an offer price.…" at bounding box center [784, 229] width 1567 height 456
click at [1110, 124] on input "5" at bounding box center [1109, 116] width 82 height 16
click at [1211, 178] on div "Edit the assumptions in yellow boxes. Input profit to calculate an offer price.…" at bounding box center [784, 229] width 1567 height 456
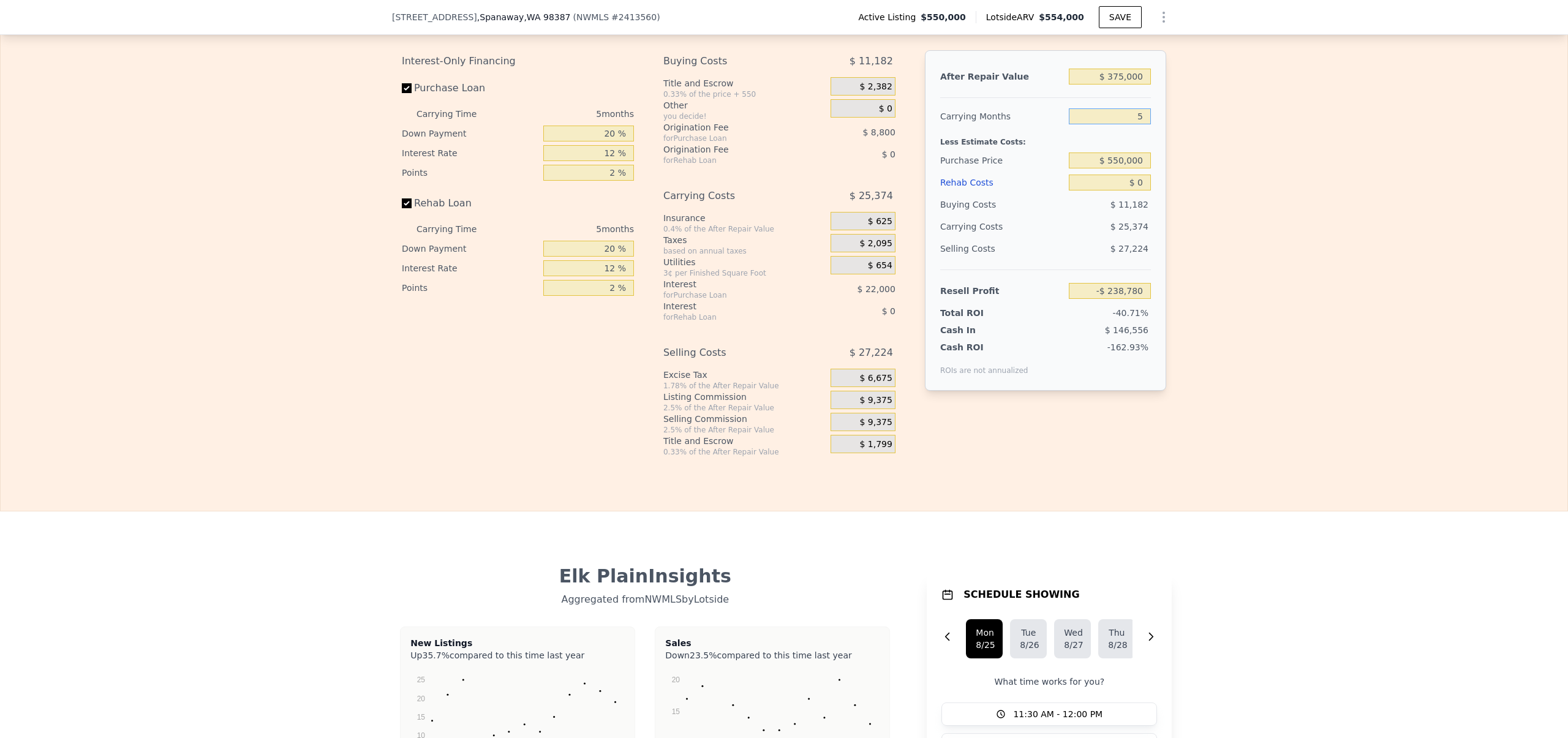
click at [1123, 124] on input "5" at bounding box center [1109, 116] width 82 height 16
click at [1119, 168] on input "$ 550,000" at bounding box center [1109, 160] width 82 height 16
click at [1077, 238] on div "$ 25,374" at bounding box center [1086, 226] width 129 height 22
click at [1136, 168] on input "$ 550,000" at bounding box center [1109, 160] width 82 height 16
type input "$ 55,000"
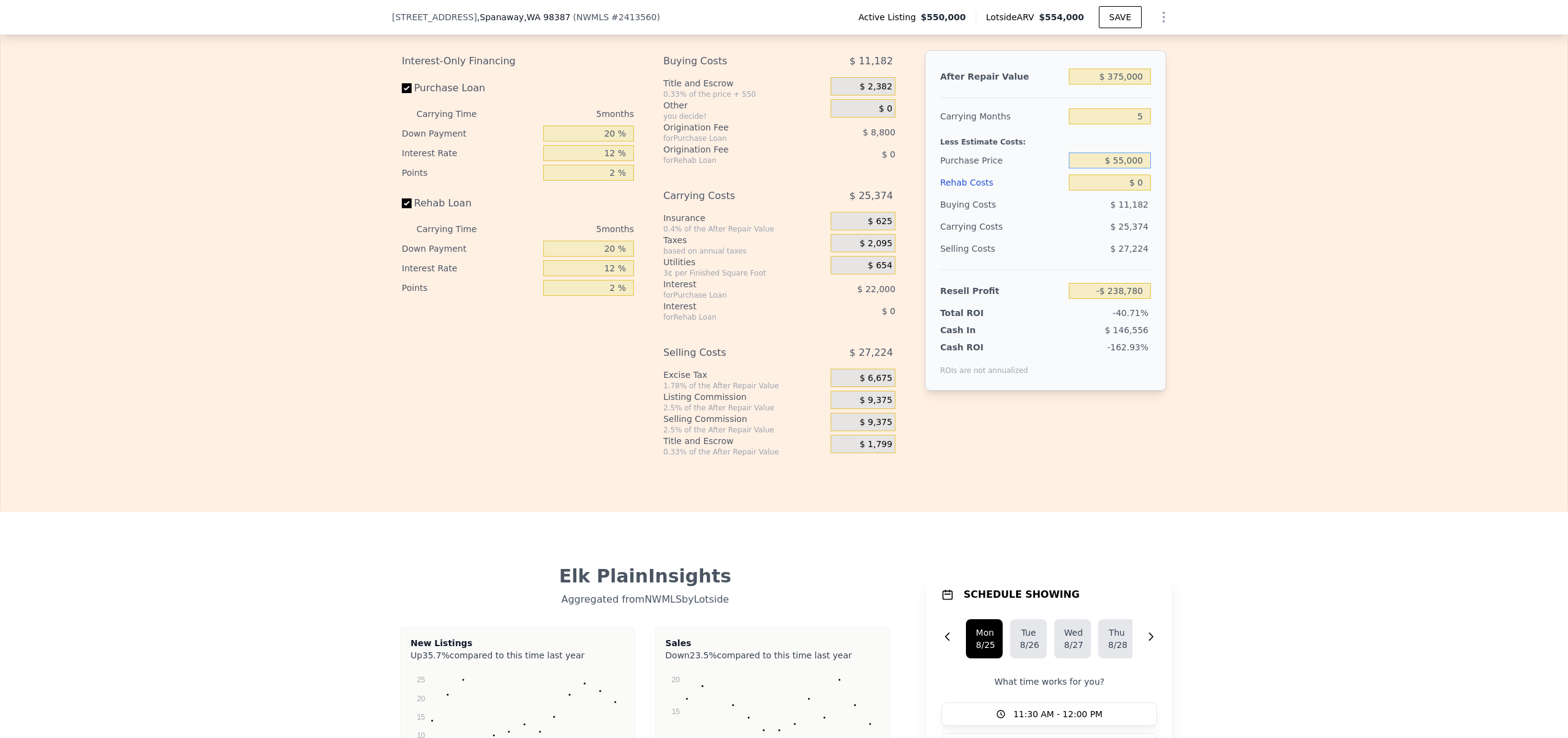
type input "$ 285,589"
click at [1139, 168] on input "$ 55,000" at bounding box center [1109, 160] width 82 height 16
type input "$ 550,000"
type input "-$ 238,780"
click at [1109, 85] on input "$ 375,000" at bounding box center [1109, 76] width 82 height 16
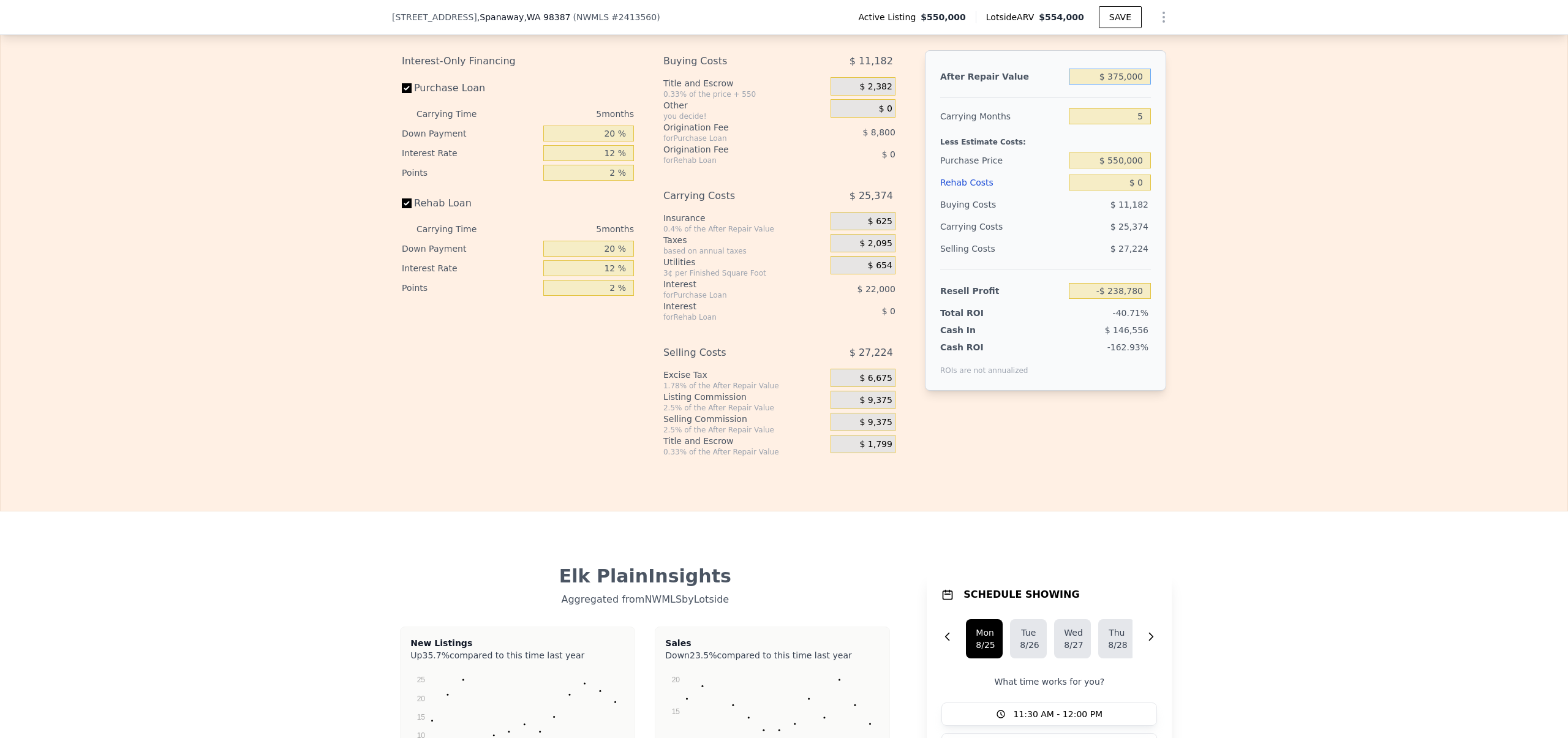
type input "$ 75,000"
type input "-$ 516,941"
type input "$ 575,000"
type input "-$ 53,339"
type input "$ 55,000"
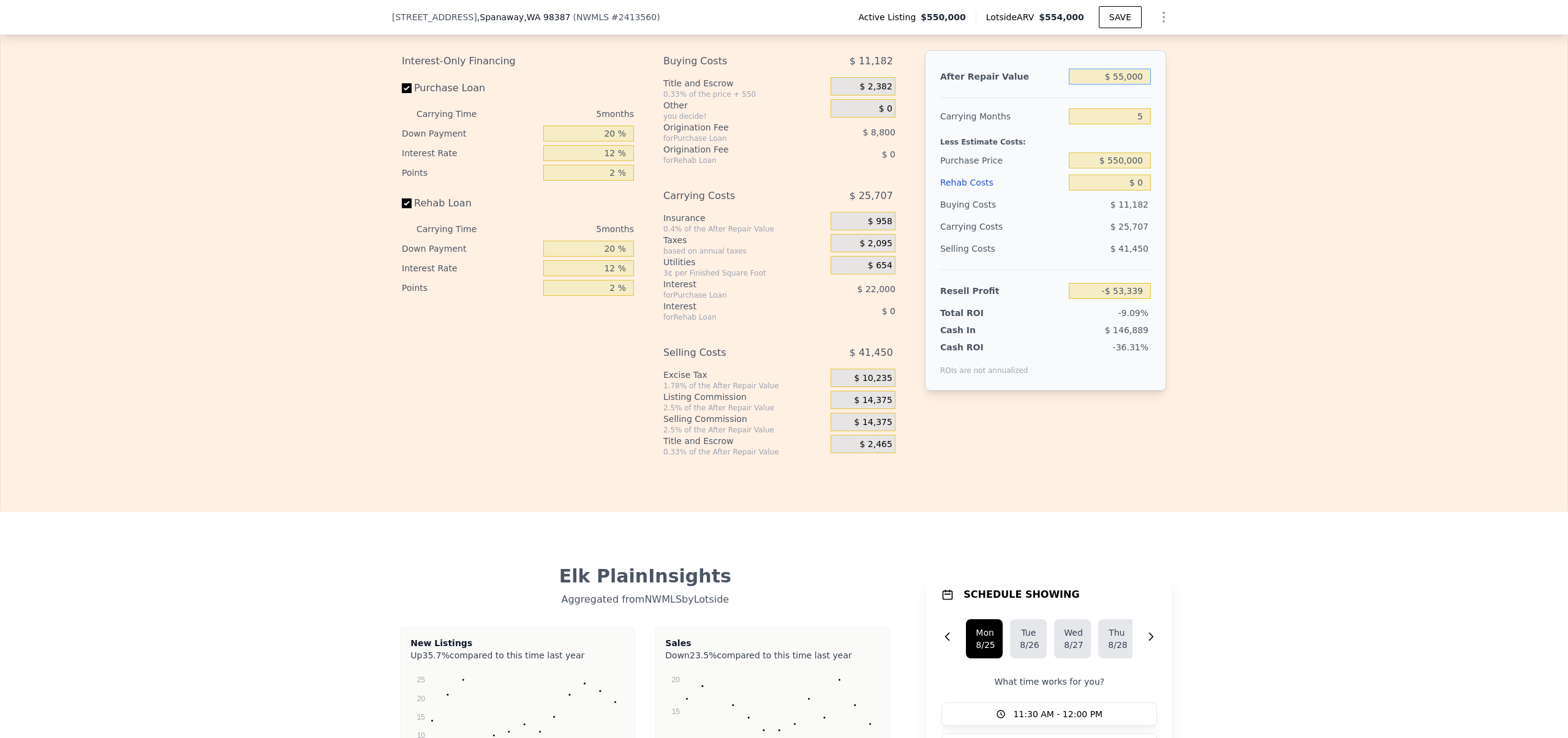
type input "-$ 535,485"
type input "$ 555,000"
type input "-$ 71,883"
type input "$ 555,000"
click at [1112, 168] on input "$ 550,000" at bounding box center [1109, 160] width 82 height 16
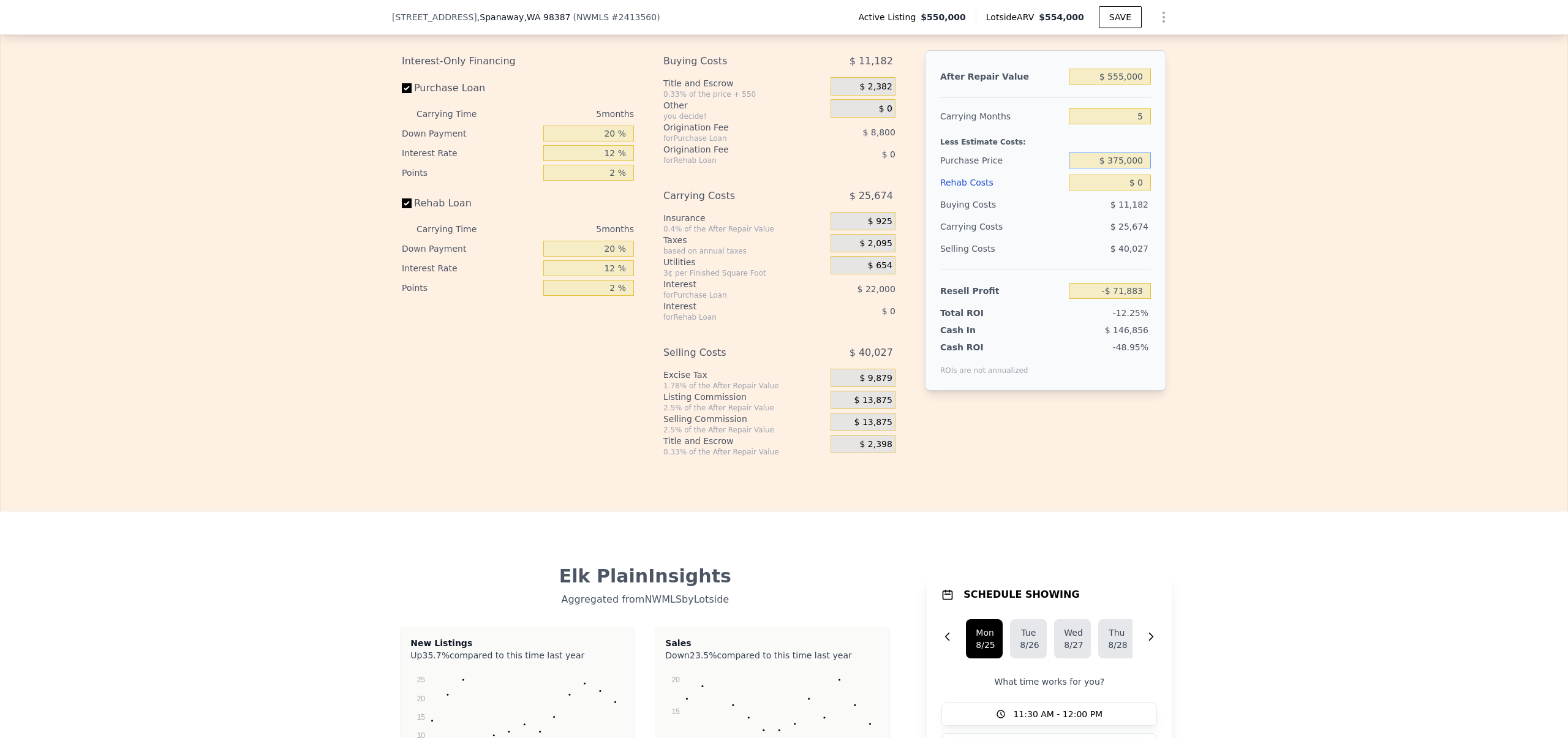
type input "$ 375,000"
type input "$ 113,500"
click at [1217, 256] on div "Edit the assumptions in yellow boxes. Input profit to calculate an offer price.…" at bounding box center [784, 229] width 1567 height 456
click at [1134, 190] on input "$ 0" at bounding box center [1109, 183] width 82 height 16
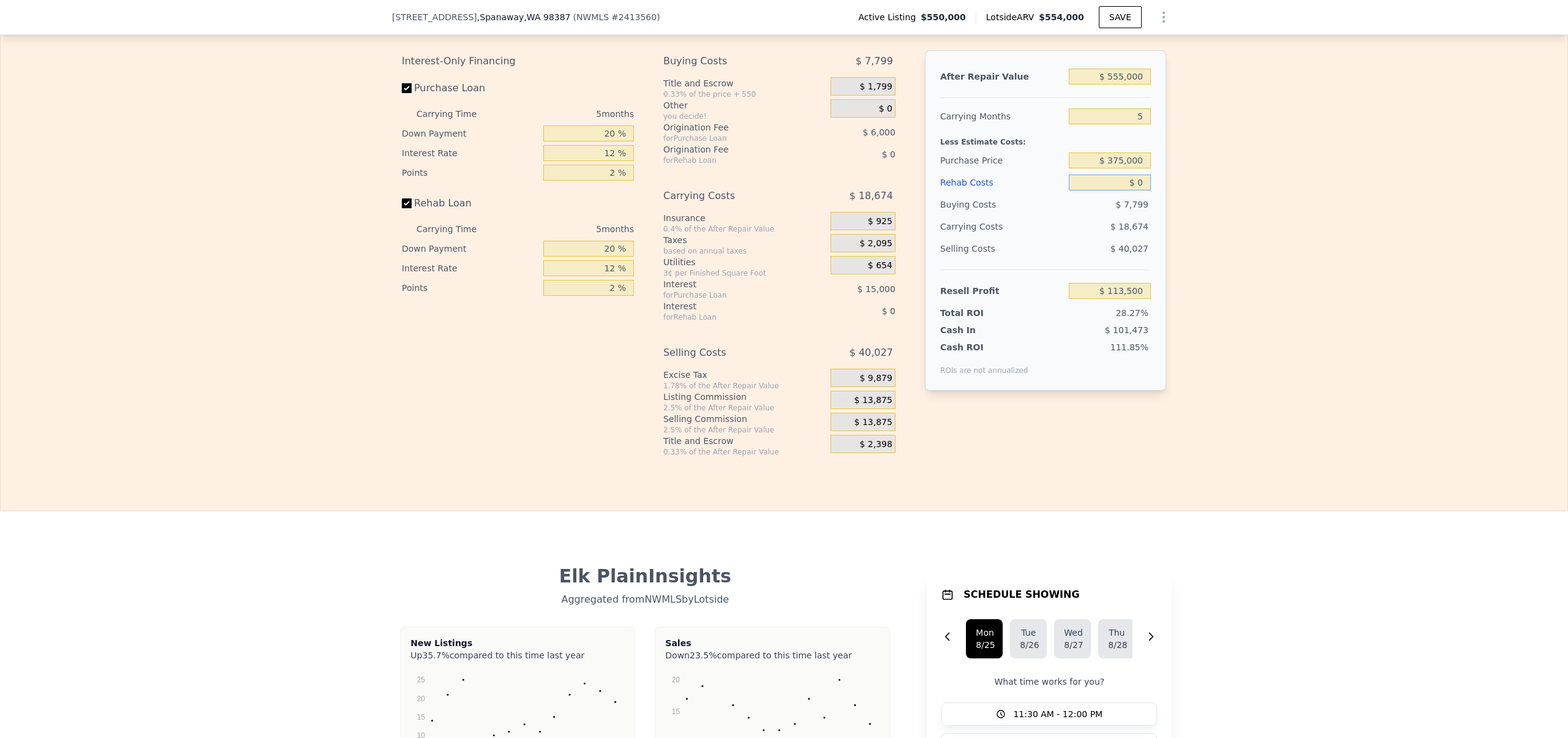
type input "$ 5"
type input "$ 113,495"
type input "$ 50"
type input "$ 113,449"
type input "$ 500"
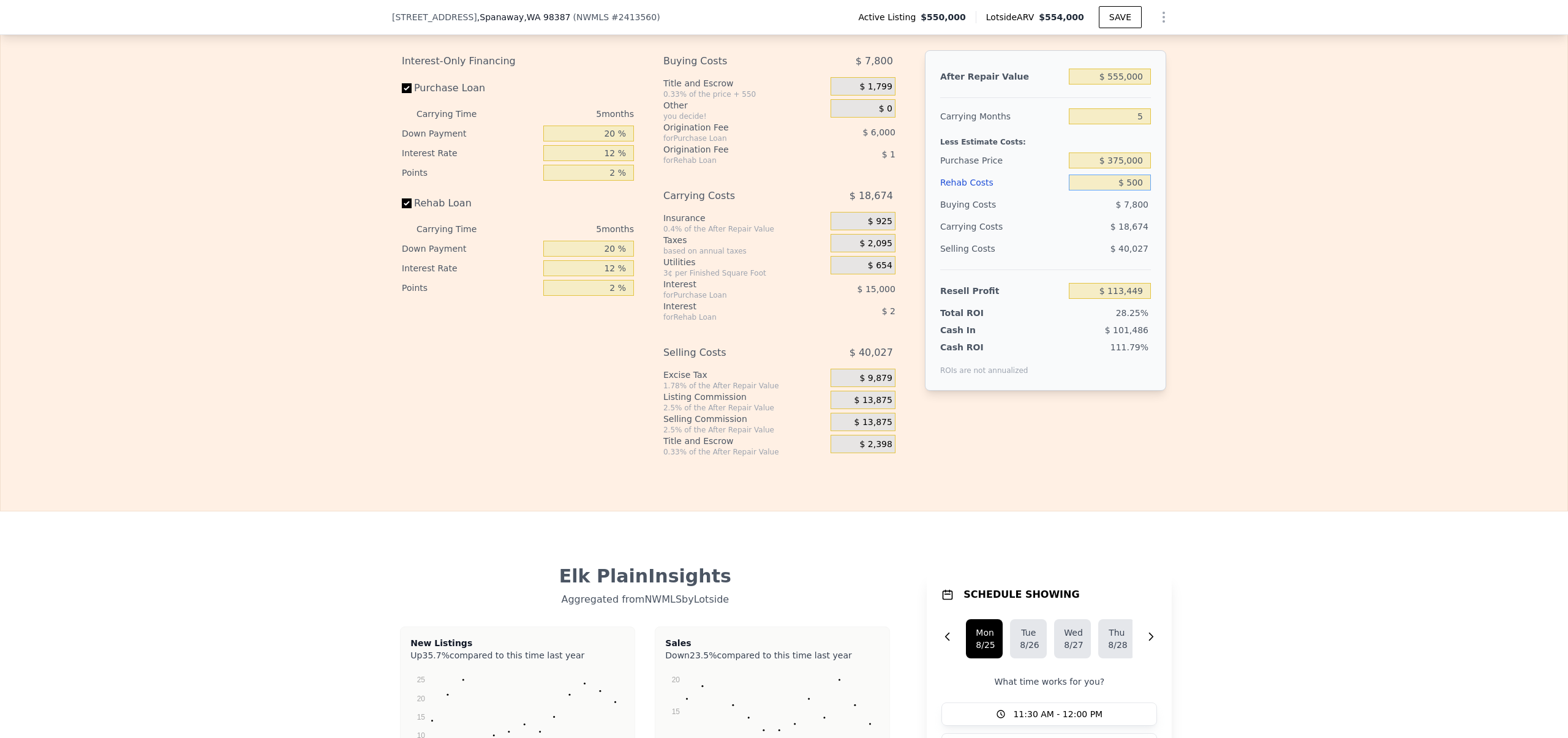
type input "$ 112,972"
type input "$ 5,000"
type input "$ 108,220"
type input "$ 50,000"
type input "$ 60,700"
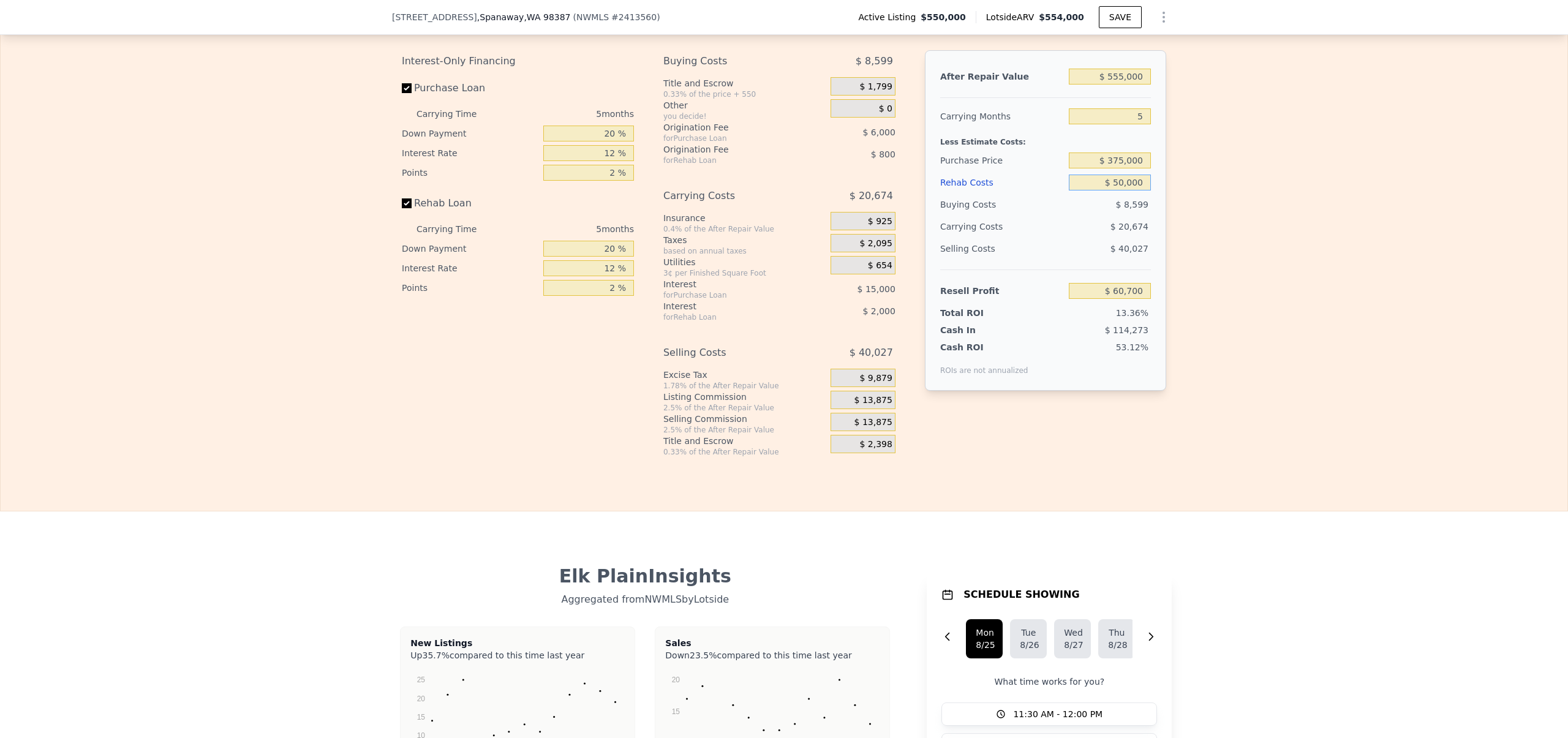
type input "$ 50,000"
click at [1238, 267] on div "Edit the assumptions in yellow boxes. Input profit to calculate an offer price.…" at bounding box center [784, 229] width 1567 height 456
click at [1113, 85] on input "$ 555,000" at bounding box center [1109, 76] width 82 height 16
type input "$ 535,000"
type input "$ 42,155"
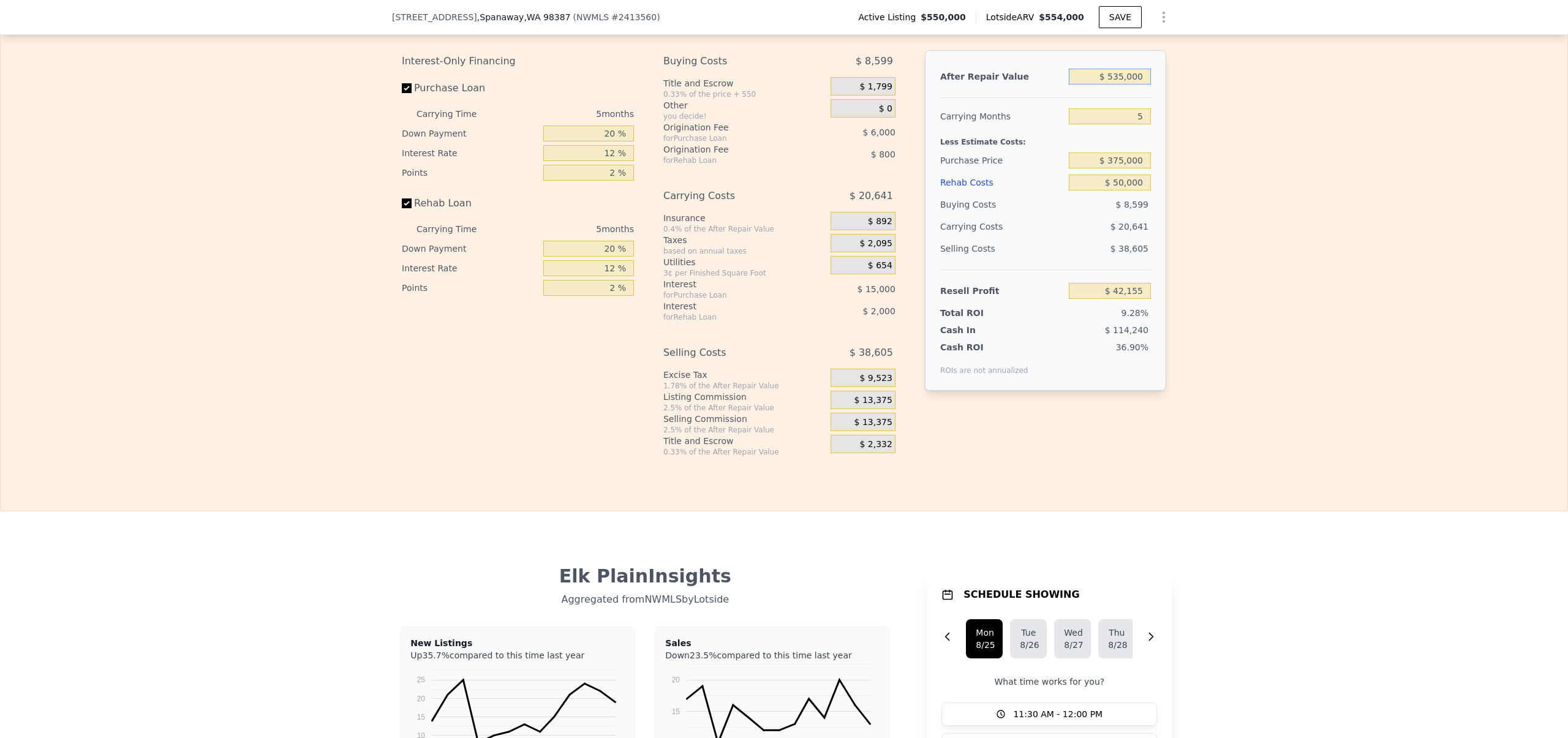
type input "$ 535,000"
click at [1232, 219] on div "Edit the assumptions in yellow boxes. Input profit to calculate an offer price.…" at bounding box center [784, 231] width 1567 height 456
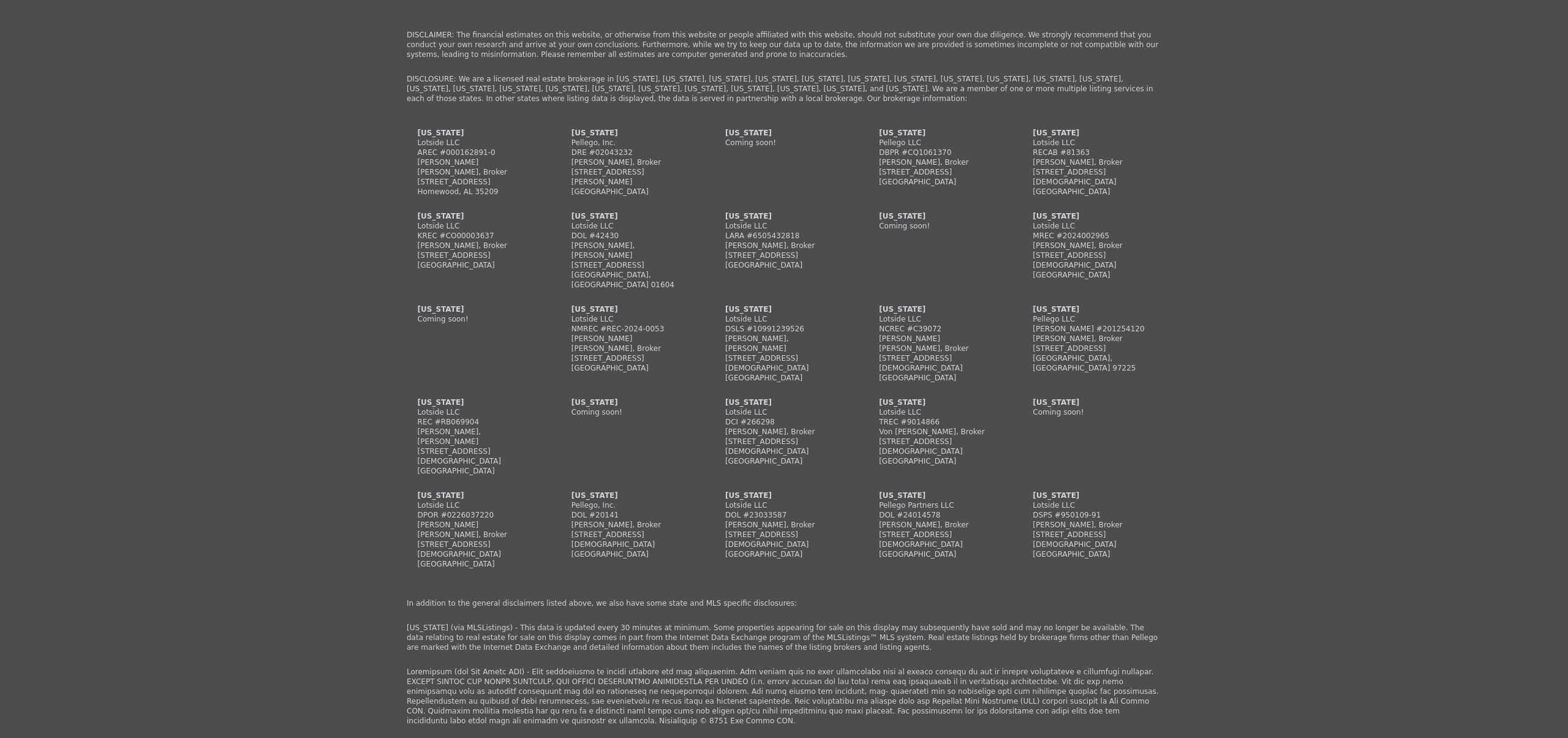
scroll to position [2593, 0]
